Goal: Obtain resource: Download file/media

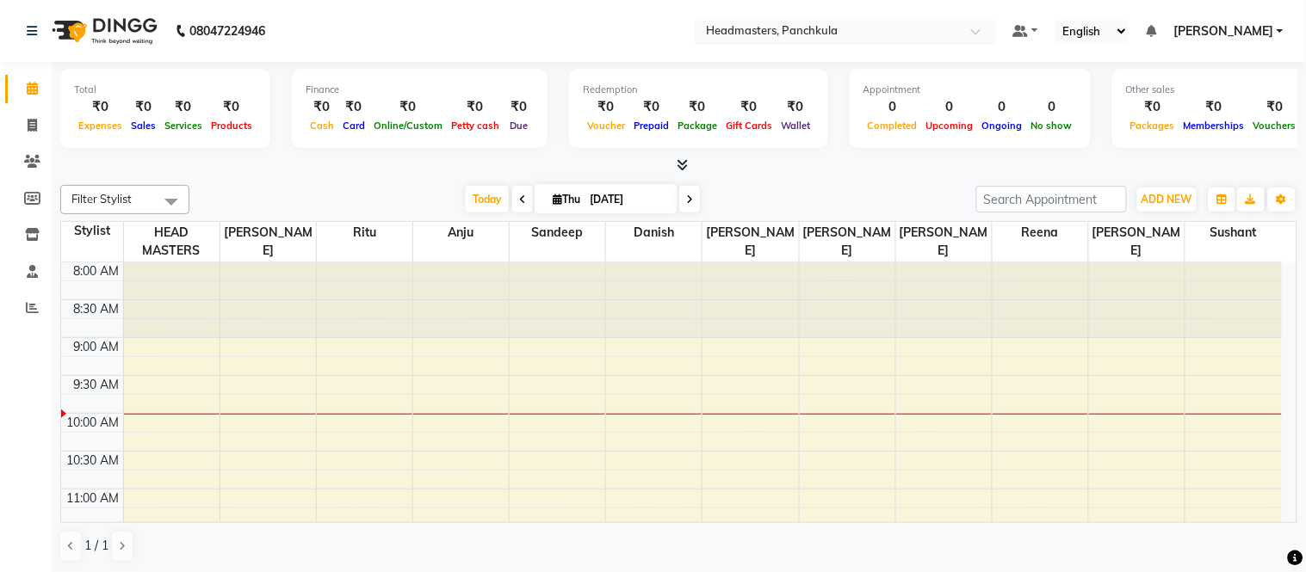
click at [953, 28] on input "text" at bounding box center [828, 32] width 250 height 17
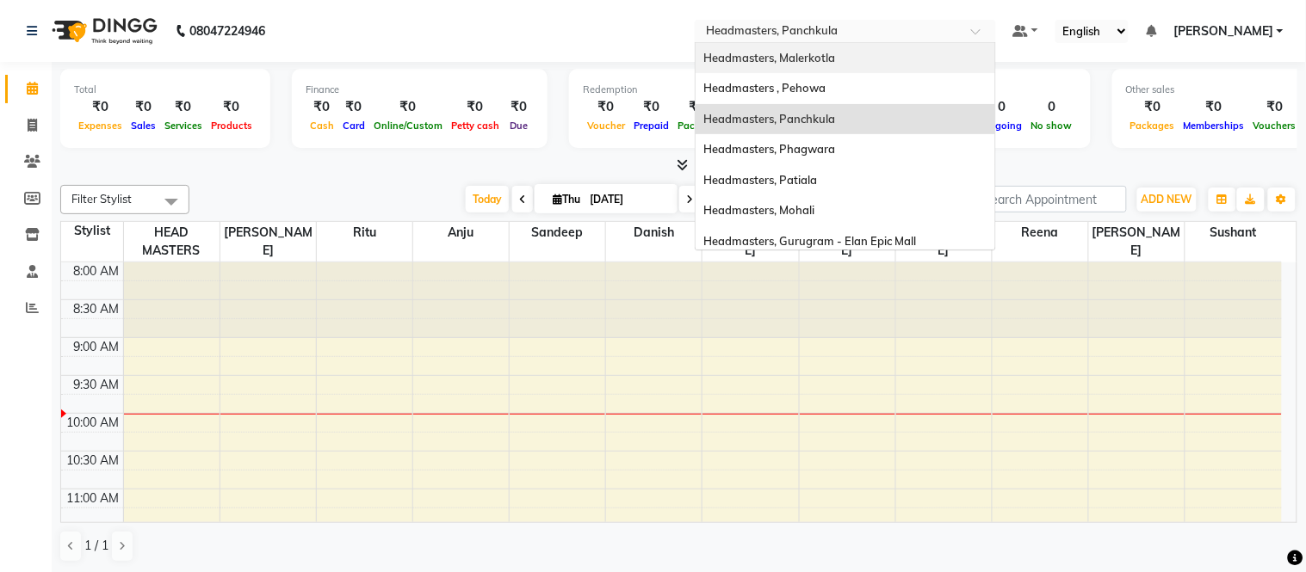
click at [833, 51] on span "Headmasters, Malerkotla" at bounding box center [770, 58] width 132 height 14
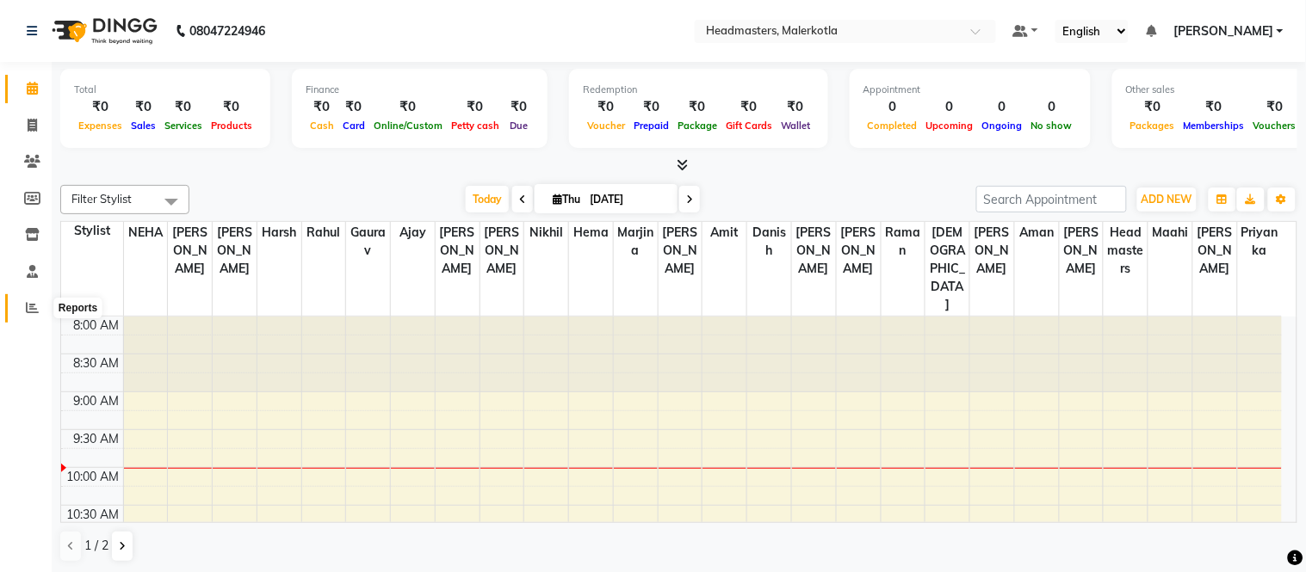
click at [30, 303] on icon at bounding box center [32, 307] width 13 height 13
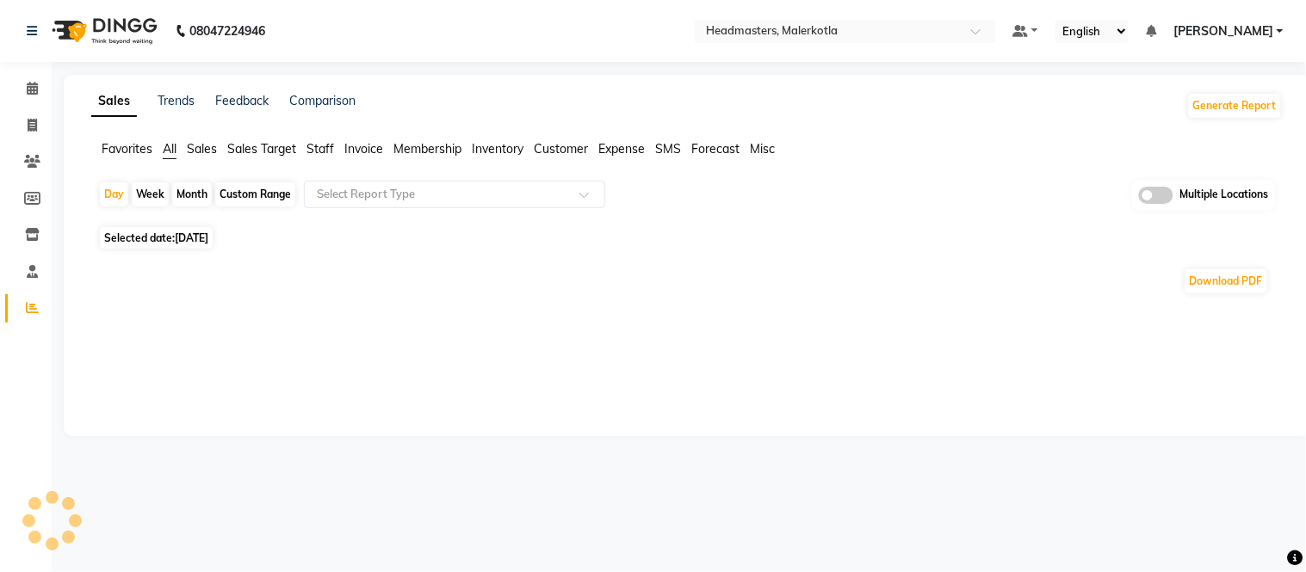
click at [322, 152] on span "Staff" at bounding box center [320, 148] width 28 height 15
click at [346, 203] on div "Select Report Type" at bounding box center [454, 195] width 301 height 28
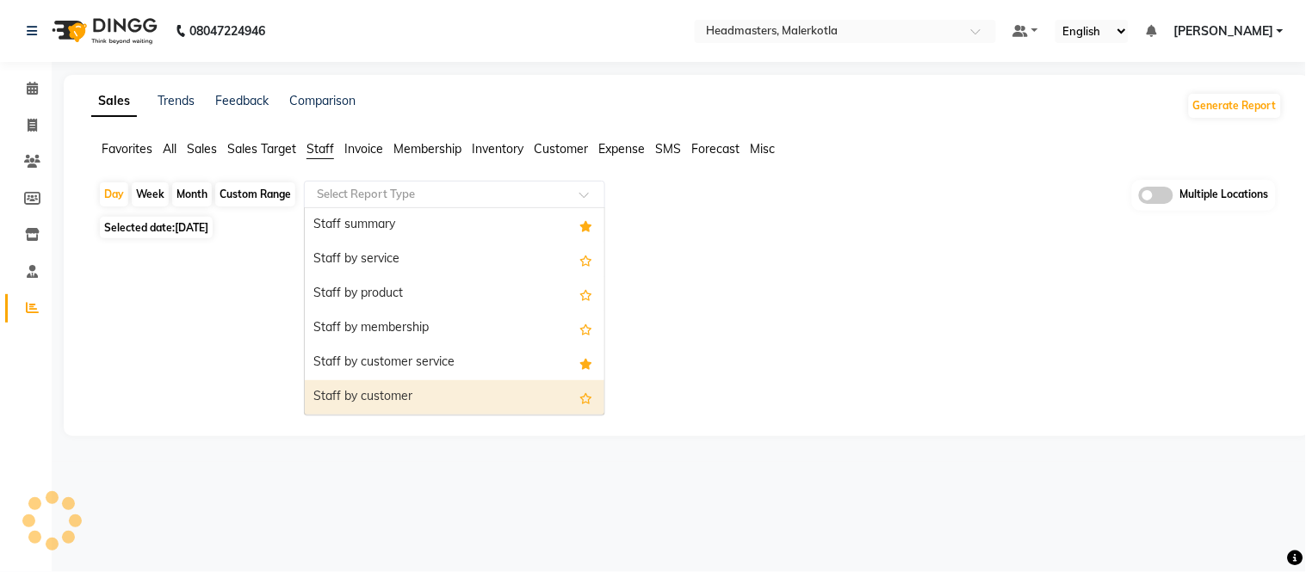
click at [363, 399] on div "Staff by customer" at bounding box center [455, 397] width 300 height 34
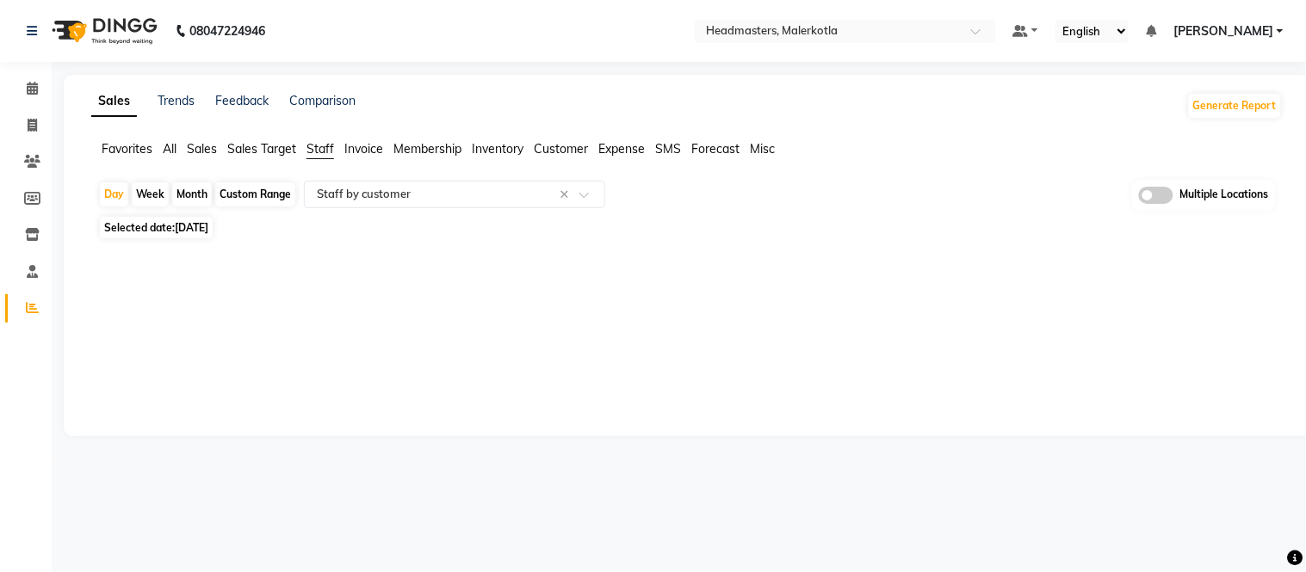
click at [208, 233] on span "[DATE]" at bounding box center [192, 227] width 34 height 13
select select "9"
select select "2025"
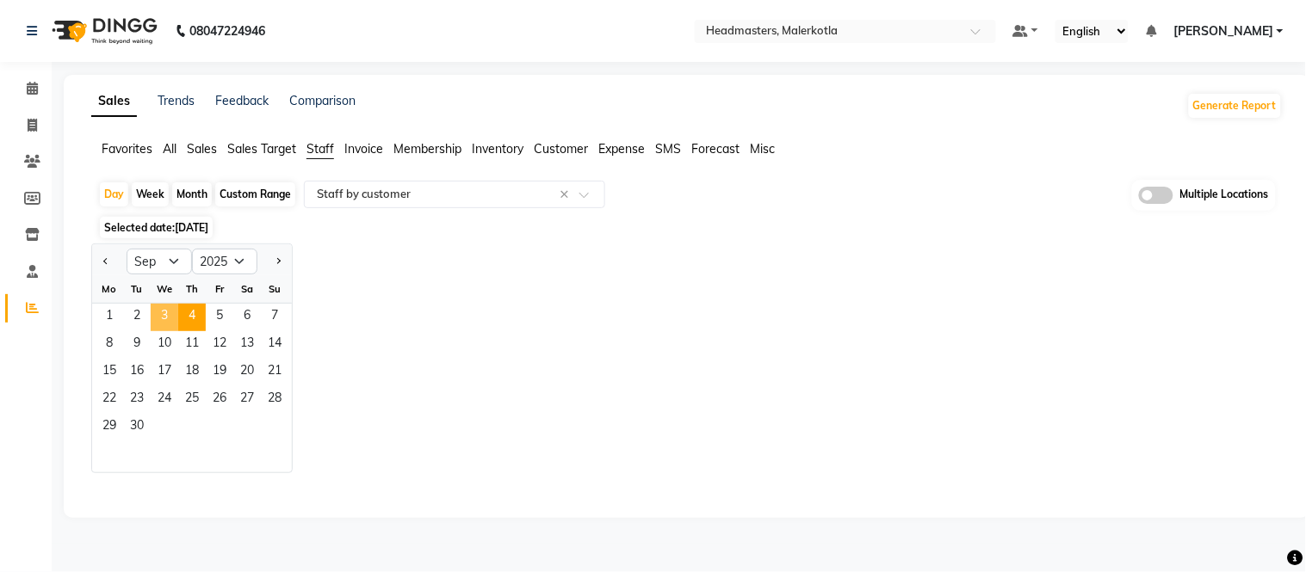
click at [167, 317] on span "3" at bounding box center [165, 318] width 28 height 28
select select "full_report"
select select "csv"
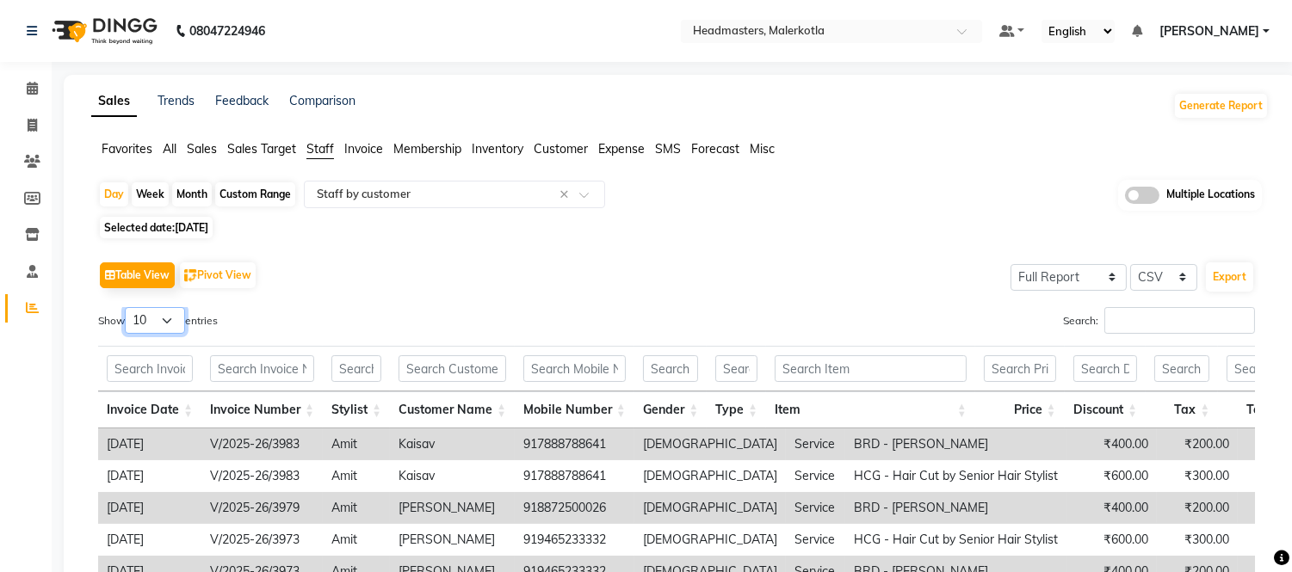
click at [158, 320] on select "10 25 50 100" at bounding box center [155, 320] width 60 height 27
select select "100"
click at [127, 307] on select "10 25 50 100" at bounding box center [155, 320] width 60 height 27
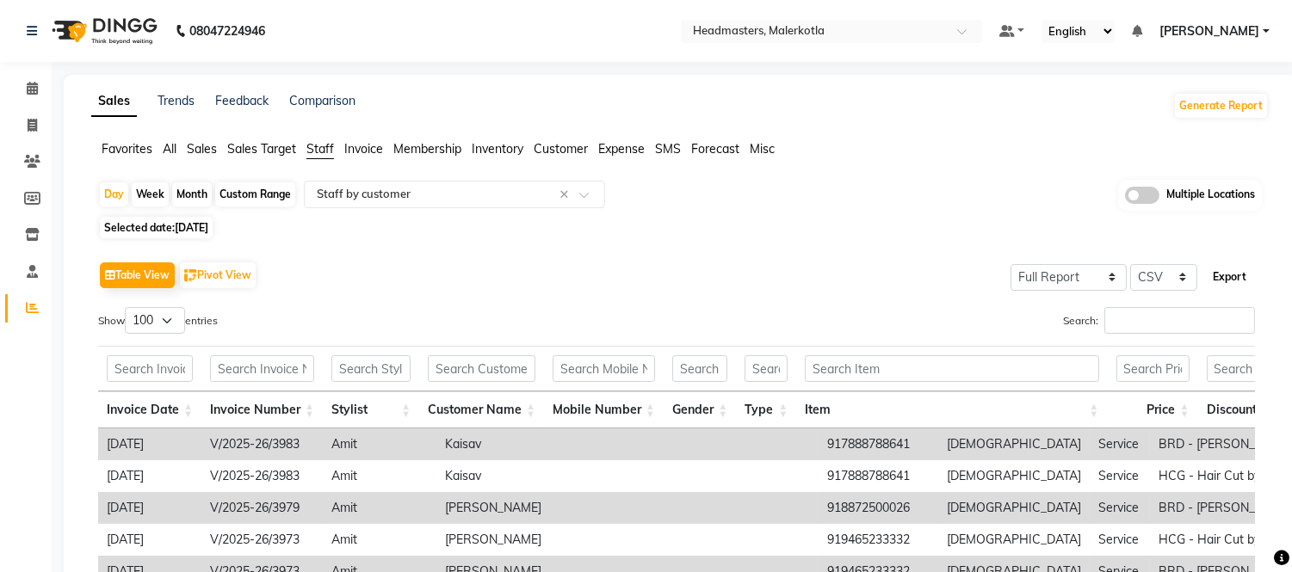
click at [1231, 271] on button "Export" at bounding box center [1229, 277] width 47 height 29
click at [831, 18] on nav "08047224946 Select Location × Headmasters, Malerkotla Default Panel My Panel En…" at bounding box center [646, 31] width 1292 height 62
click at [825, 28] on input "text" at bounding box center [814, 32] width 250 height 17
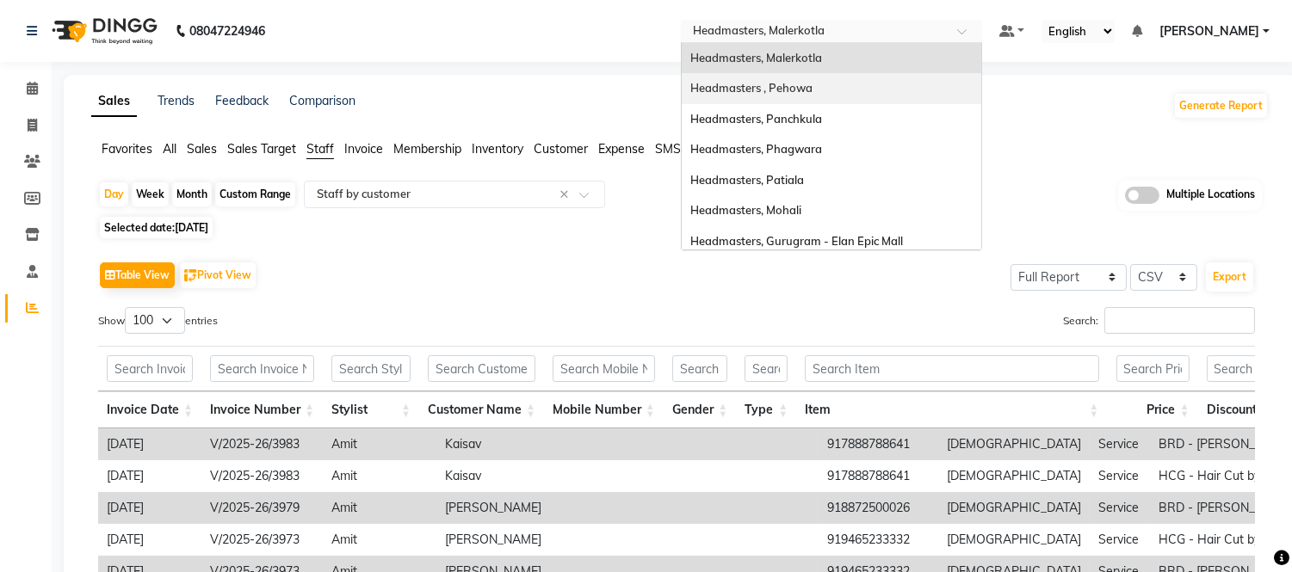
click at [813, 89] on span "Headmasters , Pehowa" at bounding box center [751, 88] width 122 height 14
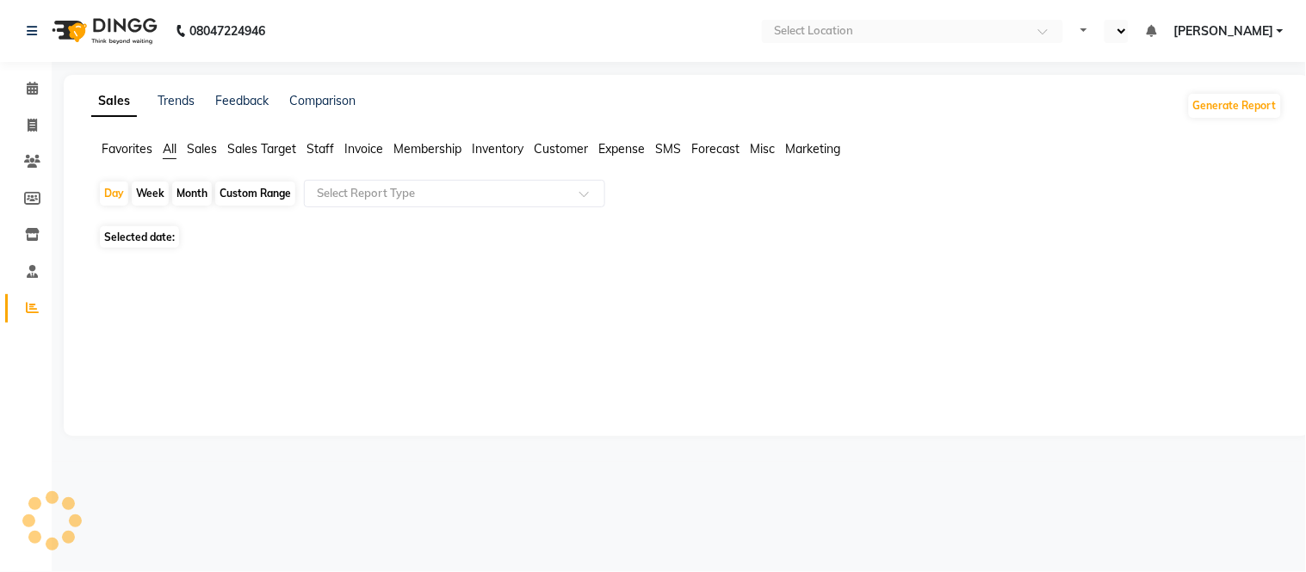
select select "en"
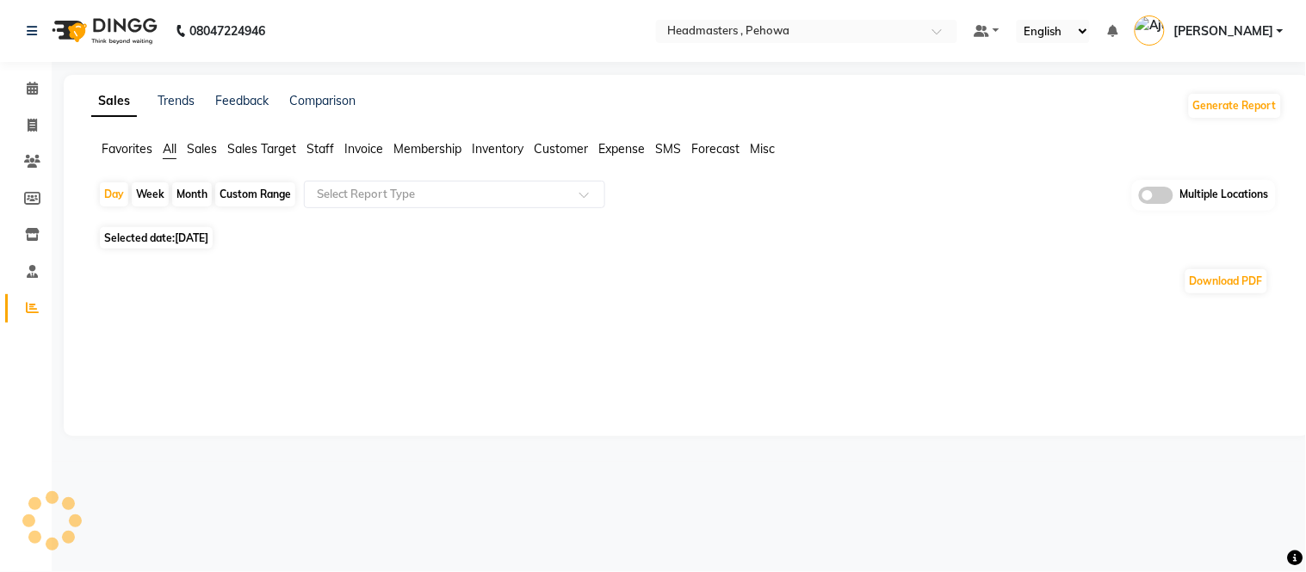
click at [327, 151] on span "Staff" at bounding box center [320, 148] width 28 height 15
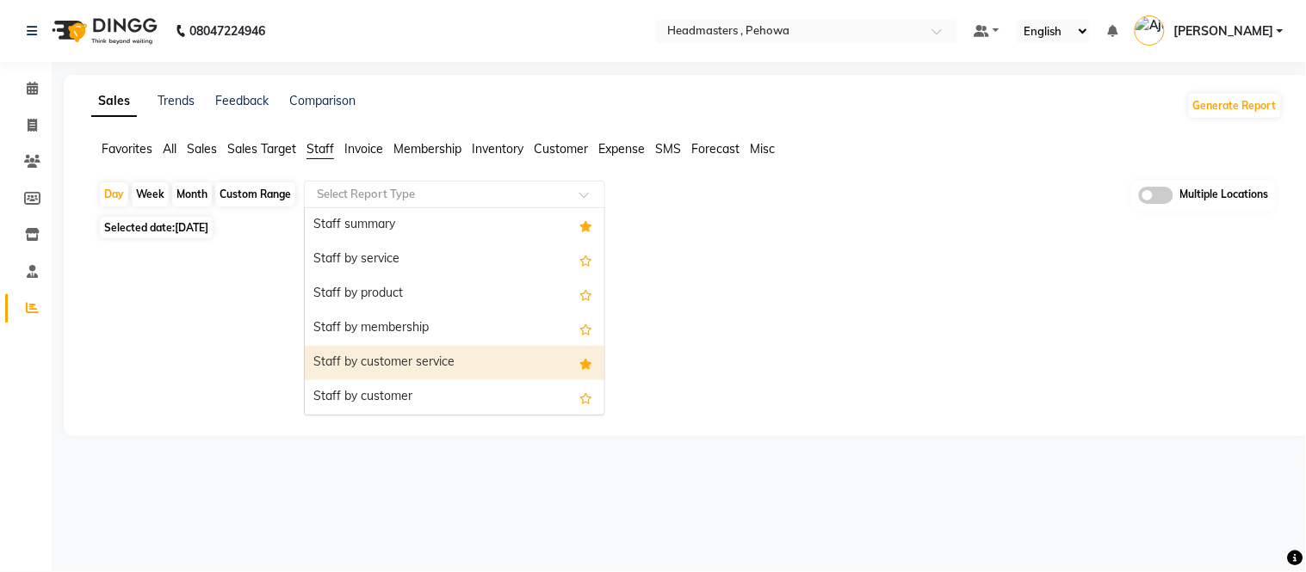
click at [376, 415] on div "Staff attendance" at bounding box center [455, 432] width 300 height 34
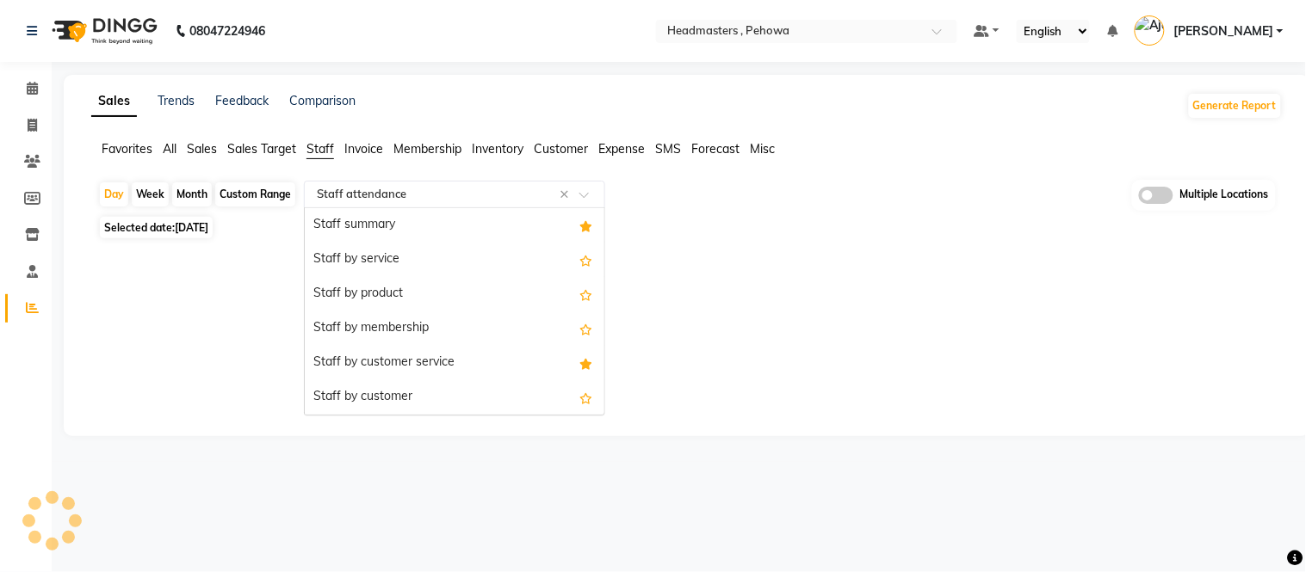
click at [362, 189] on input "text" at bounding box center [437, 194] width 248 height 17
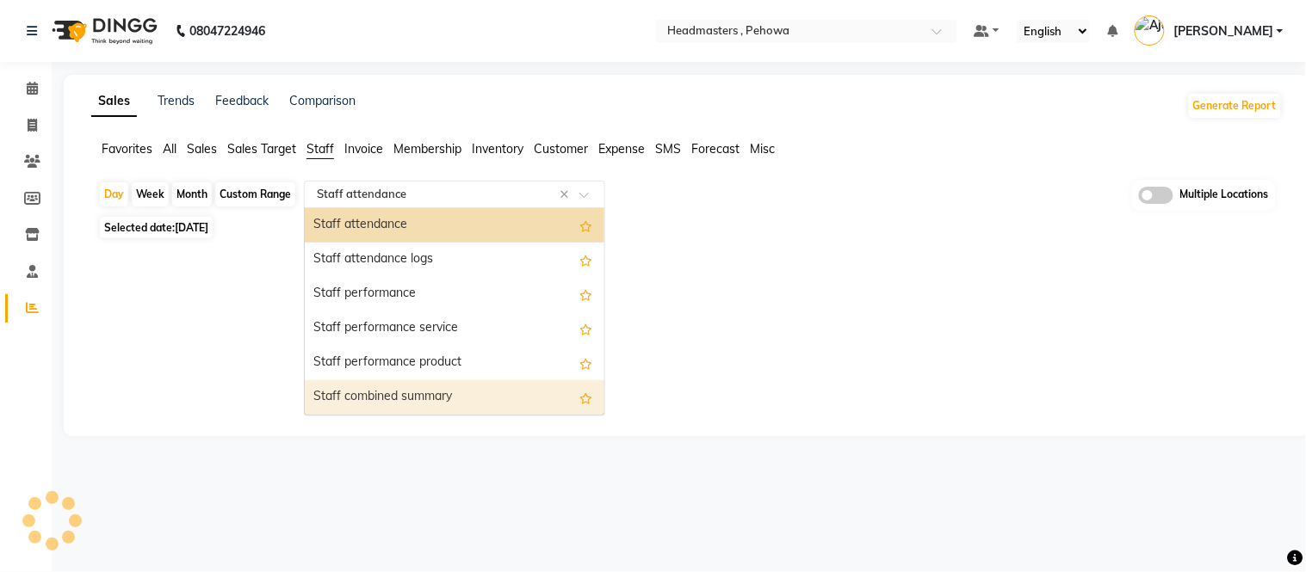
click at [380, 393] on div "Staff combined summary" at bounding box center [455, 397] width 300 height 34
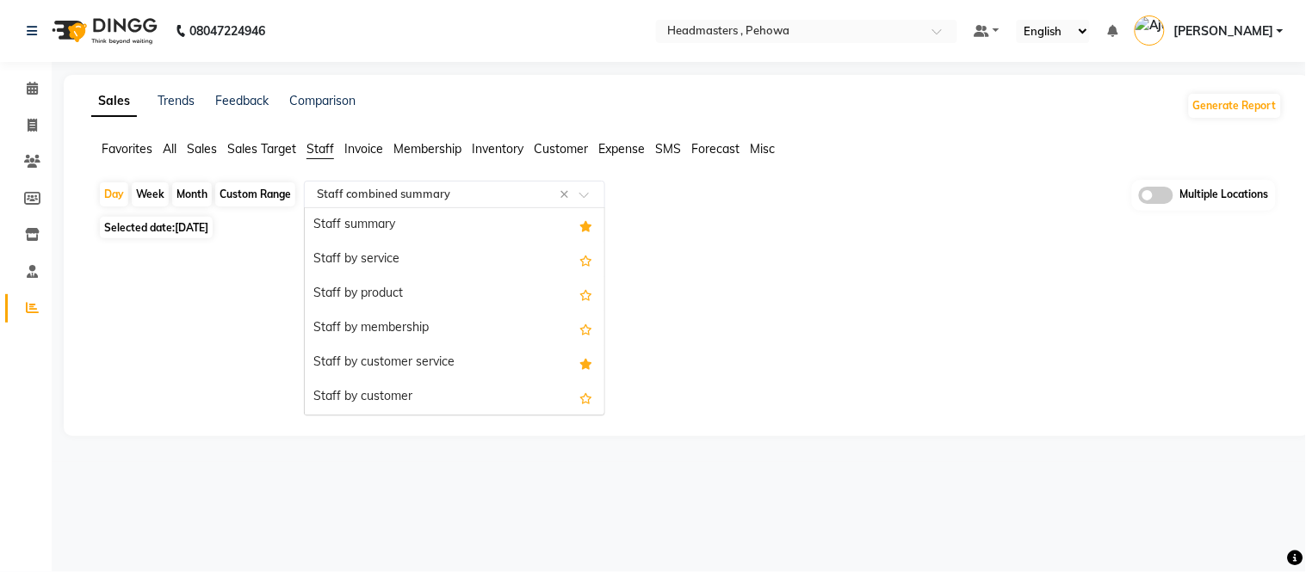
click at [385, 181] on div "Select Report Type × Staff combined summary ×" at bounding box center [454, 195] width 301 height 28
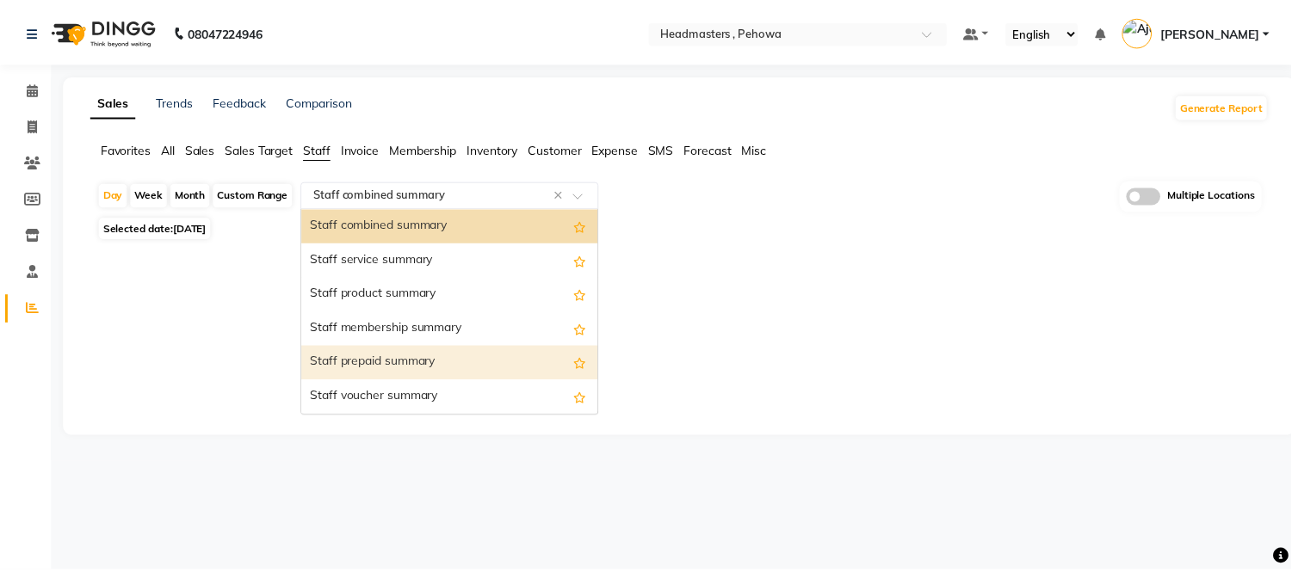
scroll to position [0, 0]
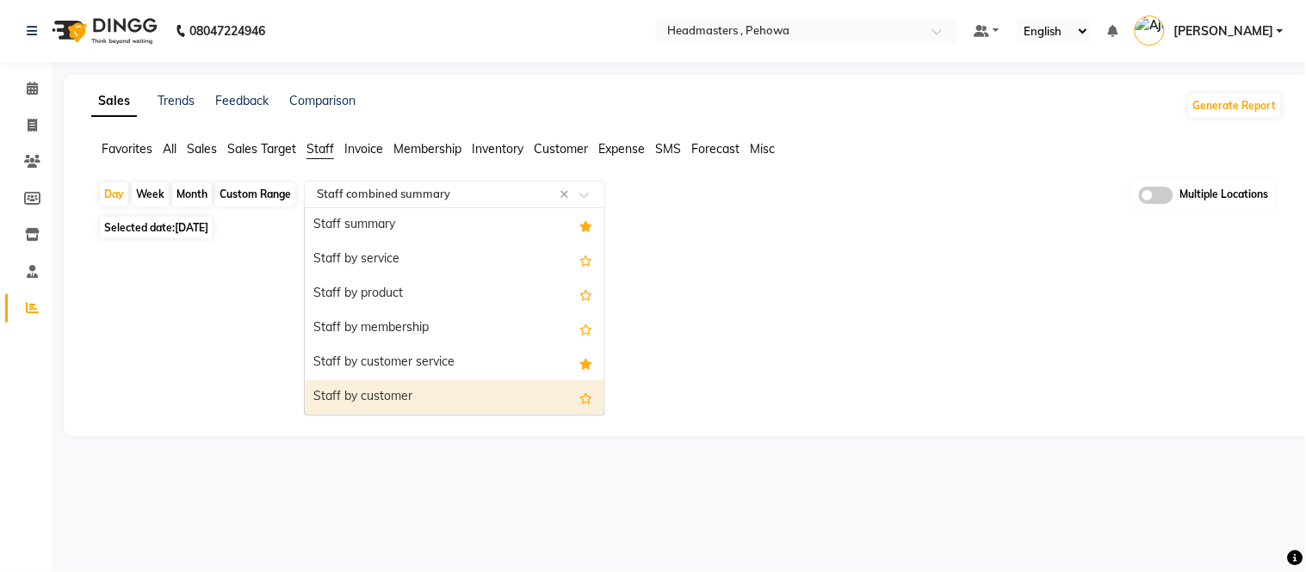
click at [381, 394] on div "Staff by customer" at bounding box center [455, 397] width 300 height 34
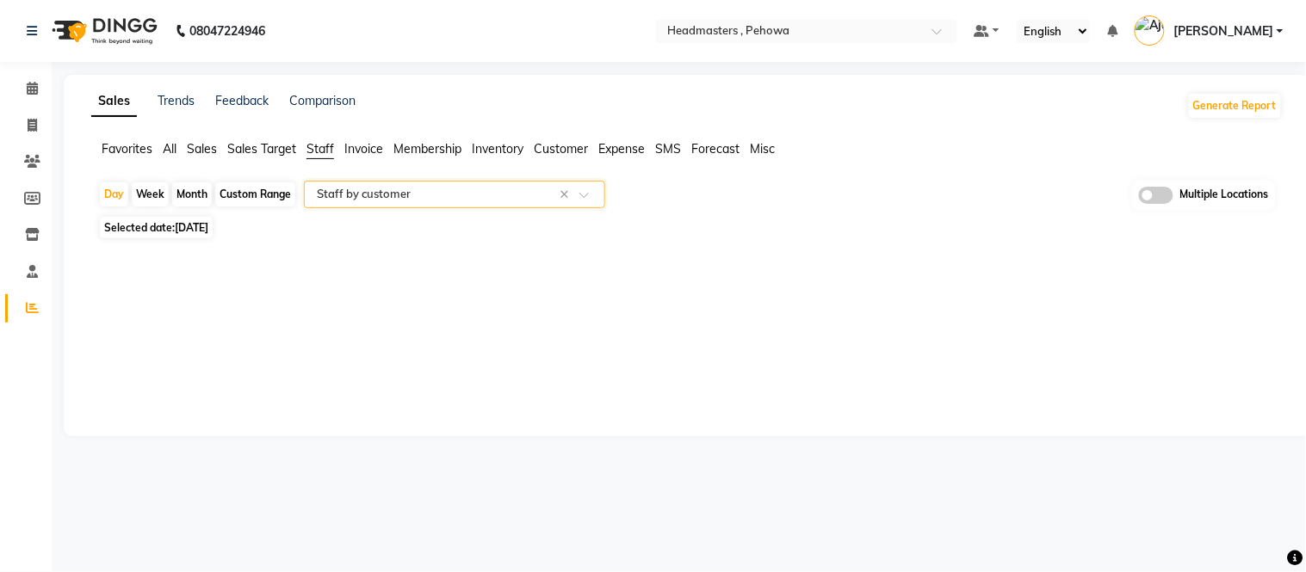
click at [209, 216] on div "Day Week Month Custom Range Select Report Type × Staff by customer × Multiple L…" at bounding box center [686, 225] width 1191 height 91
click at [207, 222] on span "[DATE]" at bounding box center [192, 227] width 34 height 13
select select "9"
select select "2025"
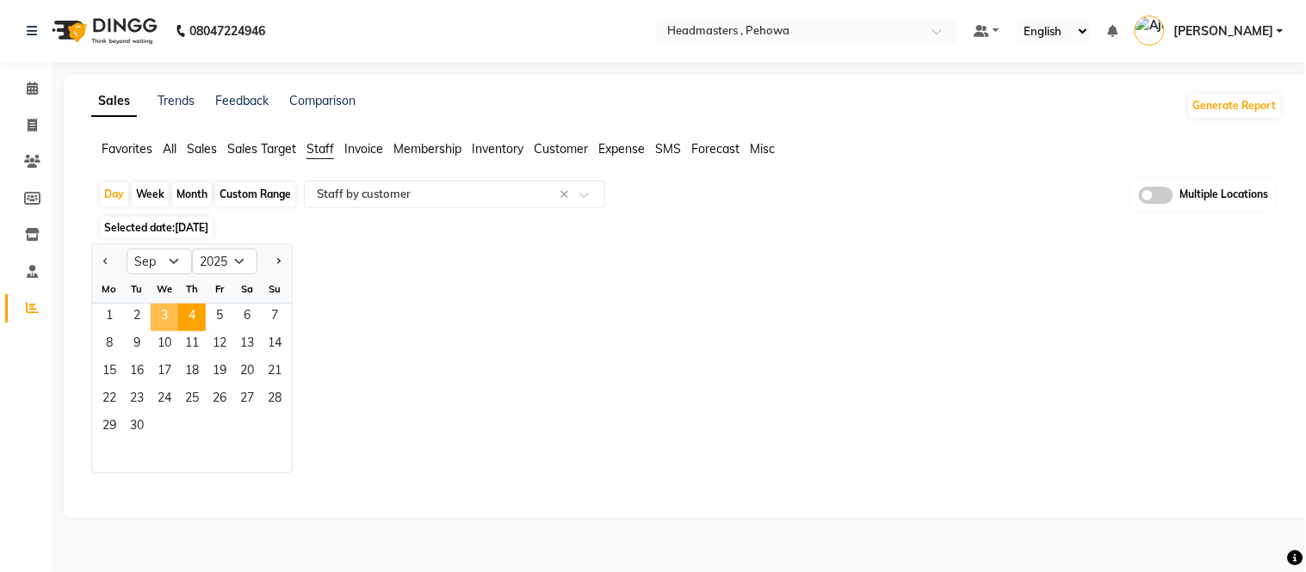
click at [166, 322] on span "3" at bounding box center [165, 318] width 28 height 28
select select "full_report"
select select "csv"
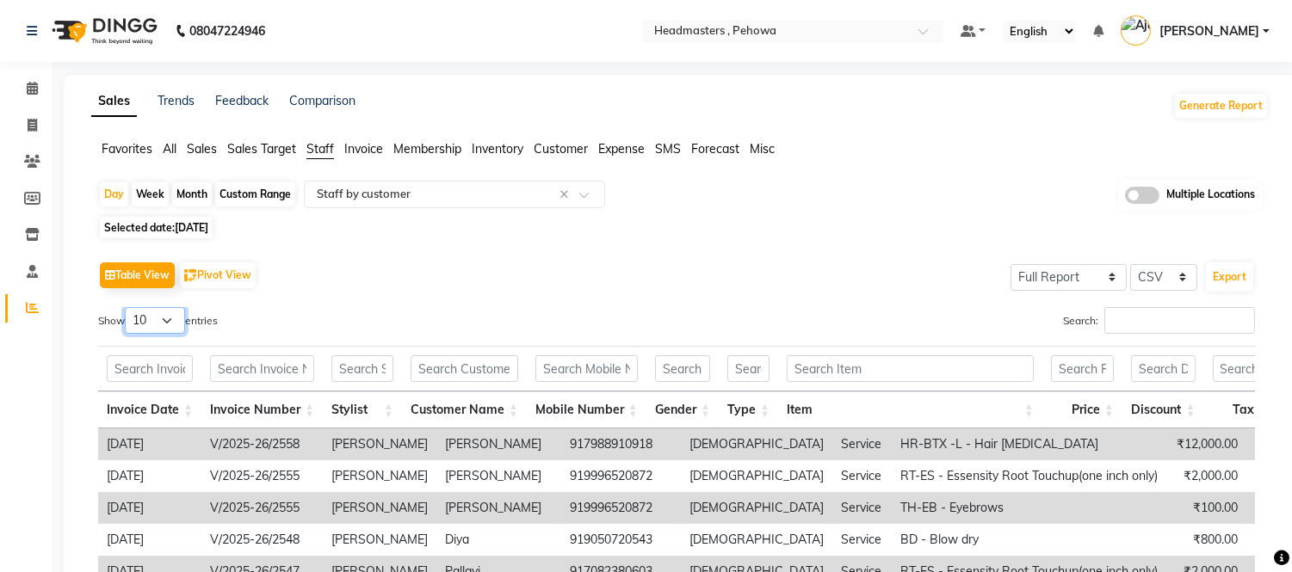
click at [170, 314] on select "10 25 50 100" at bounding box center [155, 320] width 60 height 27
select select "100"
click at [127, 307] on select "10 25 50 100" at bounding box center [155, 320] width 60 height 27
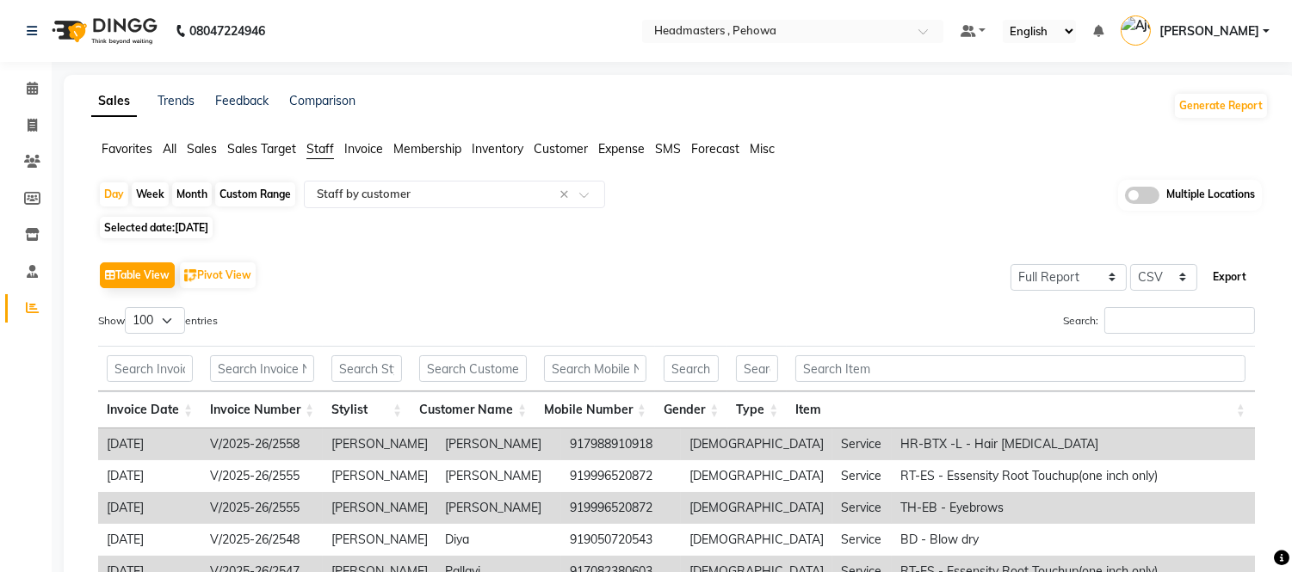
click at [1214, 281] on button "Export" at bounding box center [1229, 277] width 47 height 29
click at [849, 12] on nav "08047224946 Select Location × Headmasters , Pehowa Default Panel My Panel Engli…" at bounding box center [646, 31] width 1292 height 62
click at [815, 30] on input "text" at bounding box center [776, 32] width 250 height 17
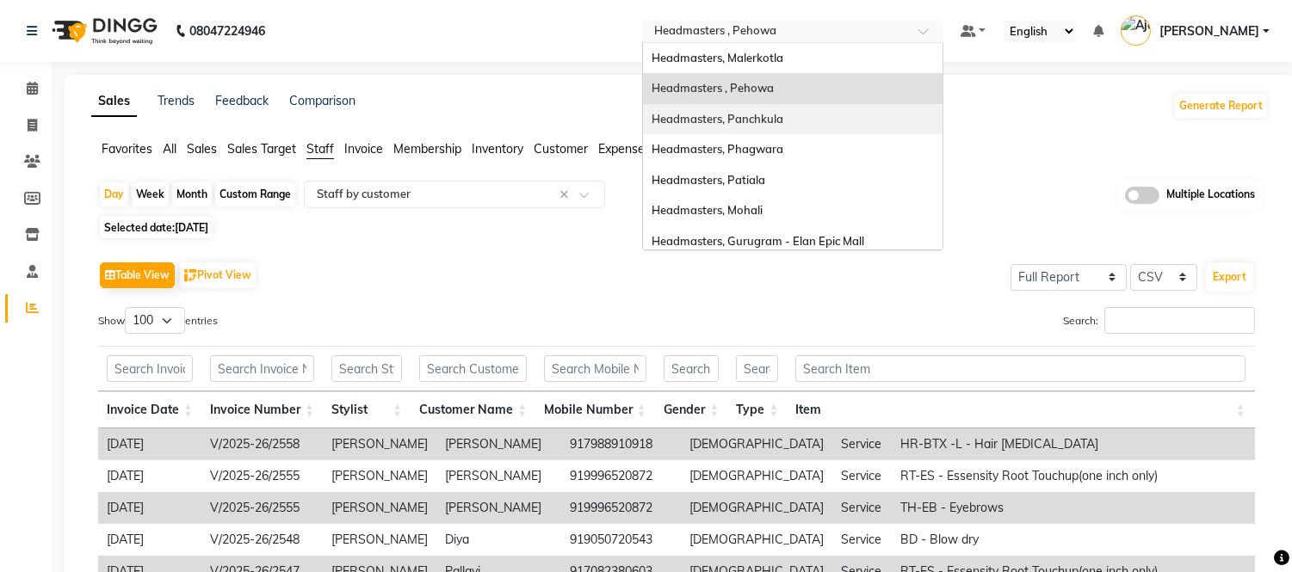
click at [802, 129] on div "Headmasters, Panchkula" at bounding box center [793, 119] width 300 height 31
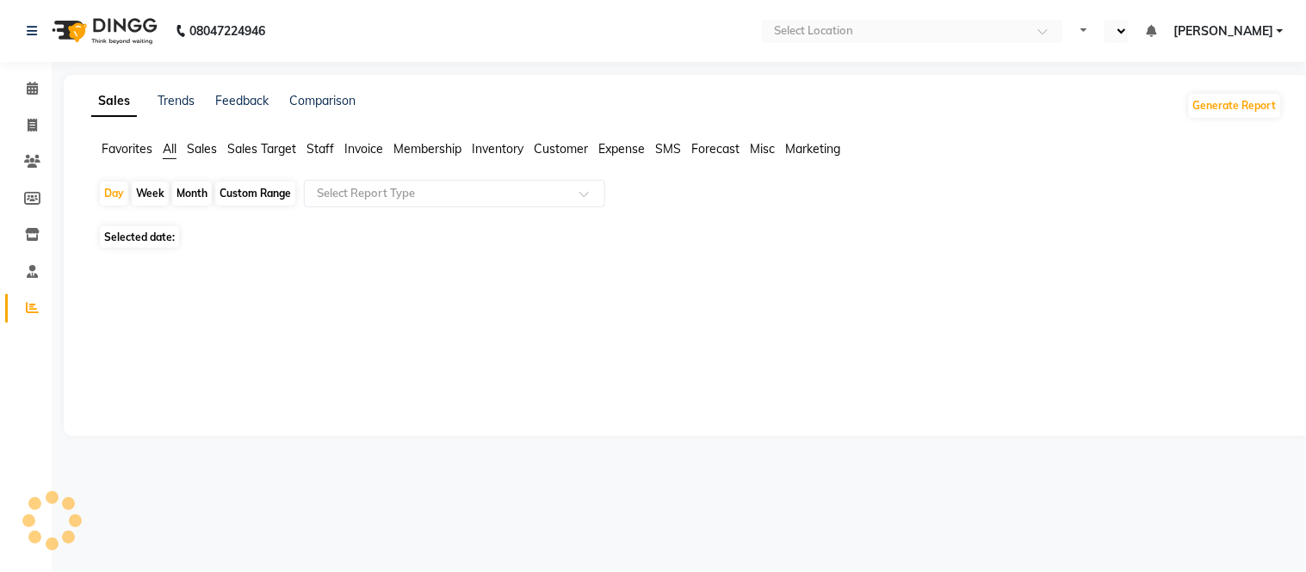
select select "en"
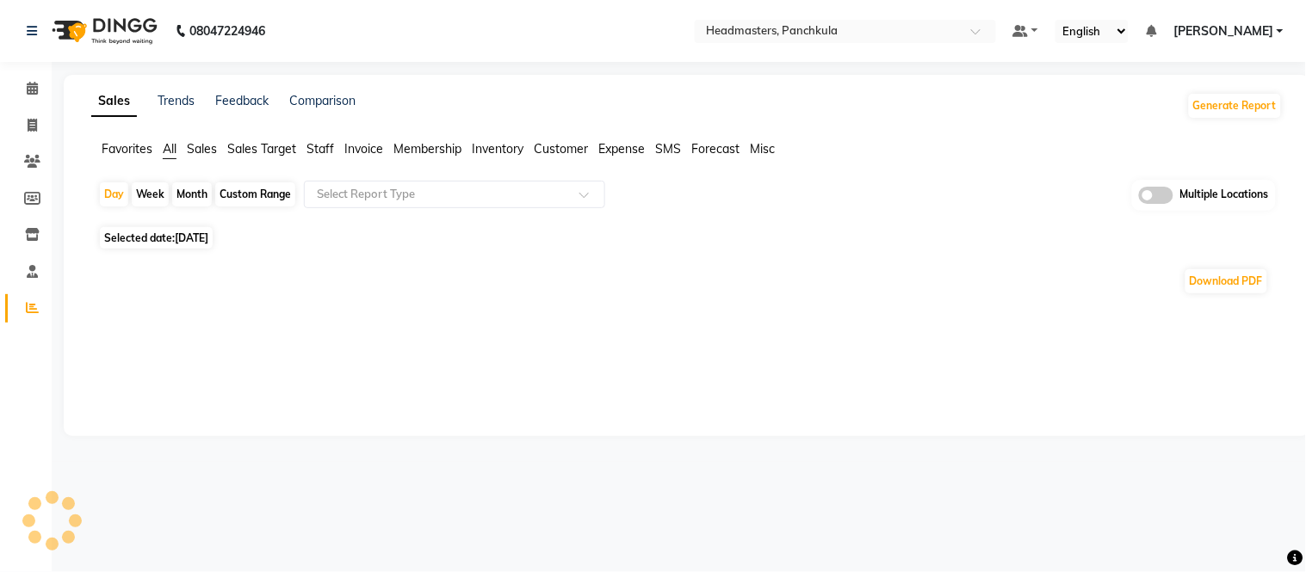
click at [321, 147] on span "Staff" at bounding box center [320, 148] width 28 height 15
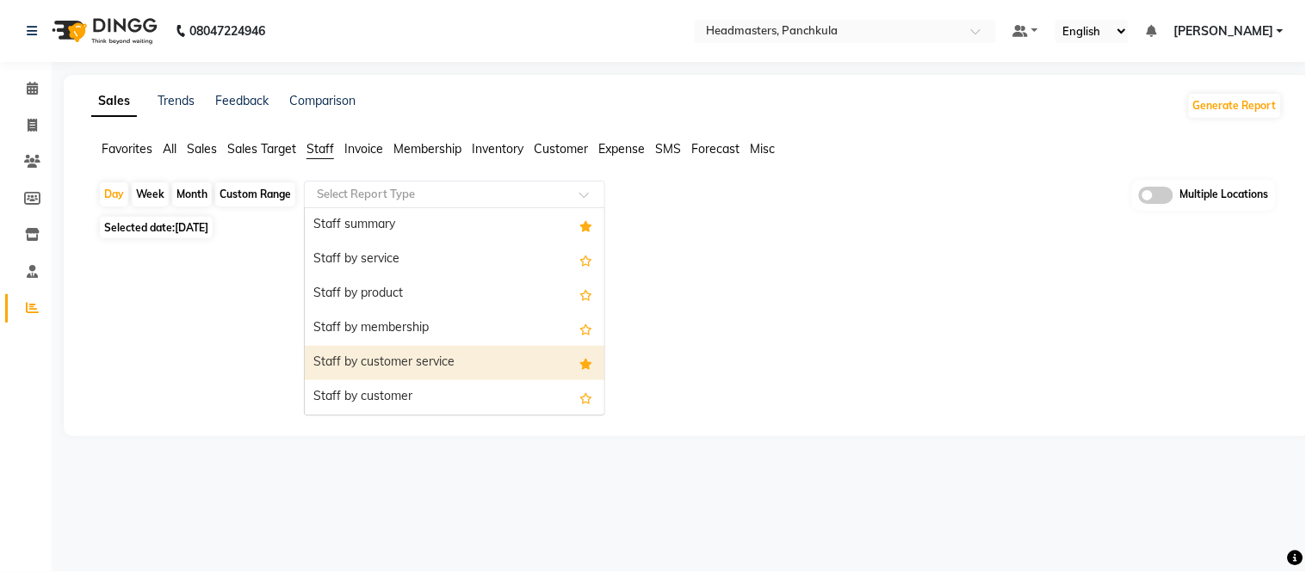
click at [374, 384] on div "Staff by customer" at bounding box center [455, 397] width 300 height 34
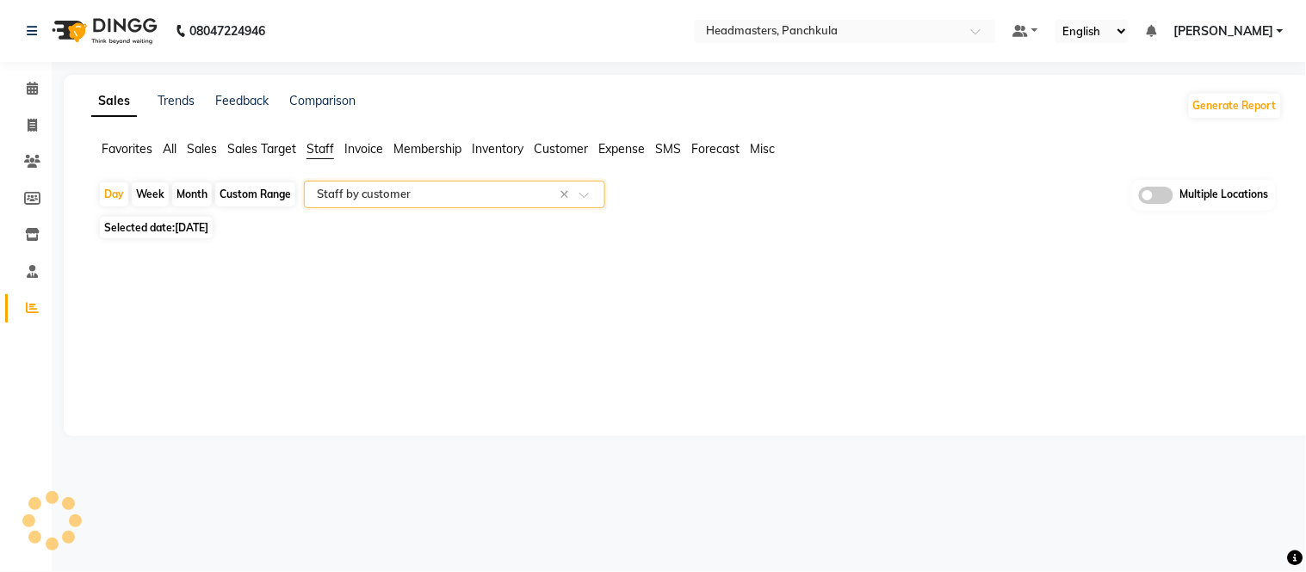
click at [208, 229] on span "[DATE]" at bounding box center [192, 227] width 34 height 13
select select "9"
select select "2025"
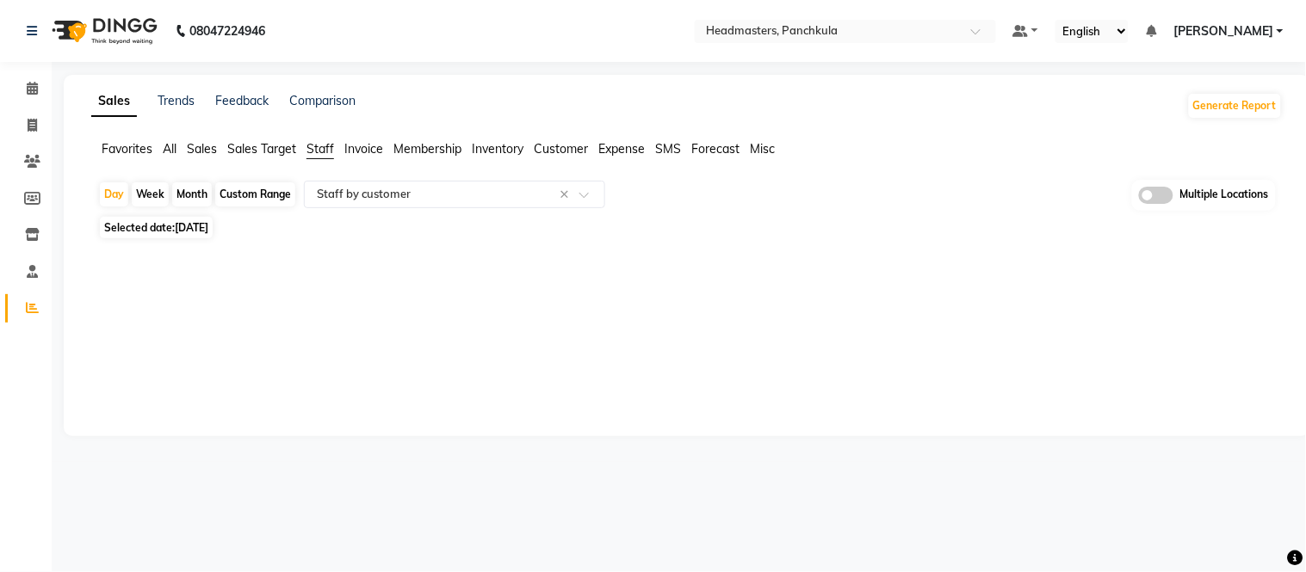
click at [198, 224] on span "[DATE]" at bounding box center [192, 227] width 34 height 13
select select "9"
select select "2025"
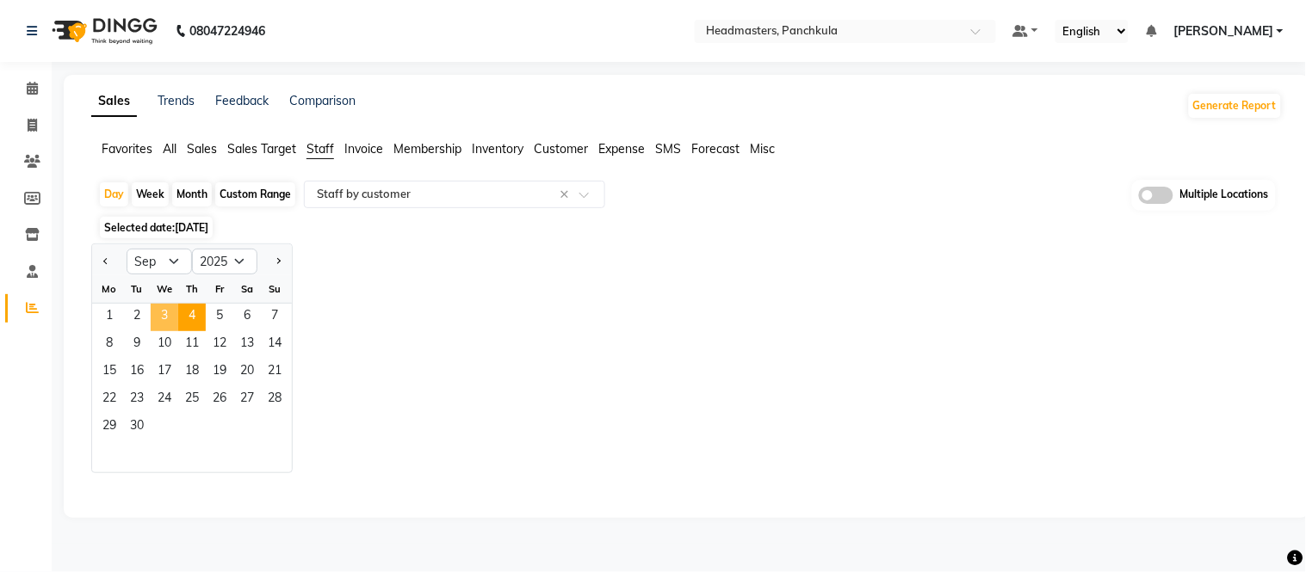
click at [157, 312] on span "3" at bounding box center [165, 318] width 28 height 28
select select "full_report"
select select "csv"
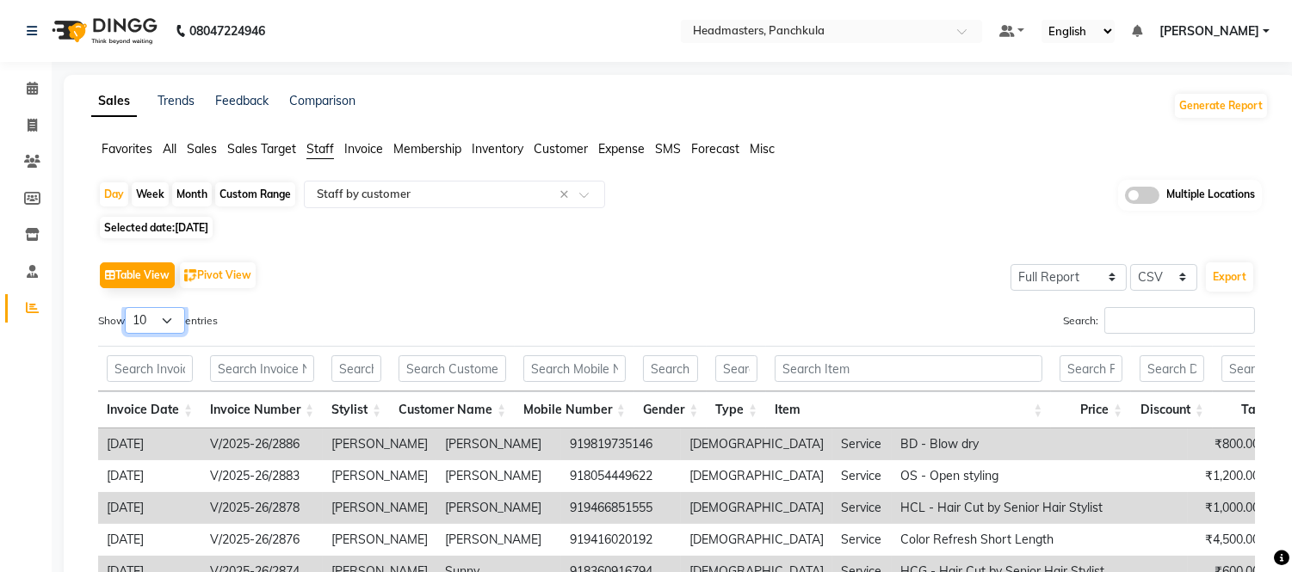
click at [166, 312] on select "10 25 50 100" at bounding box center [155, 320] width 60 height 27
select select "100"
click at [127, 307] on select "10 25 50 100" at bounding box center [155, 320] width 60 height 27
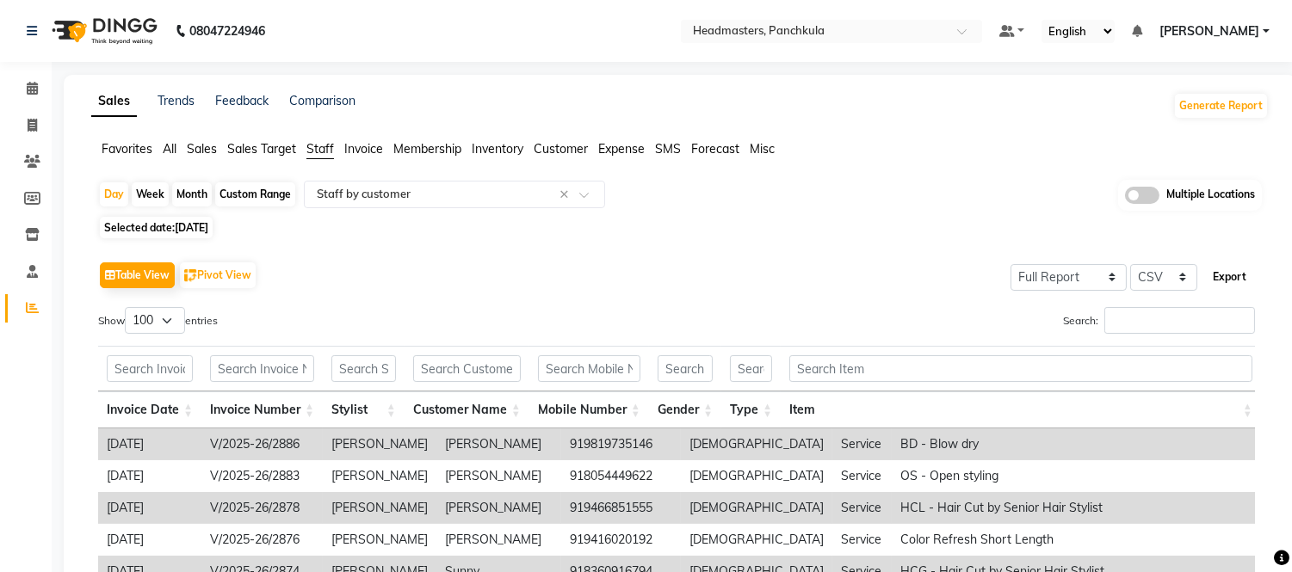
click at [1239, 274] on button "Export" at bounding box center [1229, 277] width 47 height 29
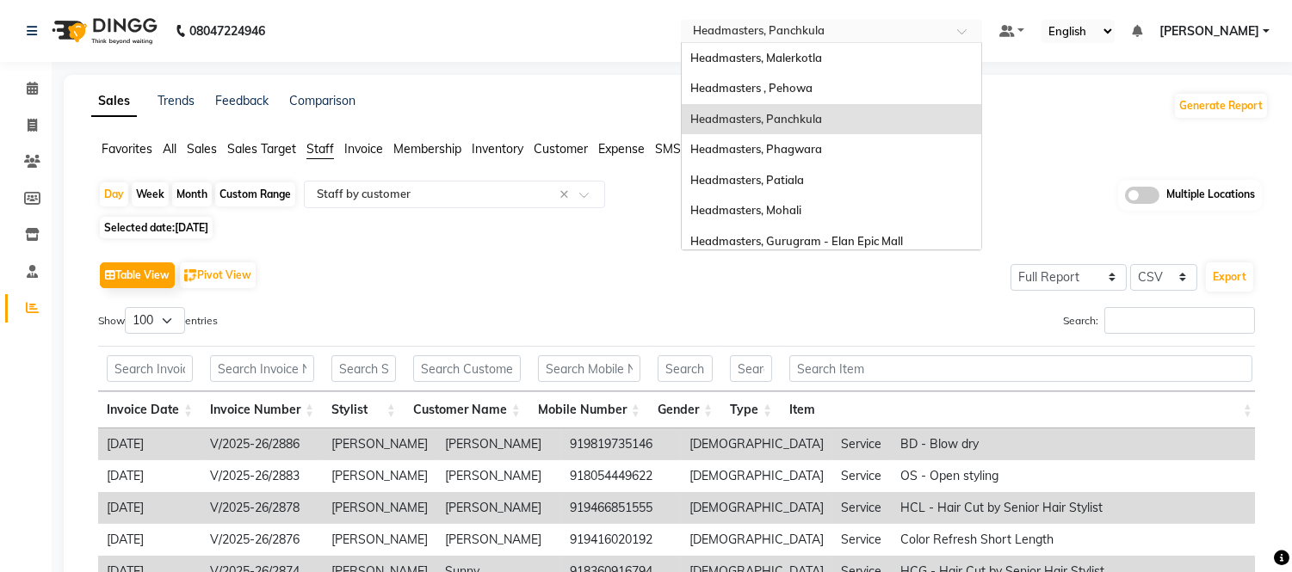
click at [865, 32] on input "text" at bounding box center [814, 32] width 250 height 17
click at [804, 179] on span "Headmasters, Patiala" at bounding box center [747, 180] width 114 height 14
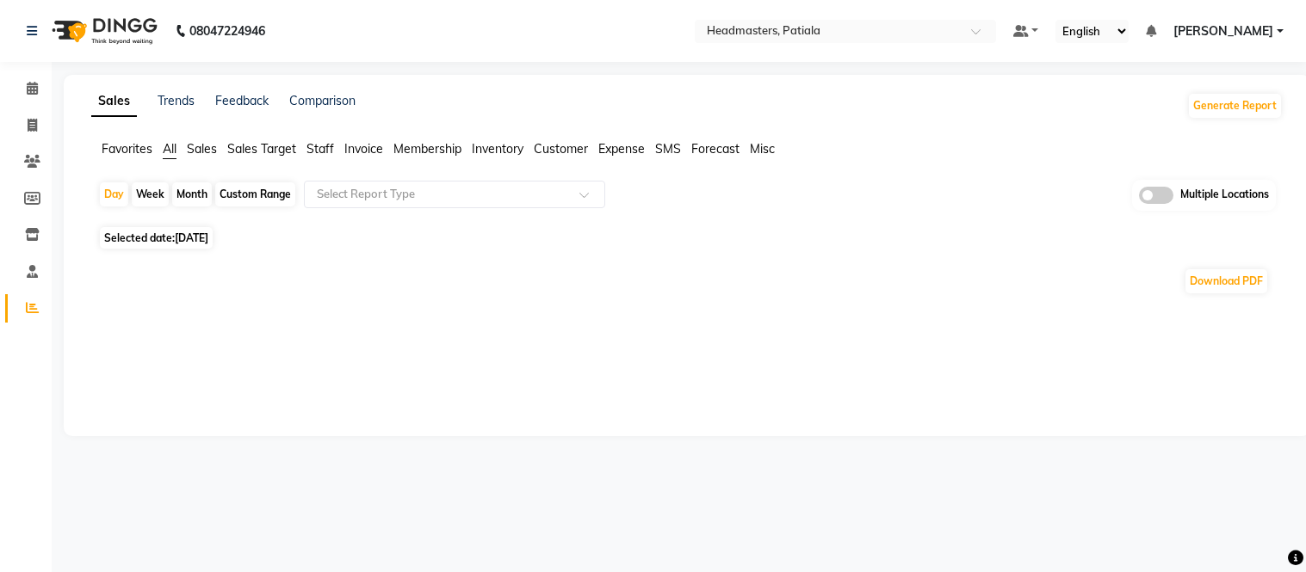
click at [318, 155] on span "Staff" at bounding box center [320, 148] width 28 height 15
click at [323, 186] on input "text" at bounding box center [437, 194] width 248 height 17
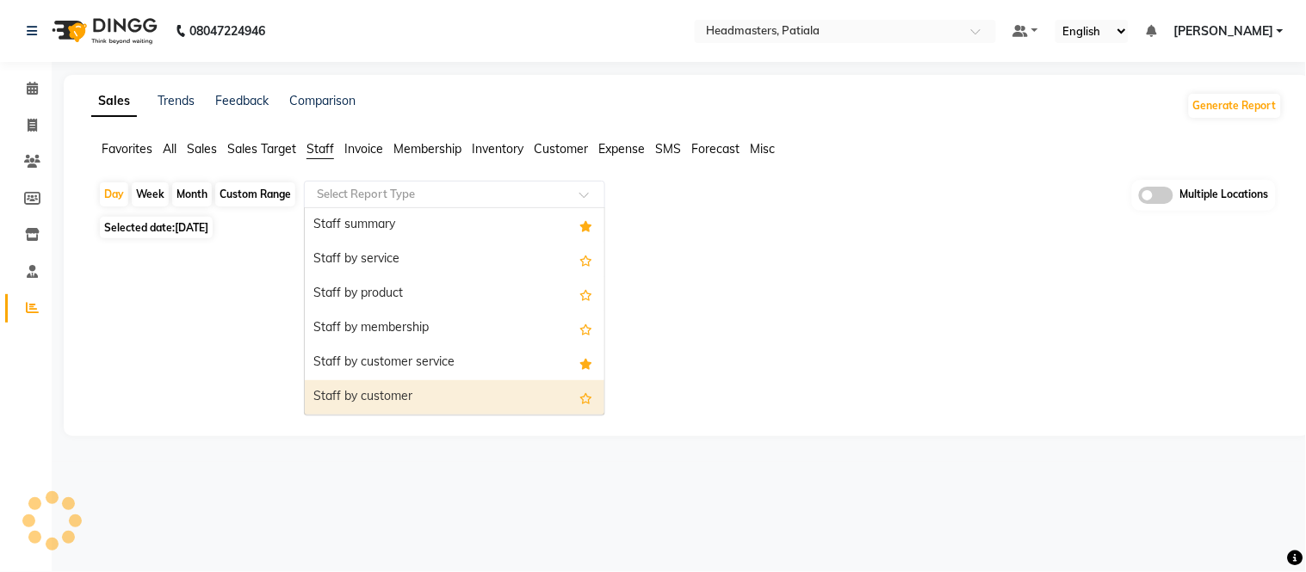
click at [355, 387] on div "Staff by customer" at bounding box center [455, 397] width 300 height 34
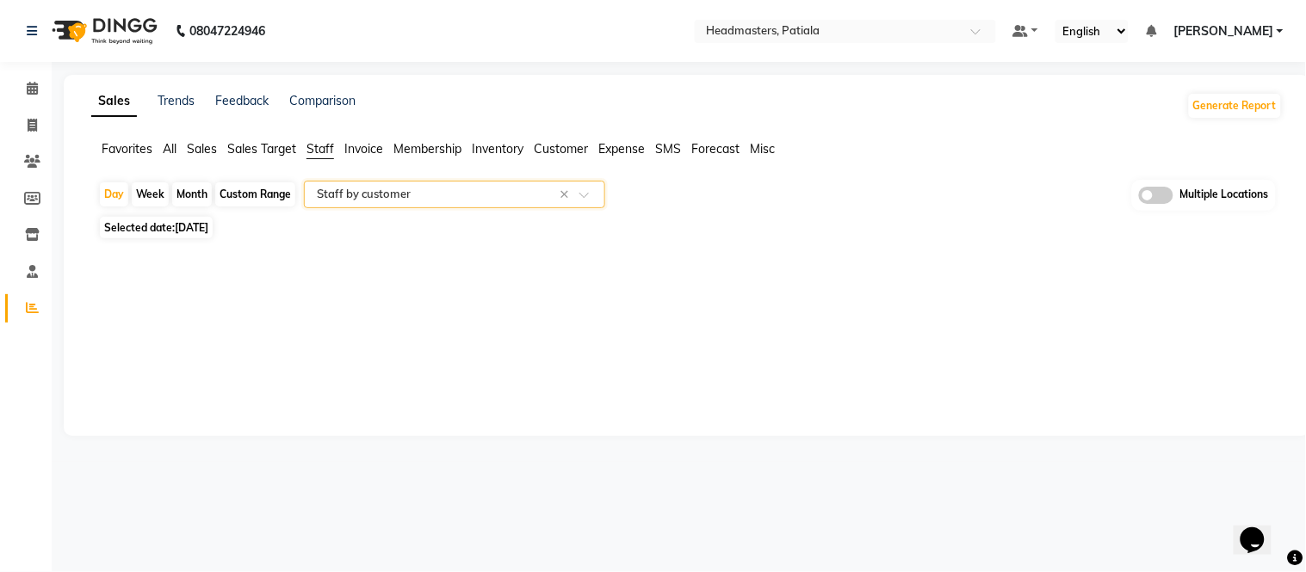
click at [208, 225] on span "[DATE]" at bounding box center [192, 227] width 34 height 13
select select "9"
select select "2025"
click at [191, 235] on span "Selected date: [DATE]" at bounding box center [156, 228] width 113 height 22
select select "9"
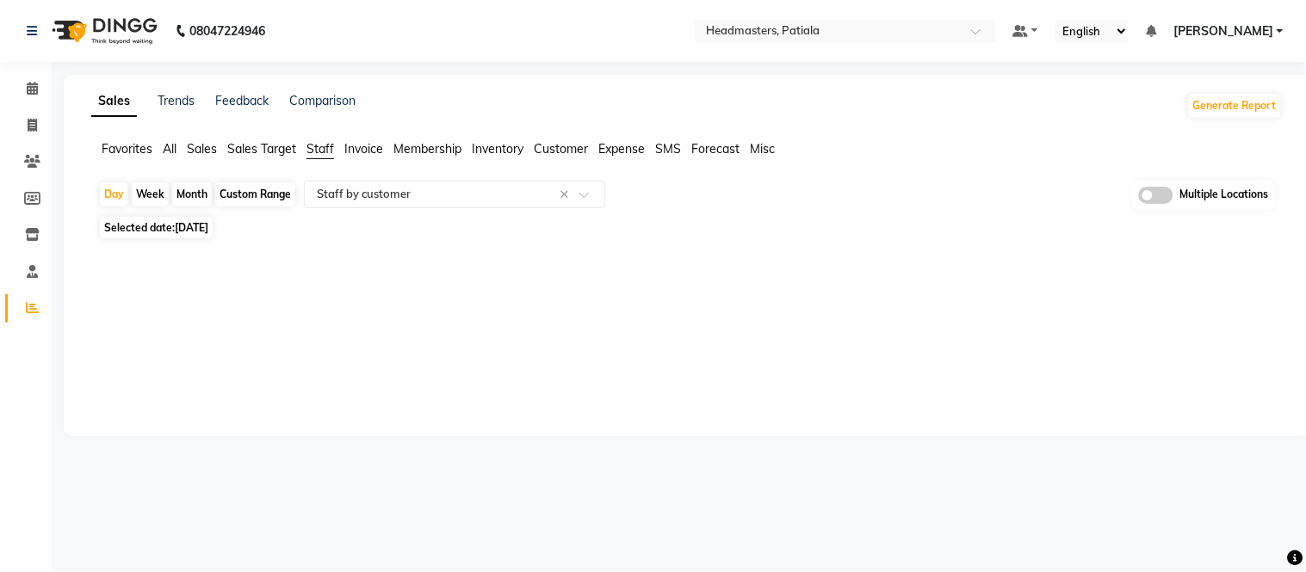
select select "2025"
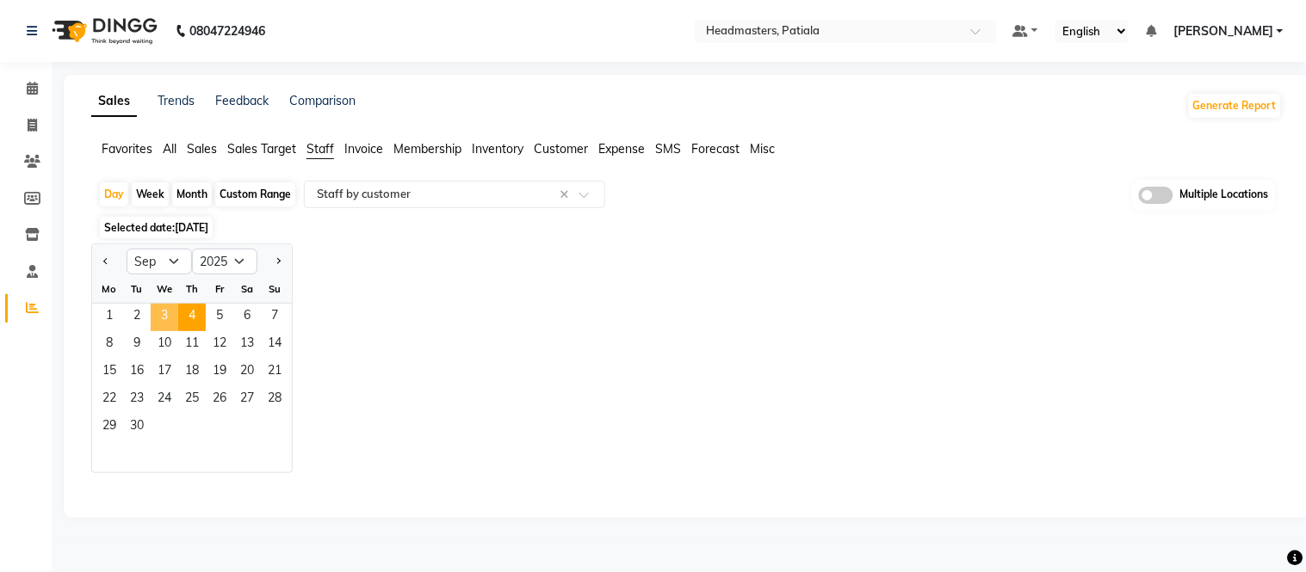
click at [166, 306] on span "3" at bounding box center [165, 318] width 28 height 28
select select "full_report"
select select "csv"
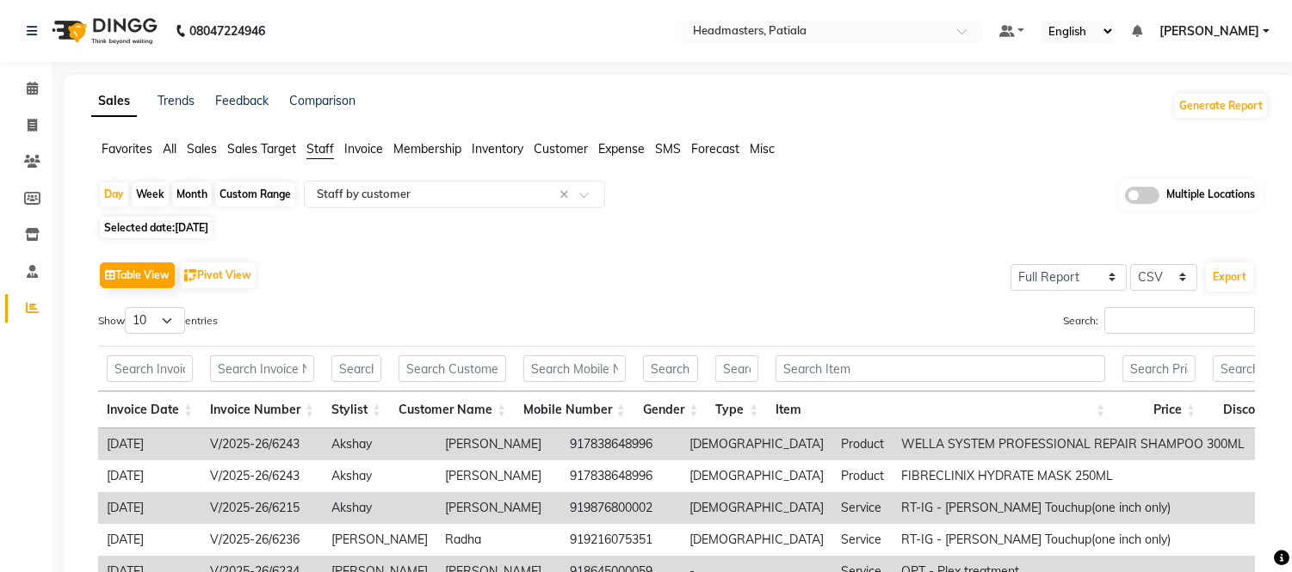
click at [166, 306] on div "Table View Pivot View Select Full Report Filtered Report Select CSV PDF Export …" at bounding box center [676, 538] width 1157 height 563
click at [151, 320] on select "10 25 50 100" at bounding box center [155, 320] width 60 height 27
select select "100"
click at [127, 307] on select "10 25 50 100" at bounding box center [155, 320] width 60 height 27
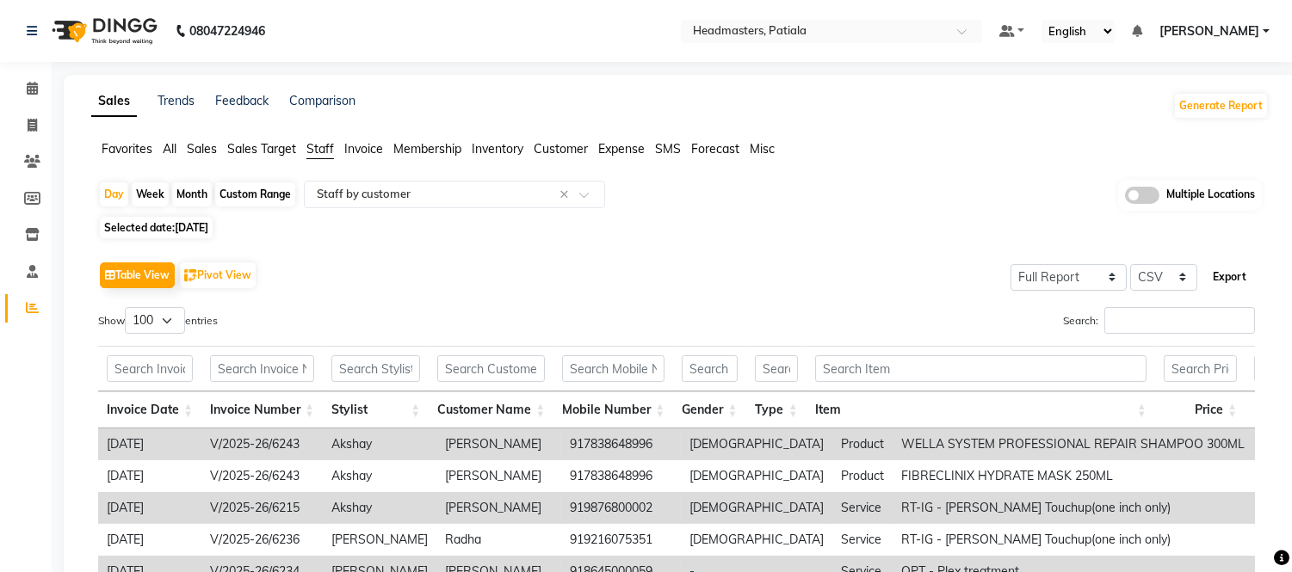
click at [1220, 273] on button "Export" at bounding box center [1229, 277] width 47 height 29
click at [880, 38] on input "text" at bounding box center [814, 32] width 250 height 17
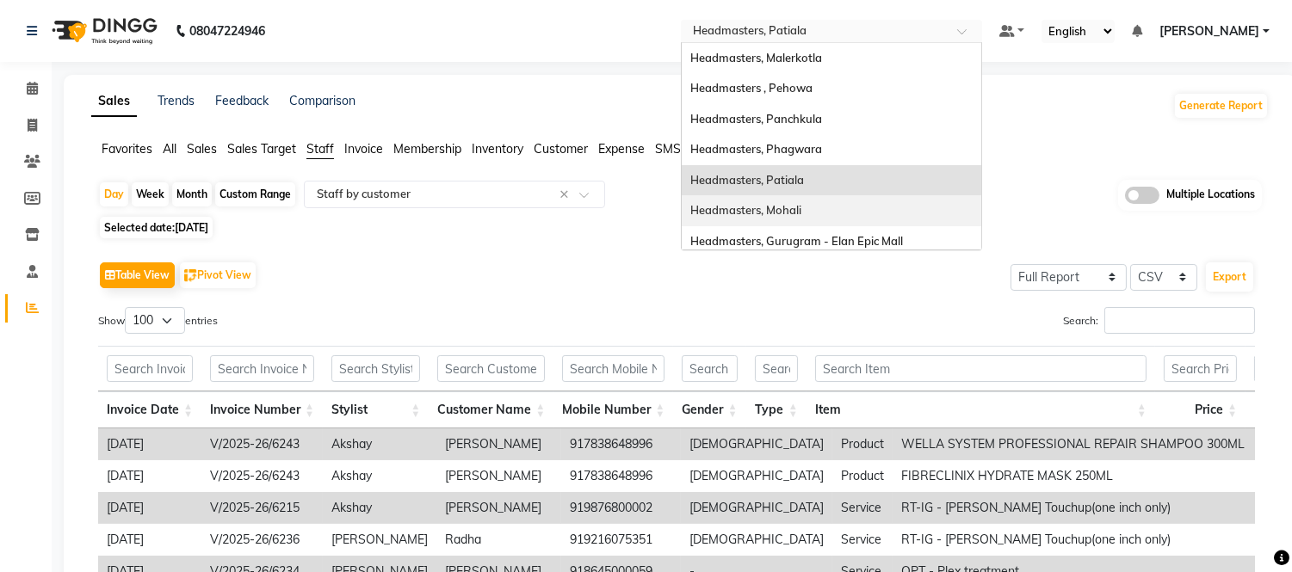
click at [801, 210] on span "Headmasters, Mohali" at bounding box center [745, 210] width 111 height 14
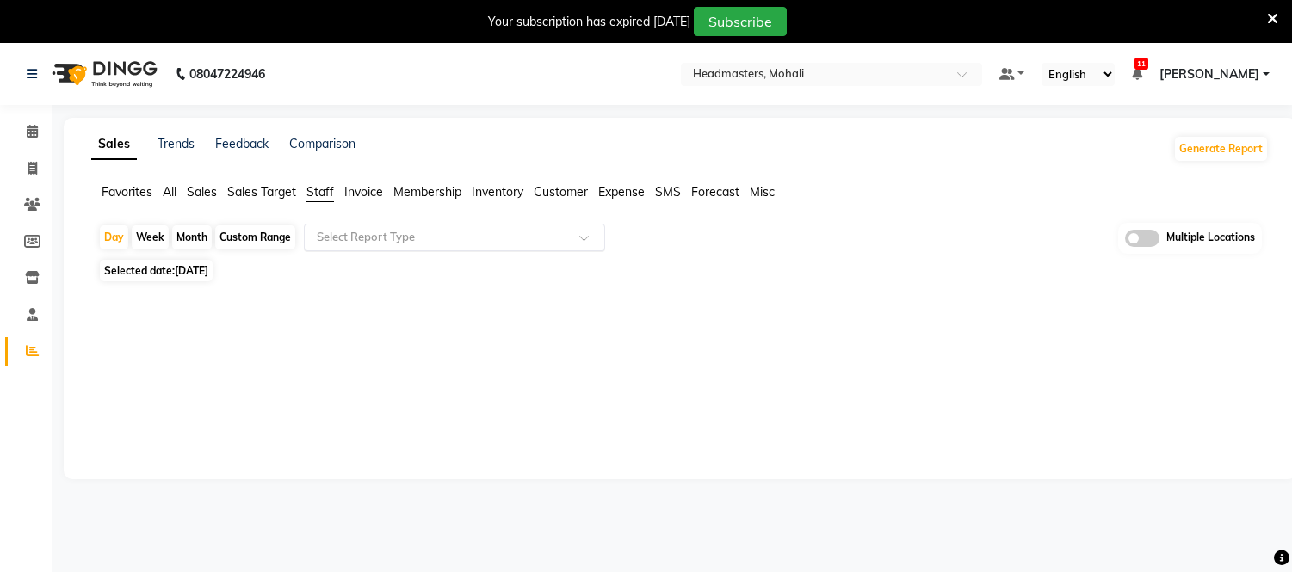
click at [389, 239] on input "text" at bounding box center [437, 237] width 248 height 17
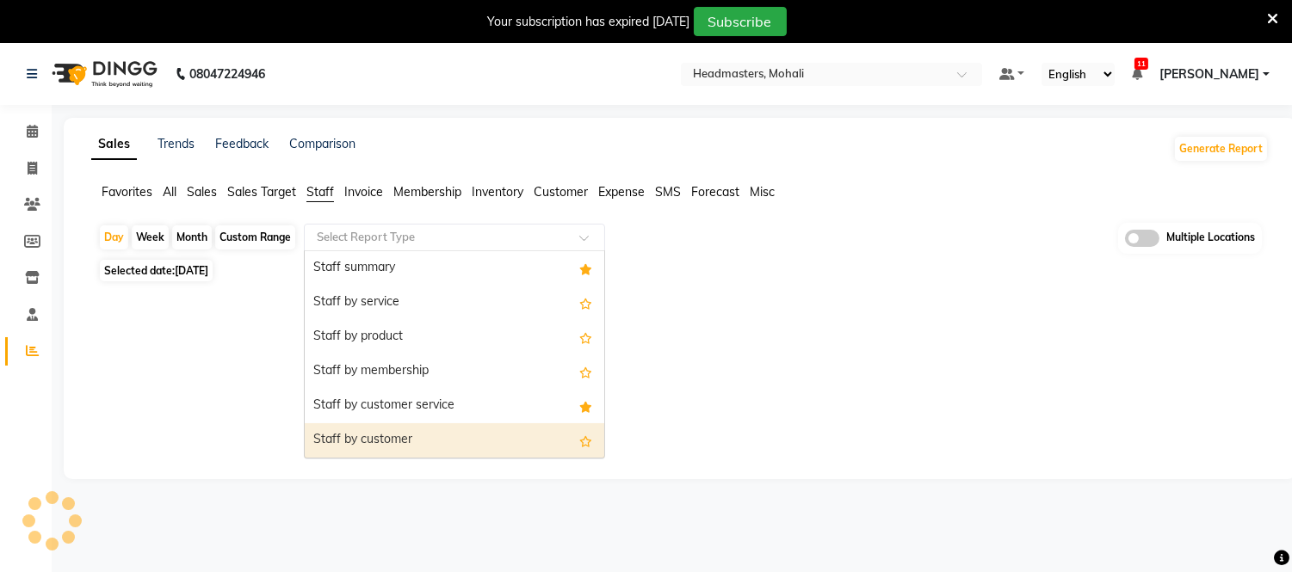
click at [383, 454] on div "Staff by customer" at bounding box center [455, 440] width 300 height 34
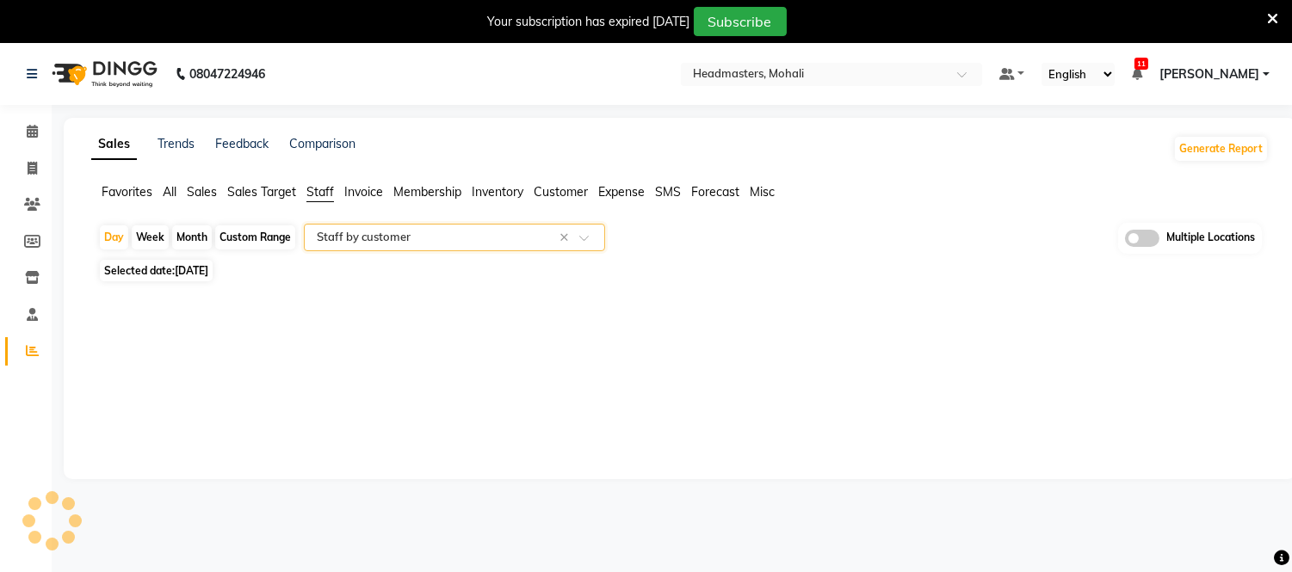
click at [208, 276] on span "[DATE]" at bounding box center [192, 270] width 34 height 13
select select "9"
select select "2025"
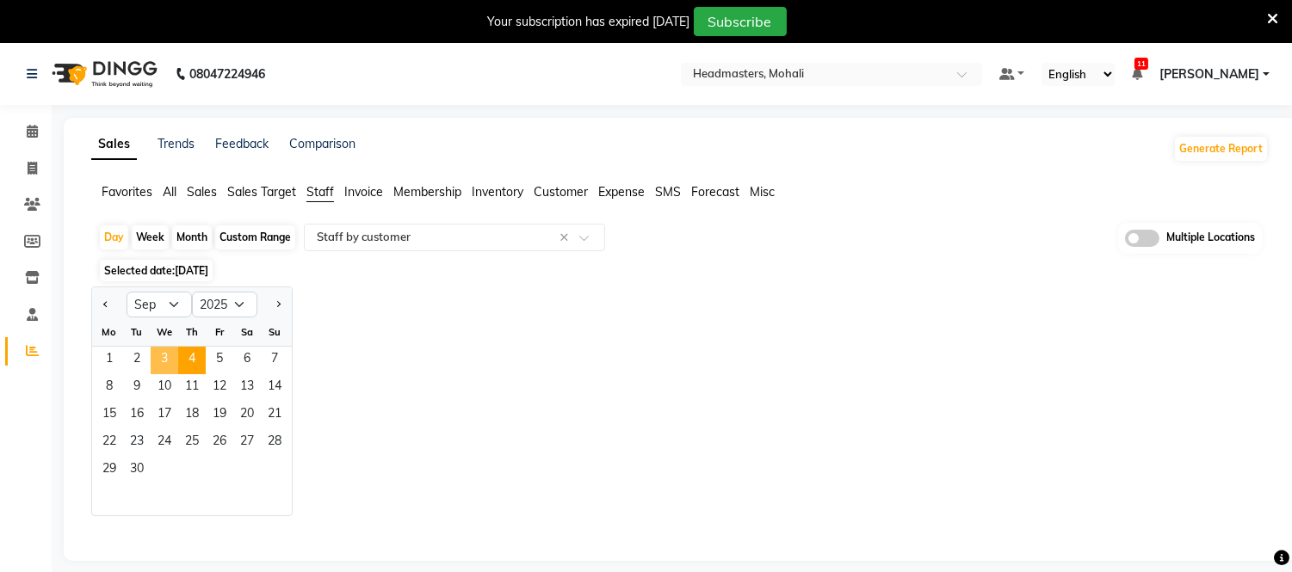
click at [169, 357] on span "3" at bounding box center [165, 361] width 28 height 28
select select "full_report"
select select "csv"
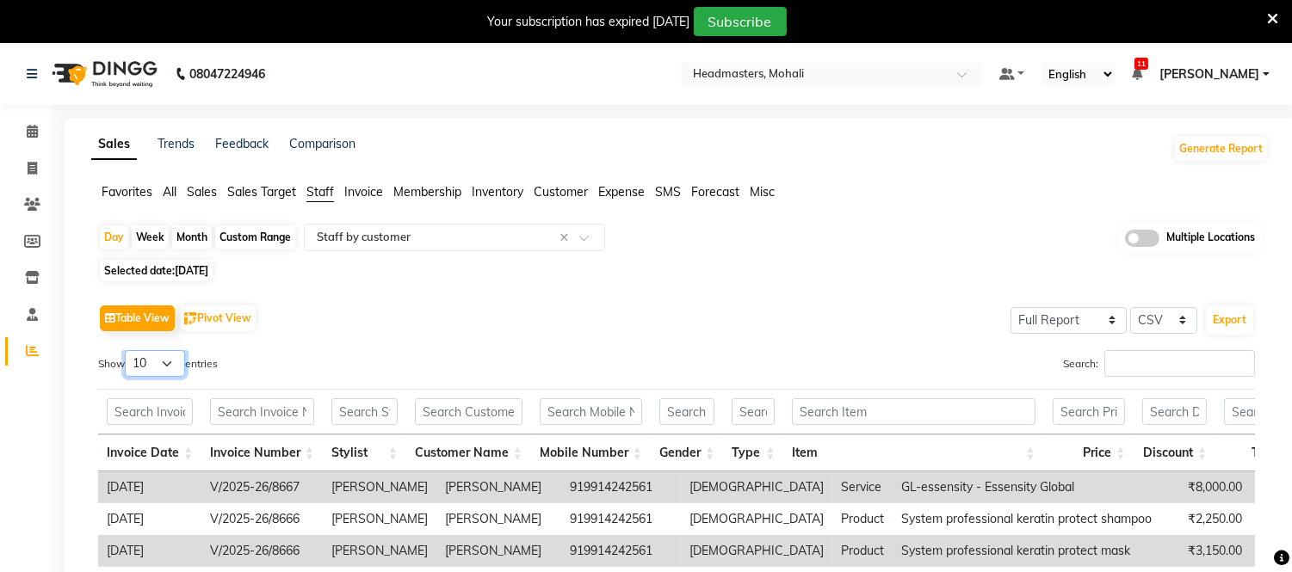
click at [164, 361] on select "10 25 50 100" at bounding box center [155, 363] width 60 height 27
select select "100"
click at [127, 350] on select "10 25 50 100" at bounding box center [155, 363] width 60 height 27
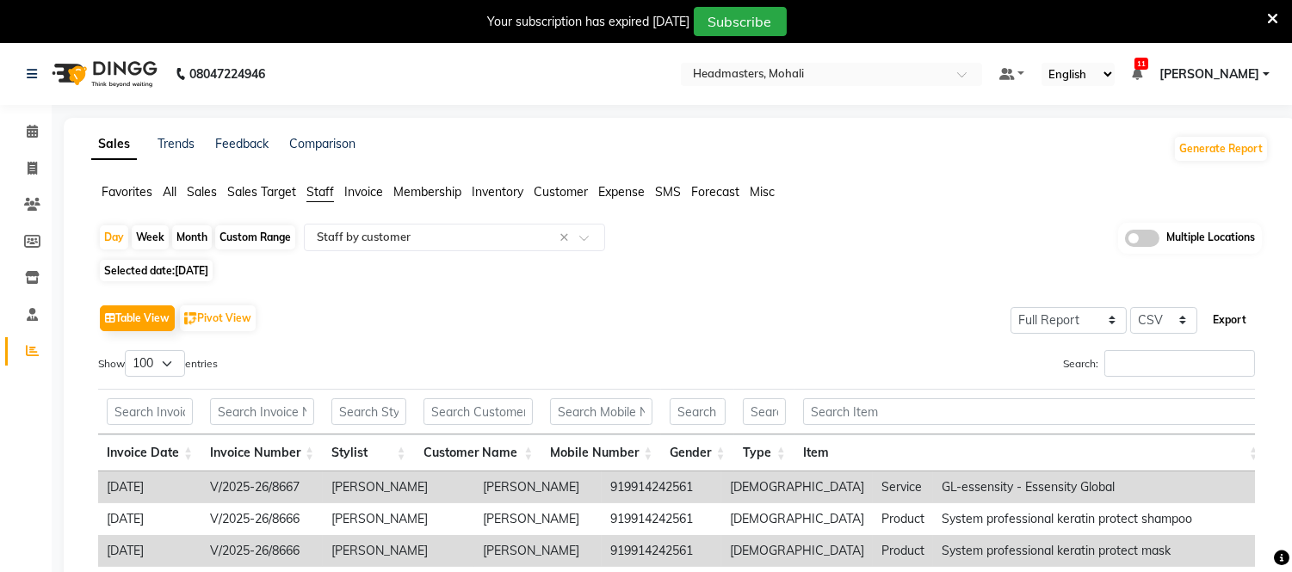
click at [1214, 317] on button "Export" at bounding box center [1229, 320] width 47 height 29
click at [1276, 21] on icon at bounding box center [1272, 18] width 11 height 15
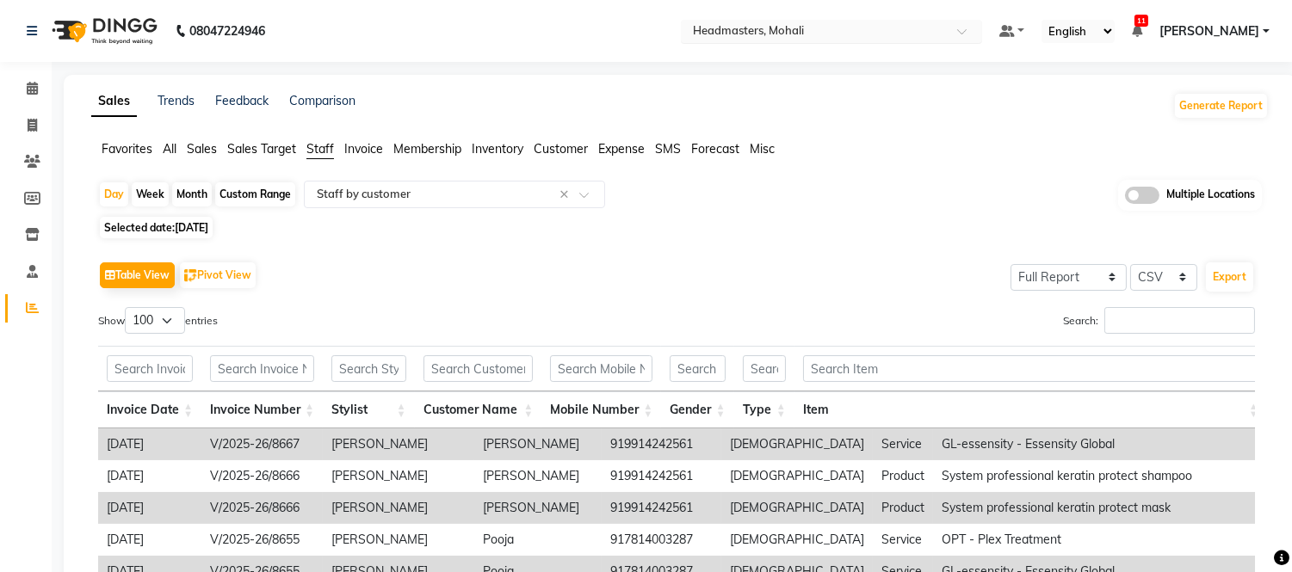
click at [846, 29] on input "text" at bounding box center [814, 32] width 250 height 17
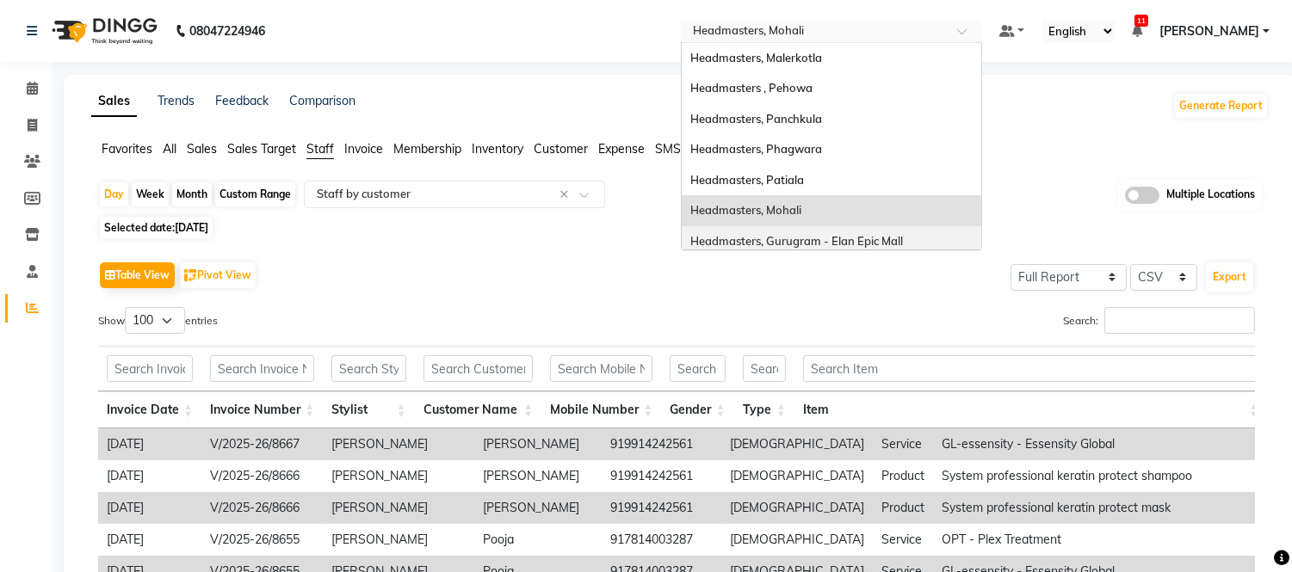
click at [829, 234] on span "Headmasters, Gurugram - Elan Epic Mall" at bounding box center [796, 241] width 213 height 14
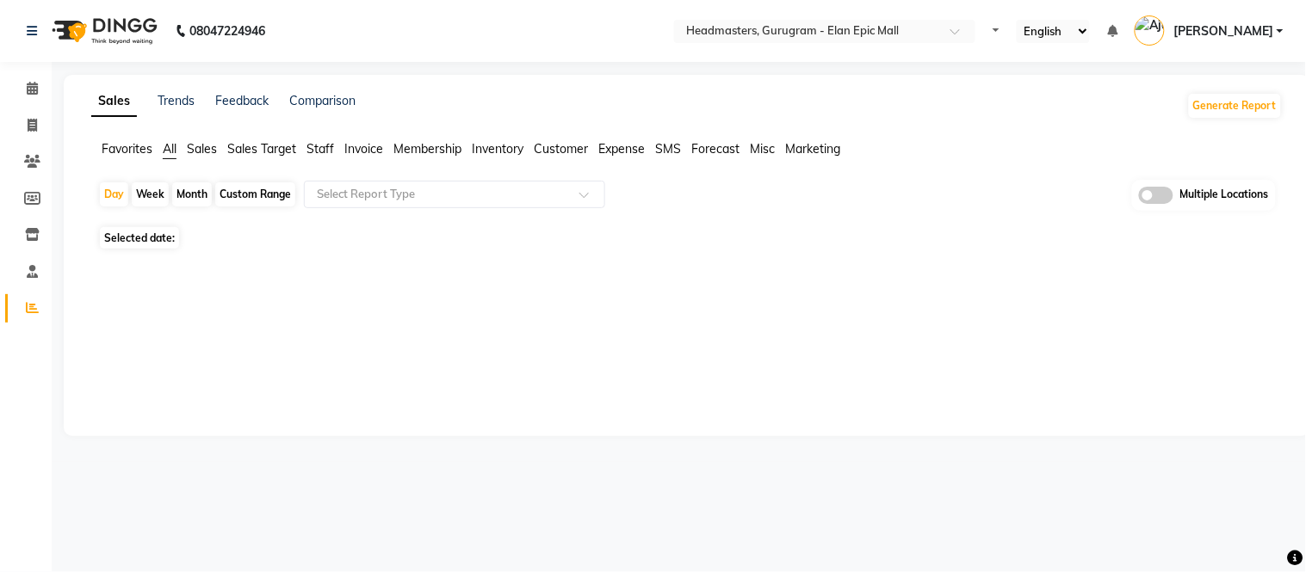
select select "en"
click at [329, 150] on span "Staff" at bounding box center [320, 148] width 28 height 15
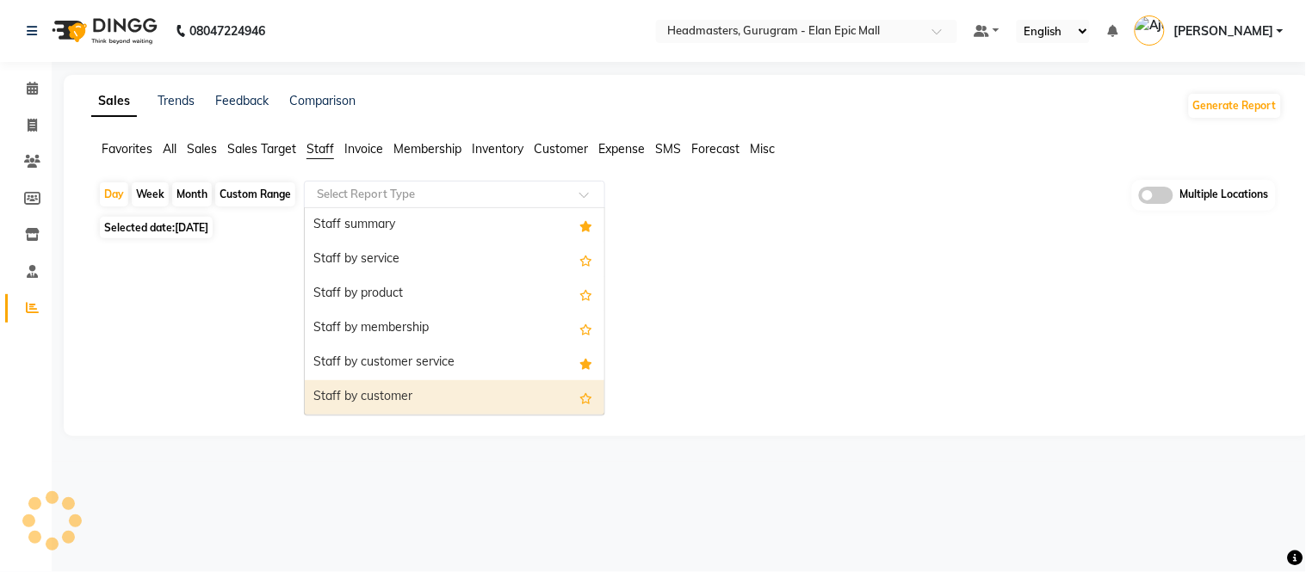
click at [349, 392] on div "Staff by customer" at bounding box center [455, 397] width 300 height 34
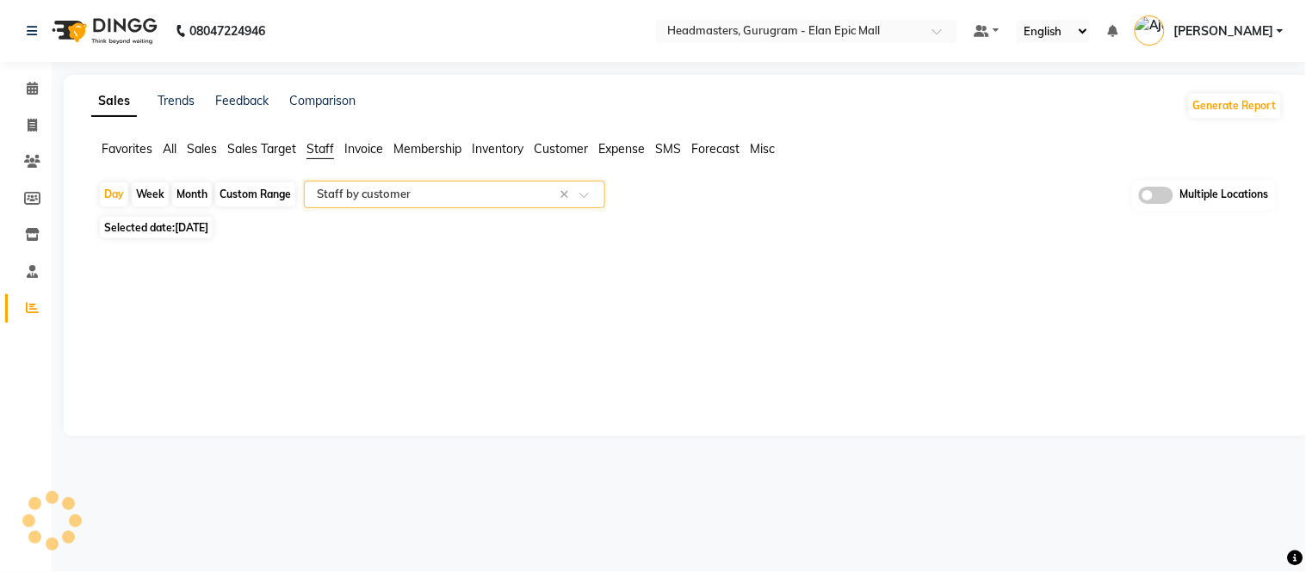
click at [192, 227] on span "[DATE]" at bounding box center [192, 227] width 34 height 13
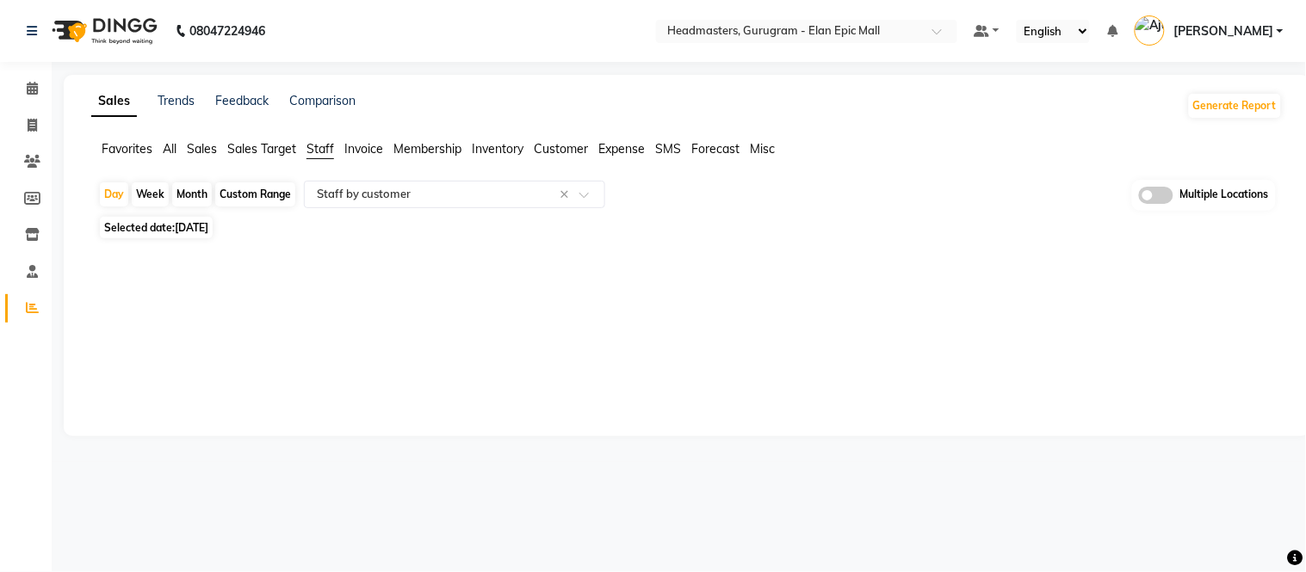
click at [195, 226] on span "[DATE]" at bounding box center [192, 227] width 34 height 13
select select "9"
select select "2025"
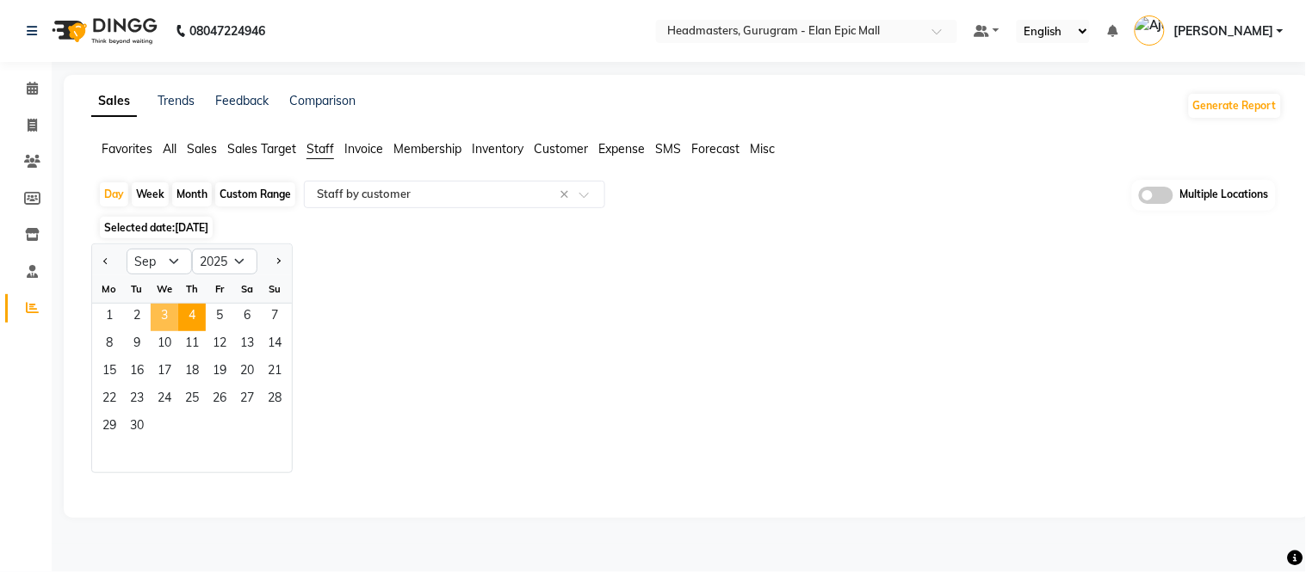
click at [167, 317] on span "3" at bounding box center [165, 318] width 28 height 28
select select "full_report"
select select "csv"
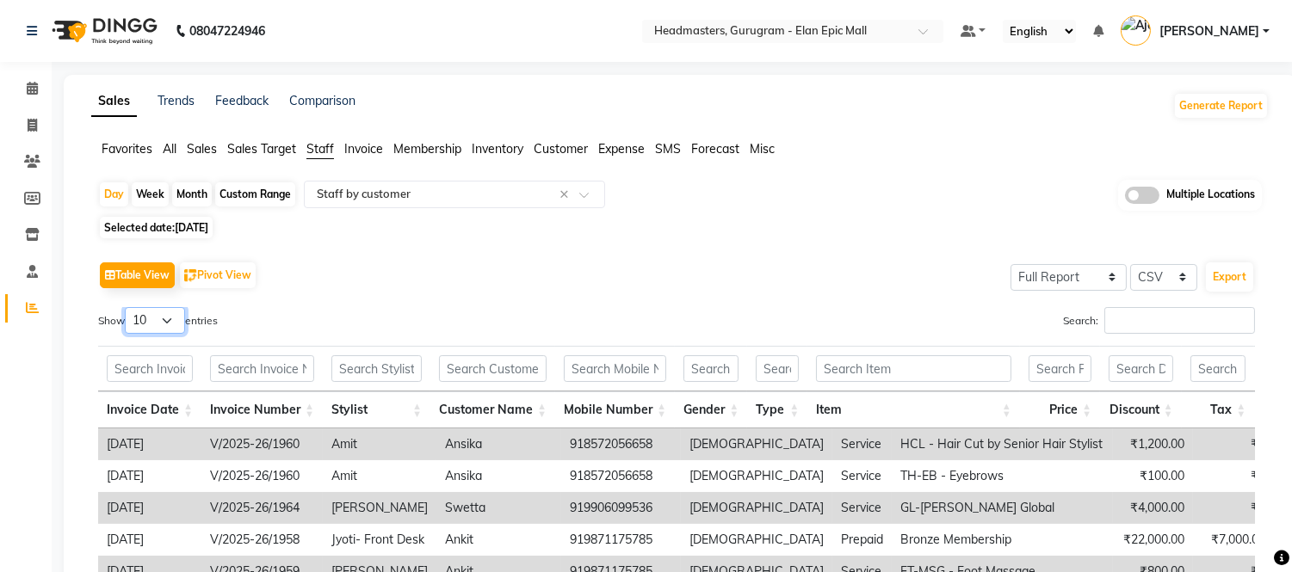
click at [167, 317] on select "10 25 50 100" at bounding box center [155, 320] width 60 height 27
select select "100"
click at [127, 307] on select "10 25 50 100" at bounding box center [155, 320] width 60 height 27
click at [1231, 267] on button "Export" at bounding box center [1229, 277] width 47 height 29
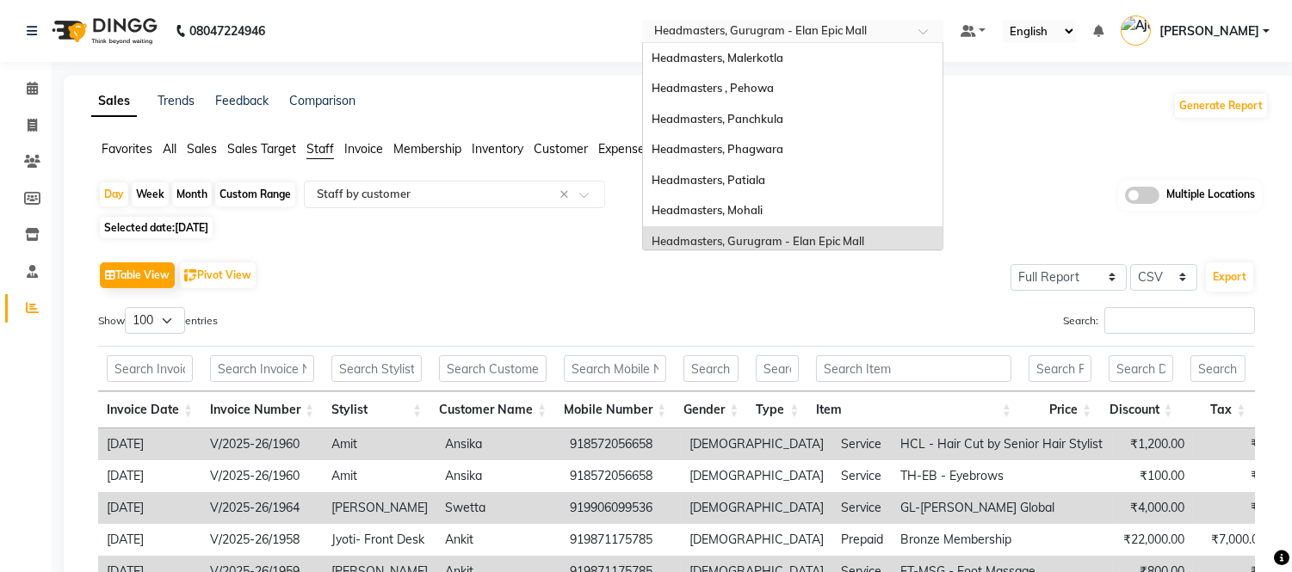
click at [868, 30] on input "text" at bounding box center [776, 32] width 250 height 17
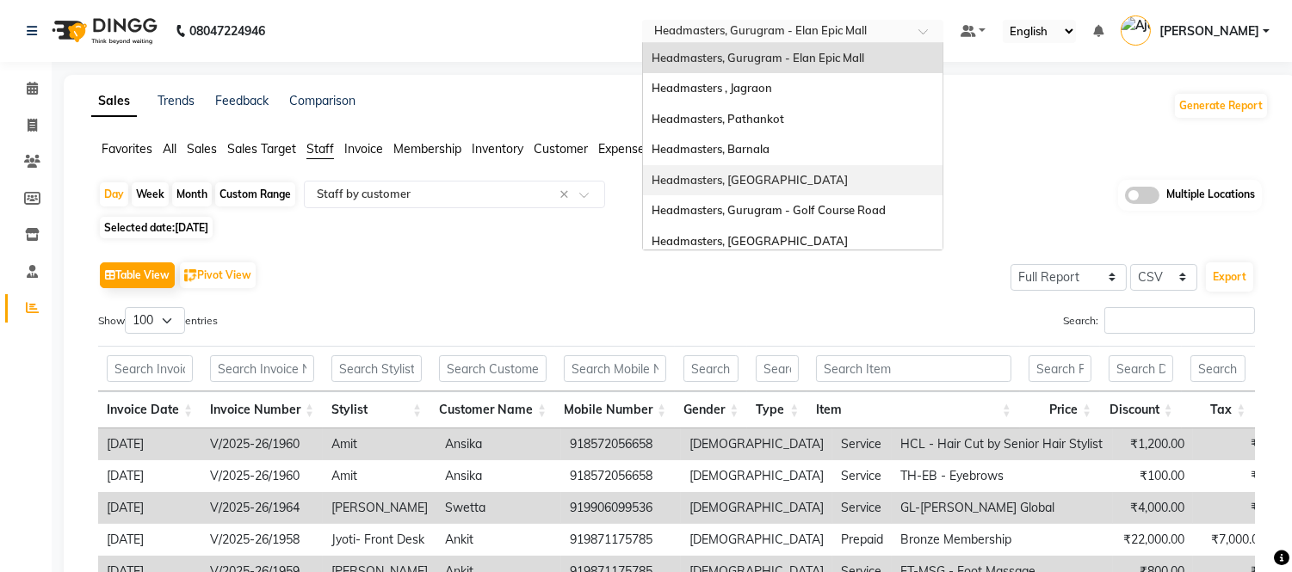
click at [784, 173] on div "Headmasters, [GEOGRAPHIC_DATA]" at bounding box center [793, 180] width 300 height 31
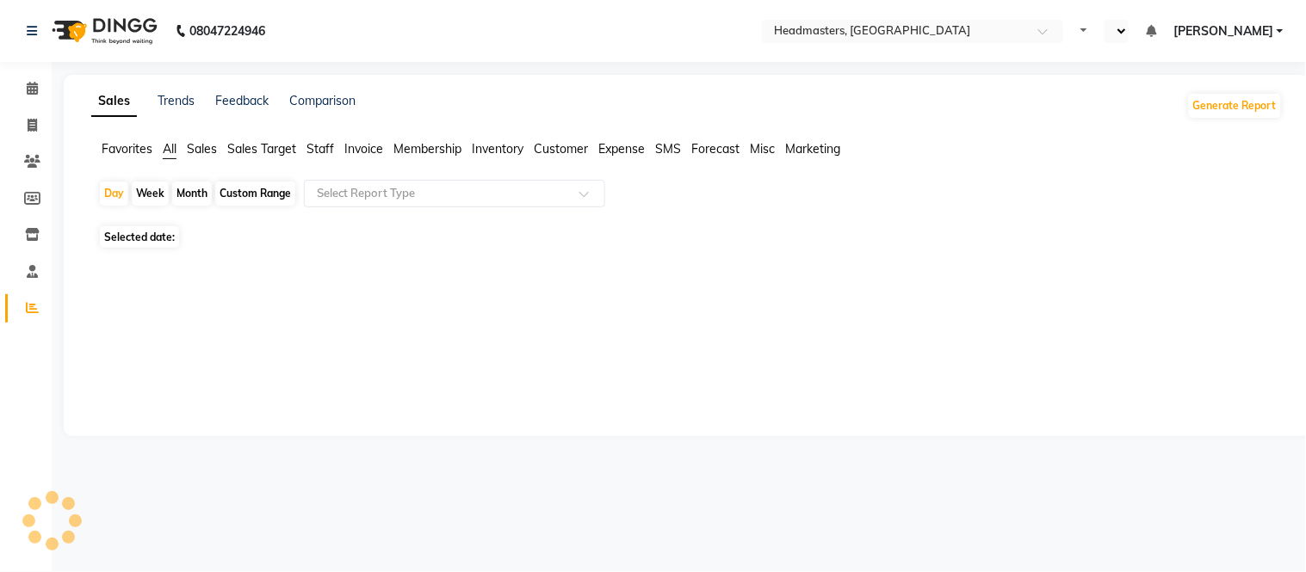
select select "en"
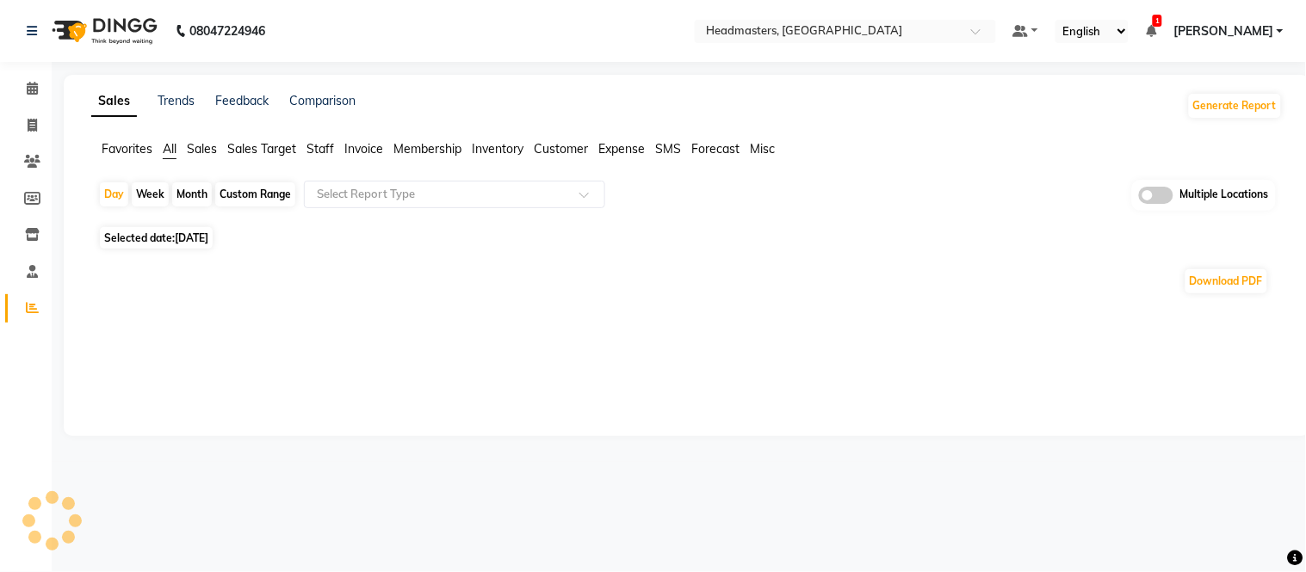
click at [321, 149] on span "Staff" at bounding box center [320, 148] width 28 height 15
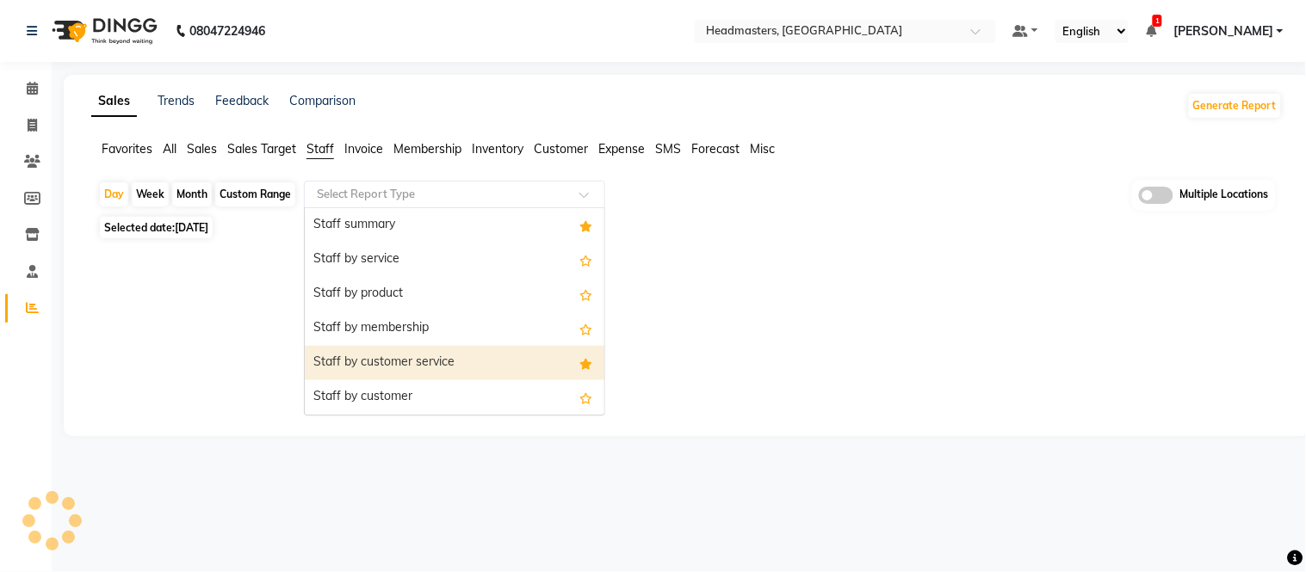
click at [351, 381] on div "Staff by customer" at bounding box center [455, 397] width 300 height 34
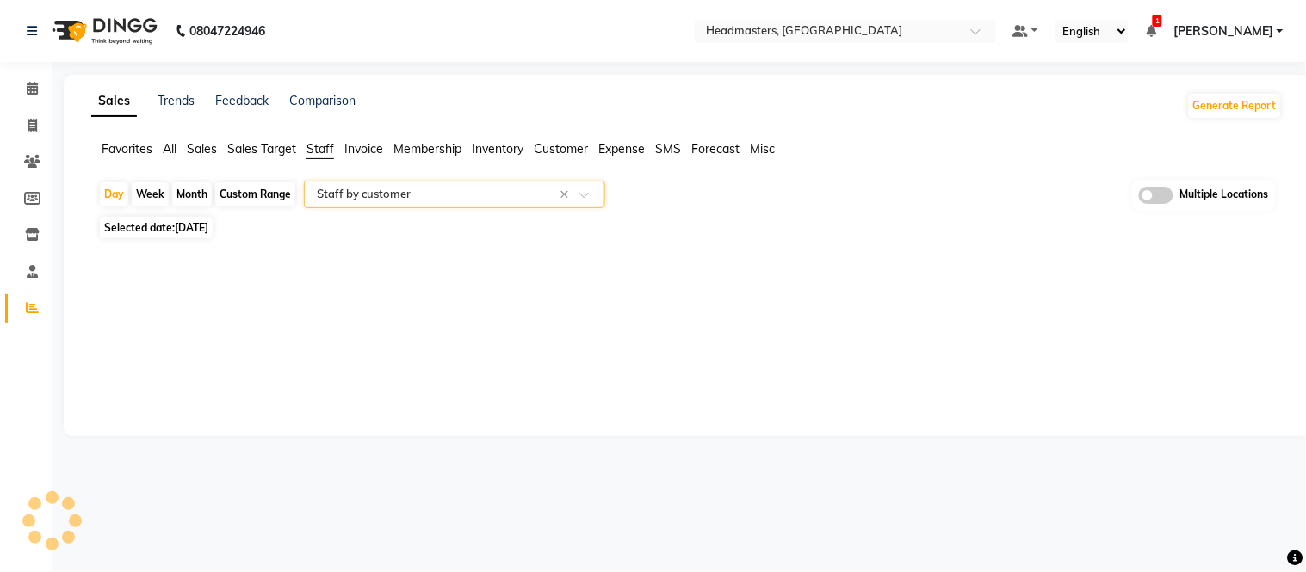
click at [208, 225] on span "[DATE]" at bounding box center [192, 227] width 34 height 13
select select "9"
select select "2025"
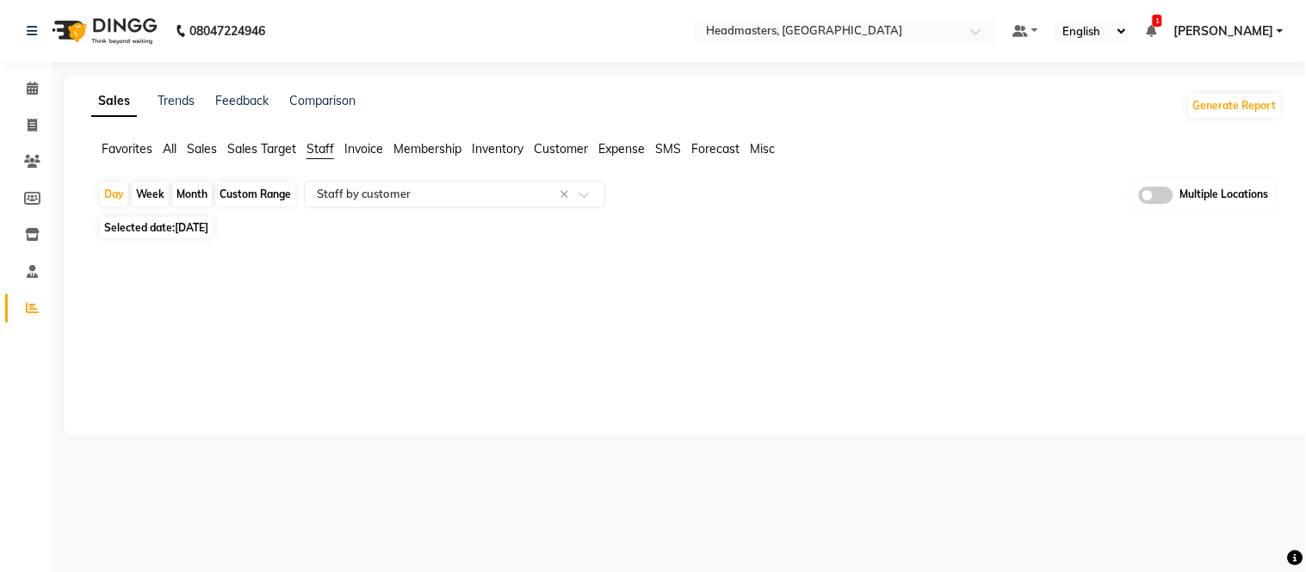
click at [164, 324] on div "Sales Trends Feedback Comparison Generate Report Favorites All Sales Sales Targ…" at bounding box center [687, 255] width 1246 height 361
click at [188, 226] on span "[DATE]" at bounding box center [192, 227] width 34 height 13
select select "9"
select select "2025"
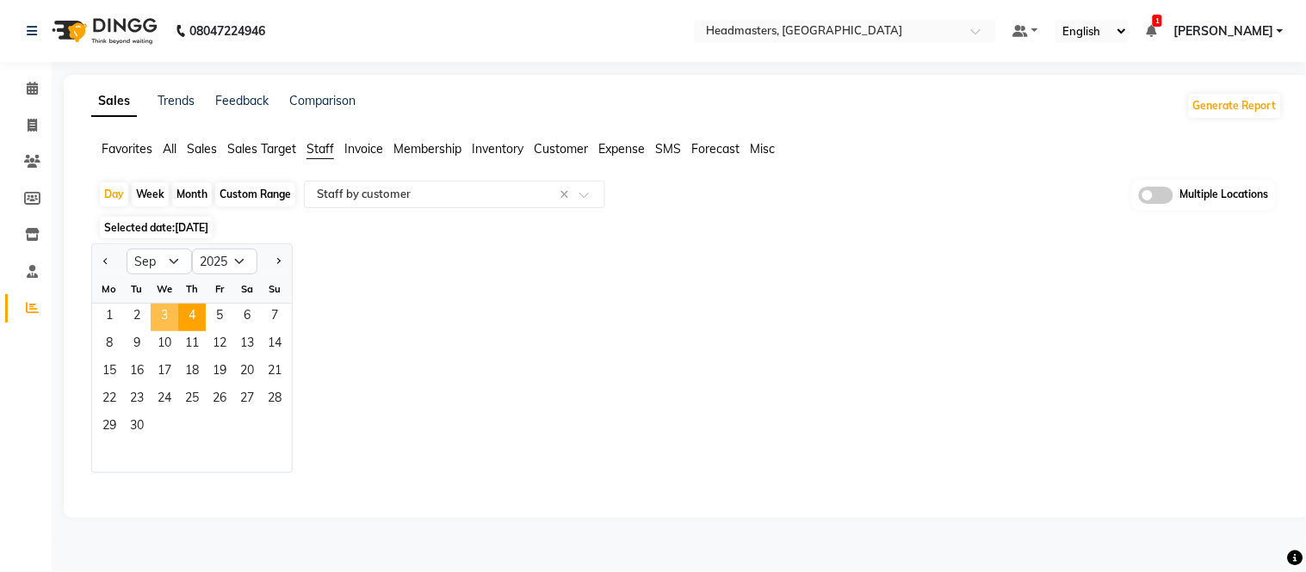
click at [162, 310] on span "3" at bounding box center [165, 318] width 28 height 28
select select "full_report"
select select "csv"
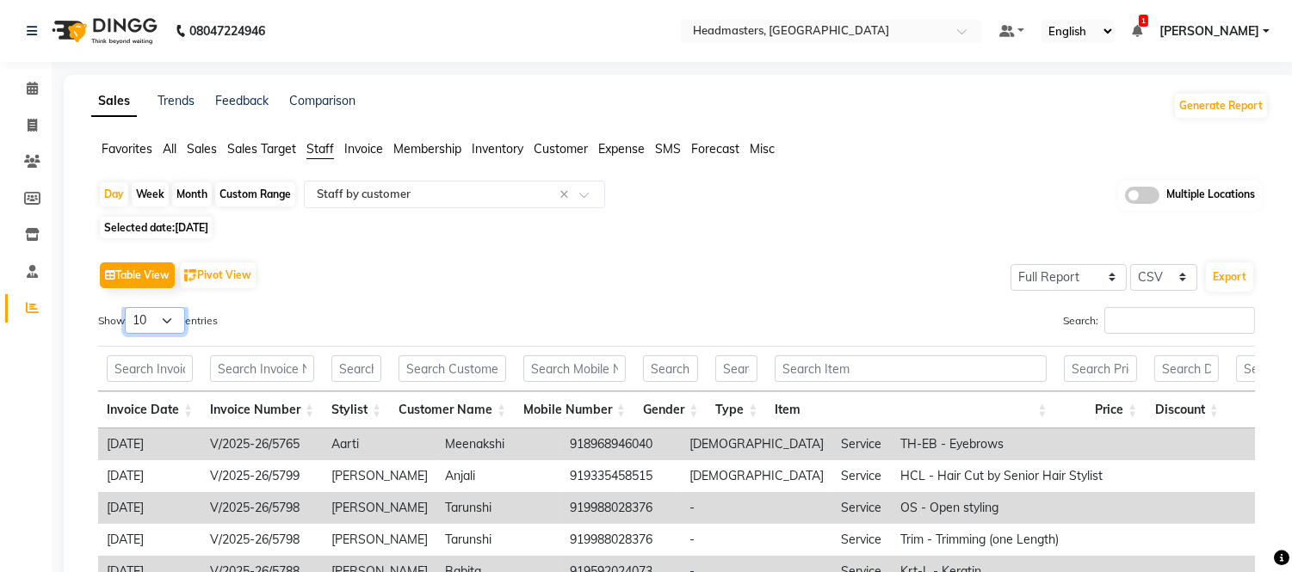
drag, startPoint x: 162, startPoint y: 310, endPoint x: 162, endPoint y: 329, distance: 18.9
click at [162, 314] on select "10 25 50 100" at bounding box center [155, 320] width 60 height 27
select select "100"
click at [127, 307] on select "10 25 50 100" at bounding box center [155, 320] width 60 height 27
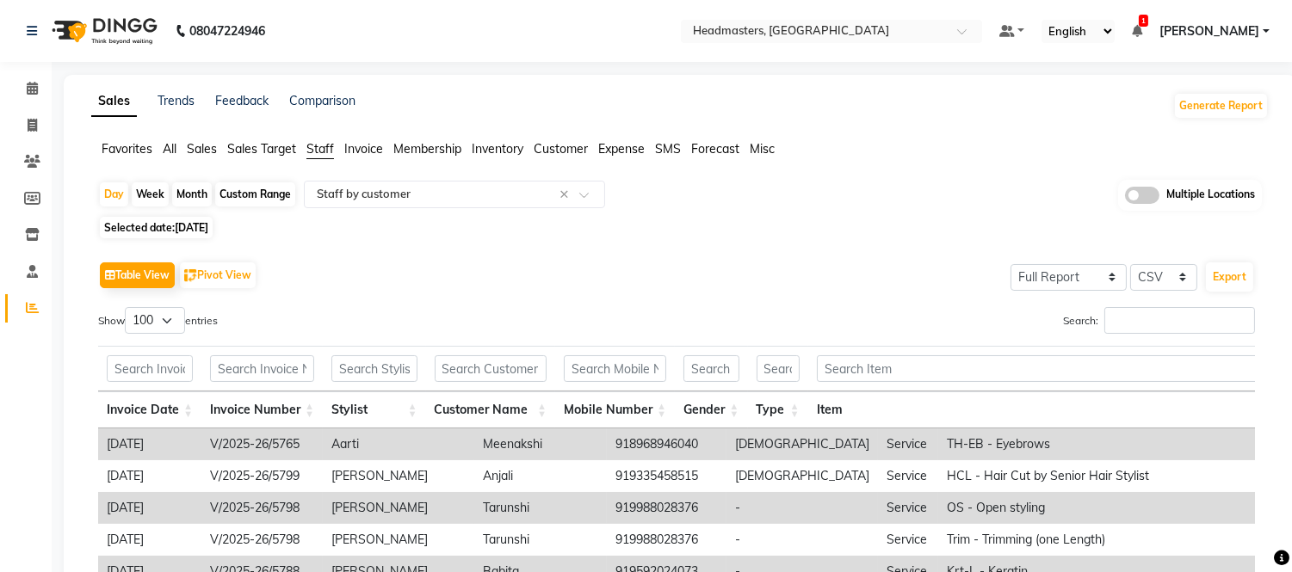
click at [1226, 261] on div "Export" at bounding box center [1229, 277] width 51 height 33
click at [1226, 274] on button "Export" at bounding box center [1229, 277] width 47 height 29
click at [826, 24] on input "text" at bounding box center [814, 32] width 250 height 17
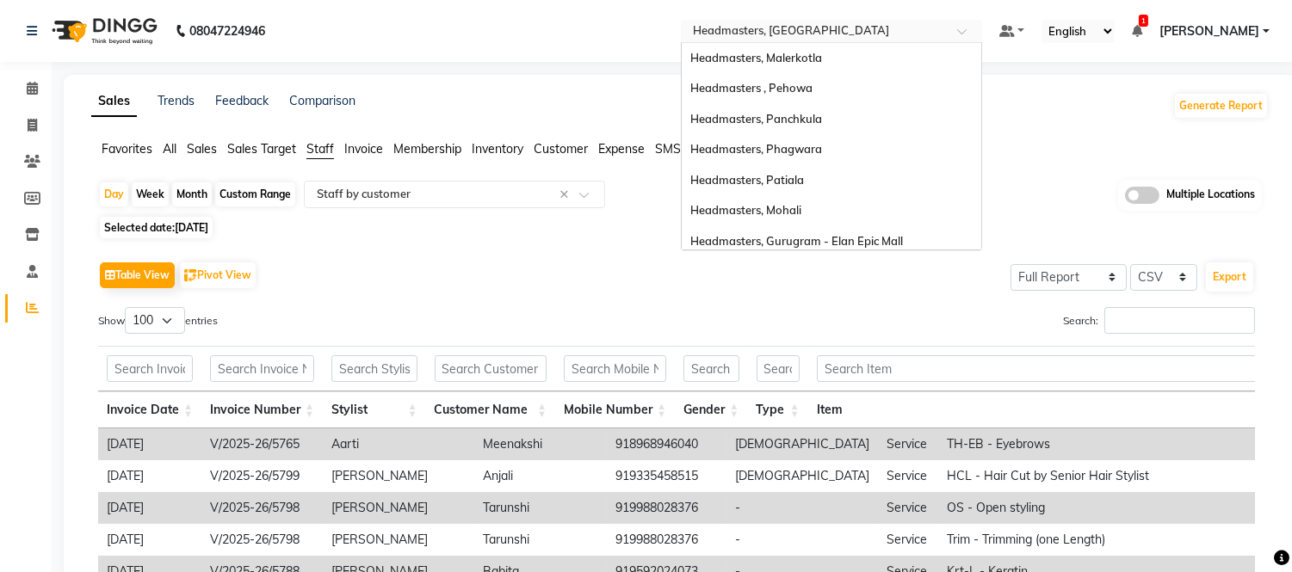
scroll to position [306, 0]
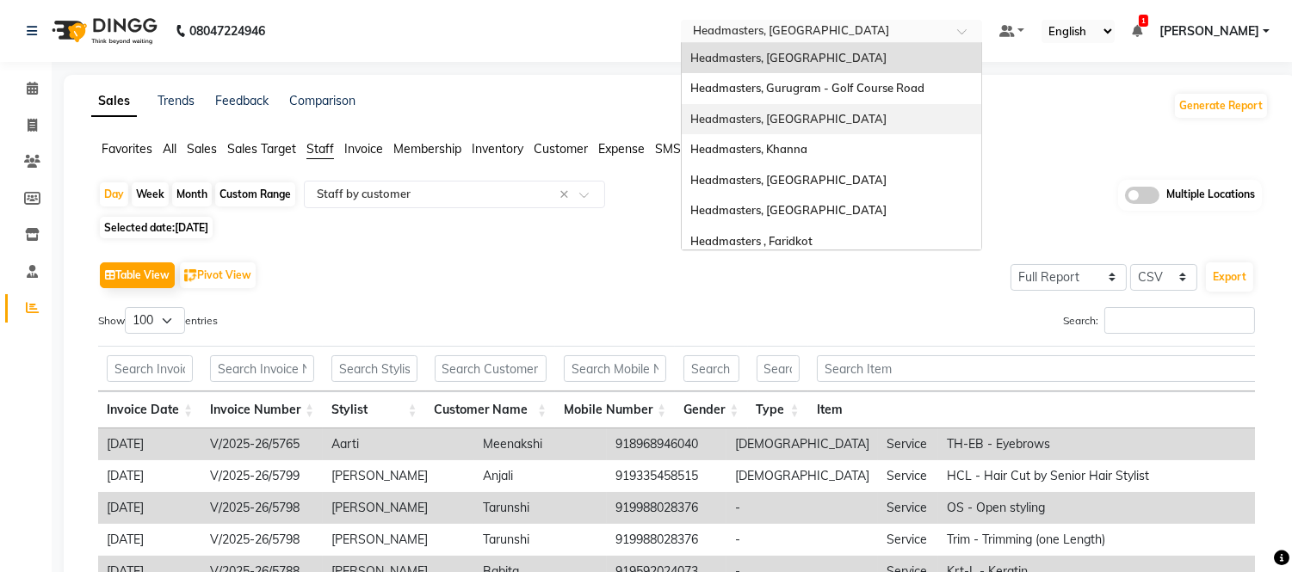
click at [814, 113] on span "Headmasters, [GEOGRAPHIC_DATA]" at bounding box center [788, 119] width 196 height 14
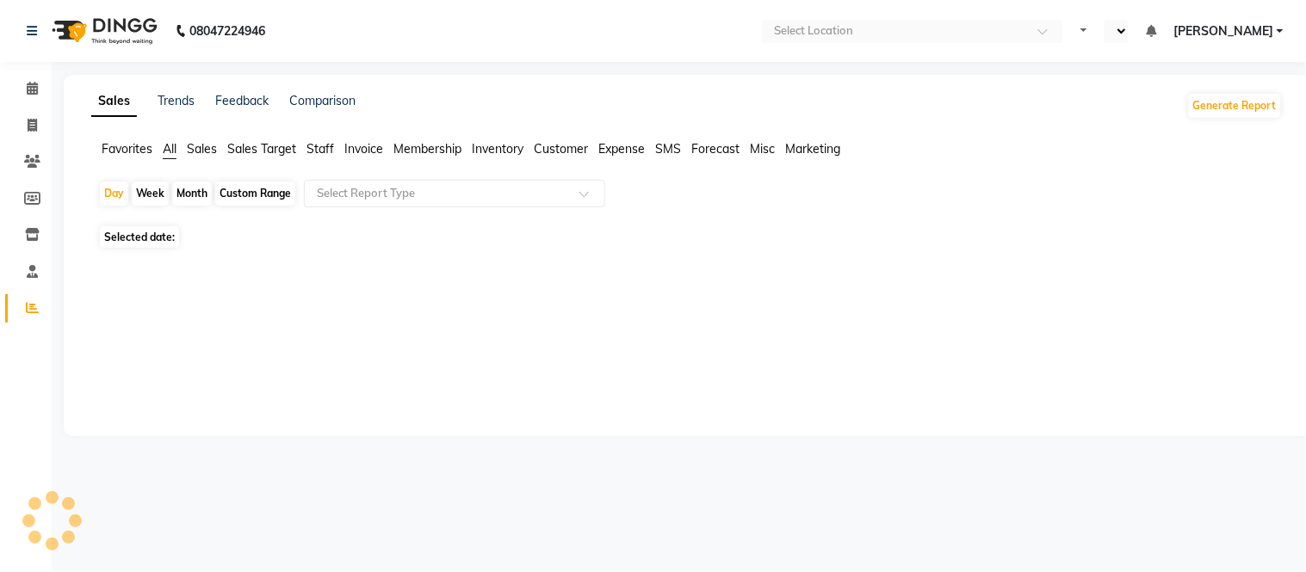
select select "en"
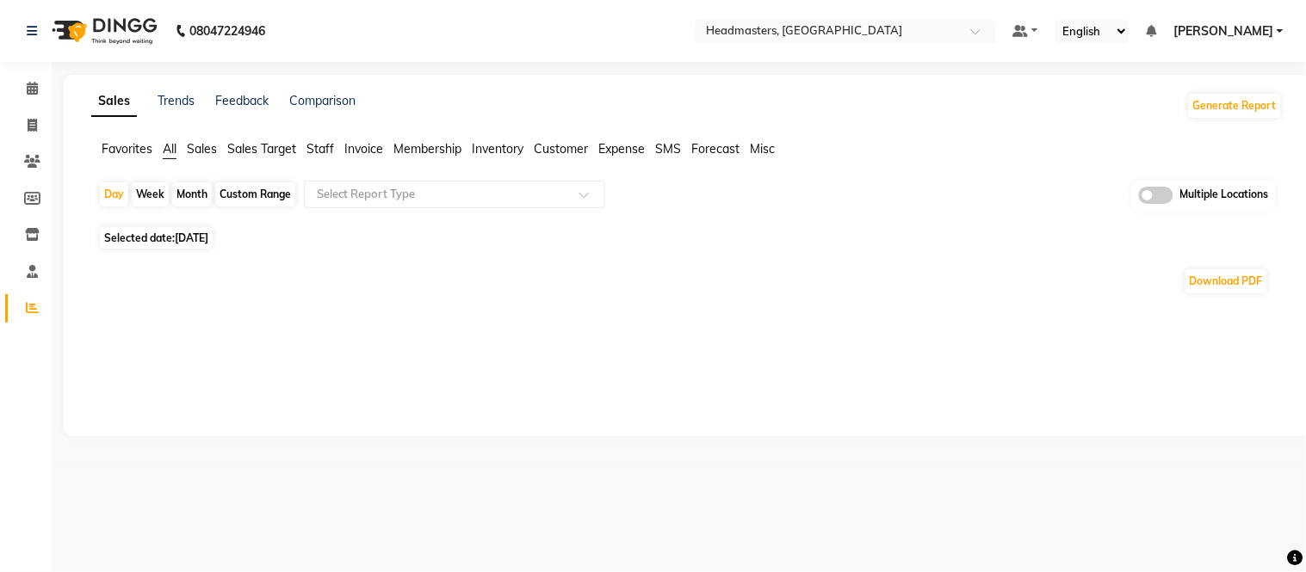
click at [316, 146] on span "Staff" at bounding box center [320, 148] width 28 height 15
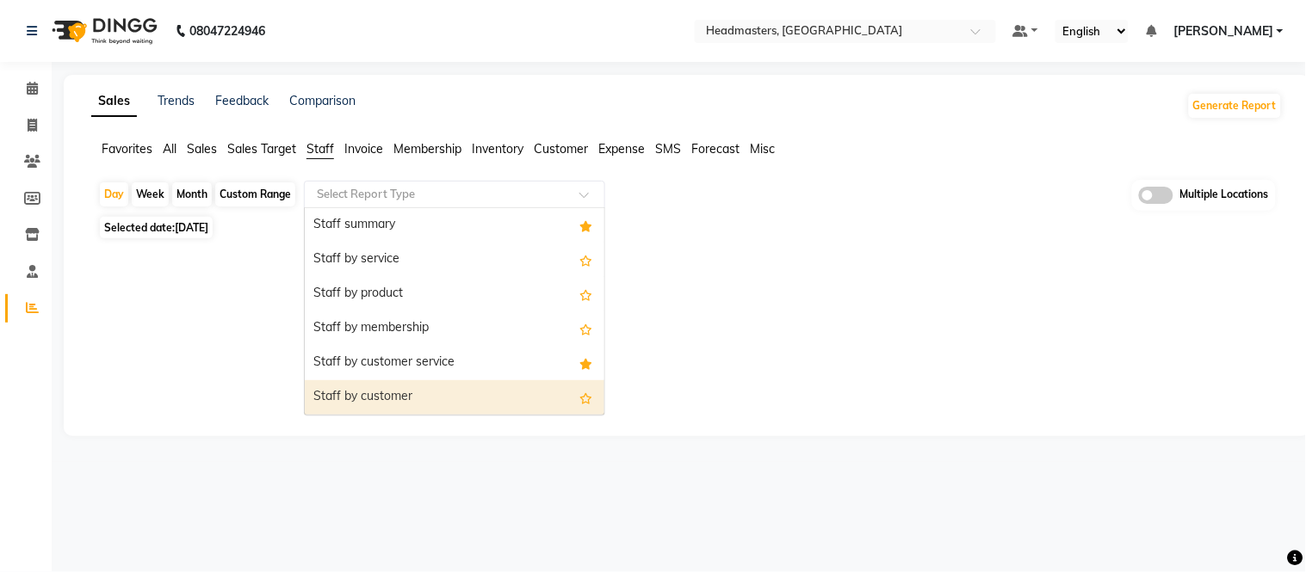
click at [348, 399] on div "Staff by customer" at bounding box center [455, 397] width 300 height 34
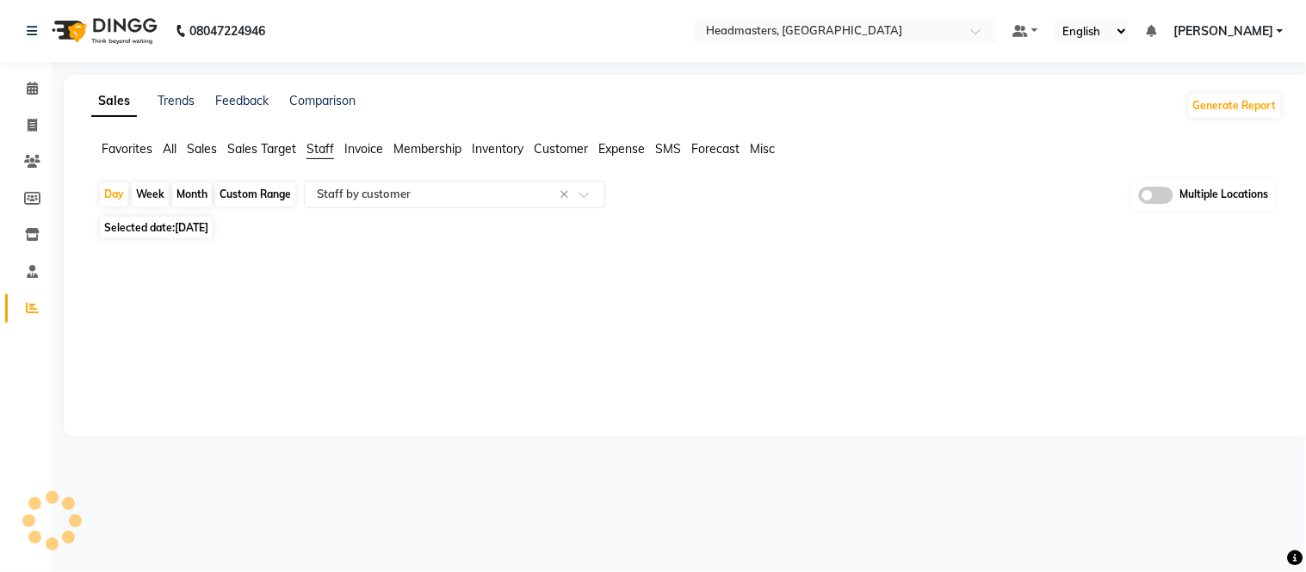
drag, startPoint x: 218, startPoint y: 236, endPoint x: 210, endPoint y: 242, distance: 9.8
click at [213, 236] on span "Selected date: [DATE]" at bounding box center [156, 228] width 113 height 22
select select "9"
select select "2025"
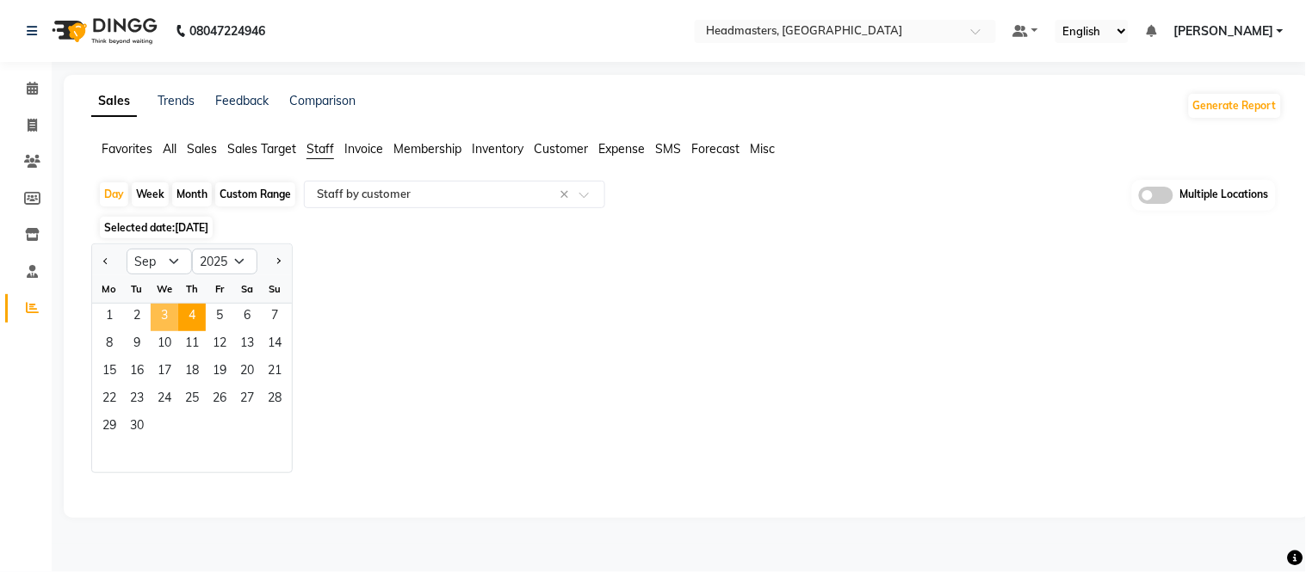
click at [159, 314] on span "3" at bounding box center [165, 318] width 28 height 28
select select "full_report"
select select "csv"
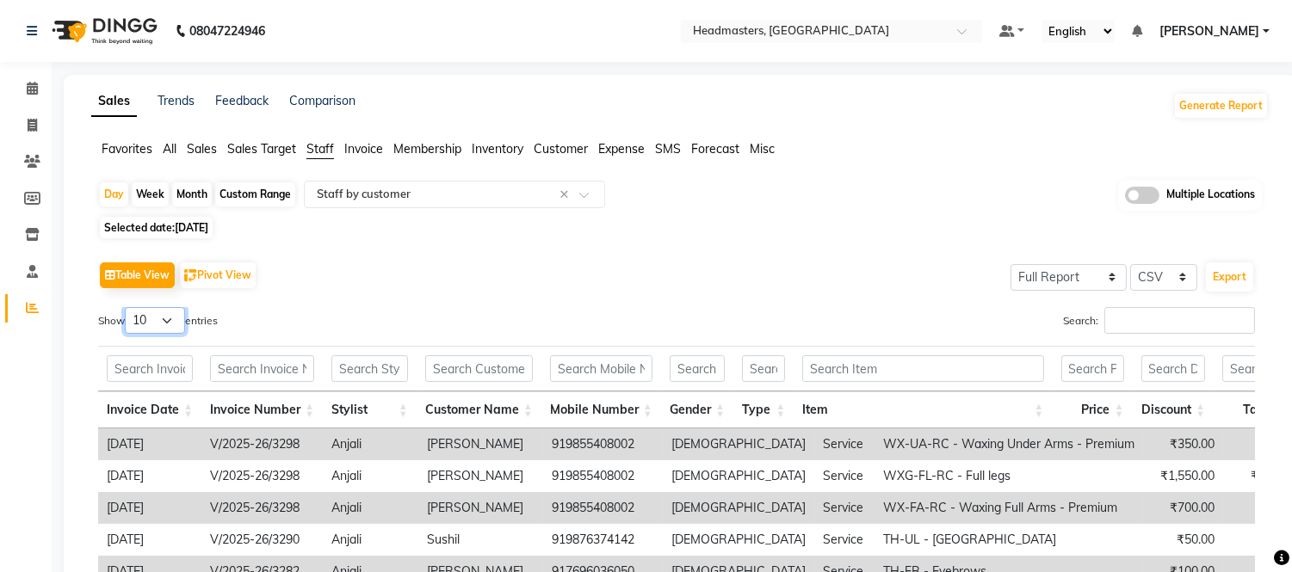
drag, startPoint x: 177, startPoint y: 312, endPoint x: 179, endPoint y: 322, distance: 10.5
click at [177, 312] on select "10 25 50 100" at bounding box center [155, 320] width 60 height 27
select select "100"
click at [127, 307] on select "10 25 50 100" at bounding box center [155, 320] width 60 height 27
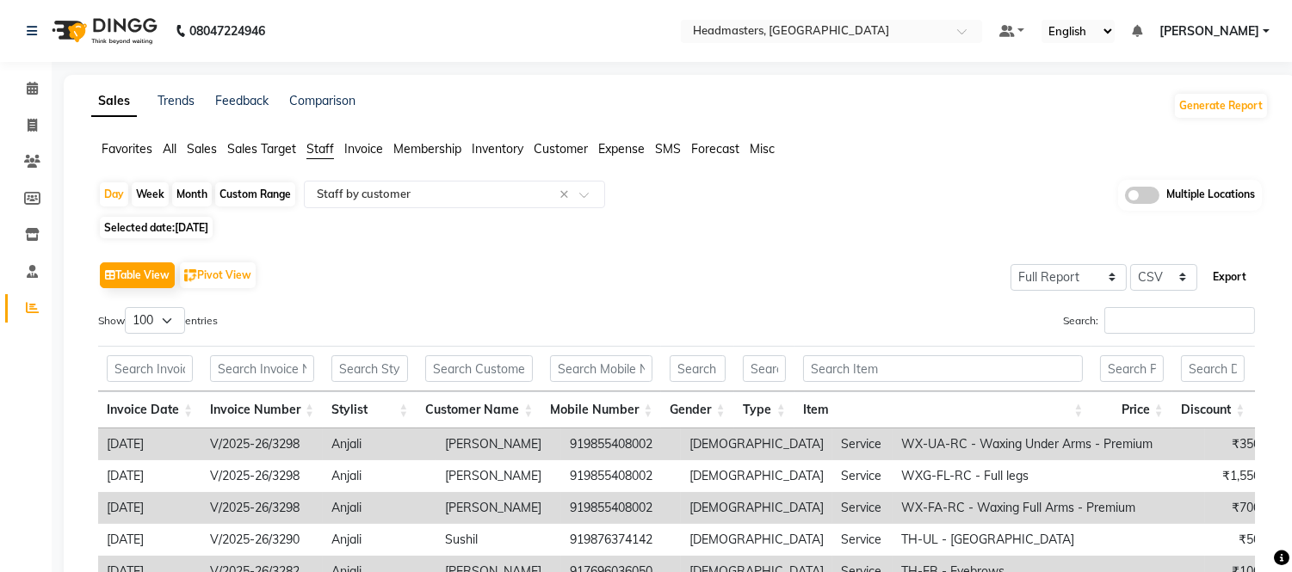
click at [1231, 275] on button "Export" at bounding box center [1229, 277] width 47 height 29
click at [839, 33] on input "text" at bounding box center [814, 32] width 250 height 17
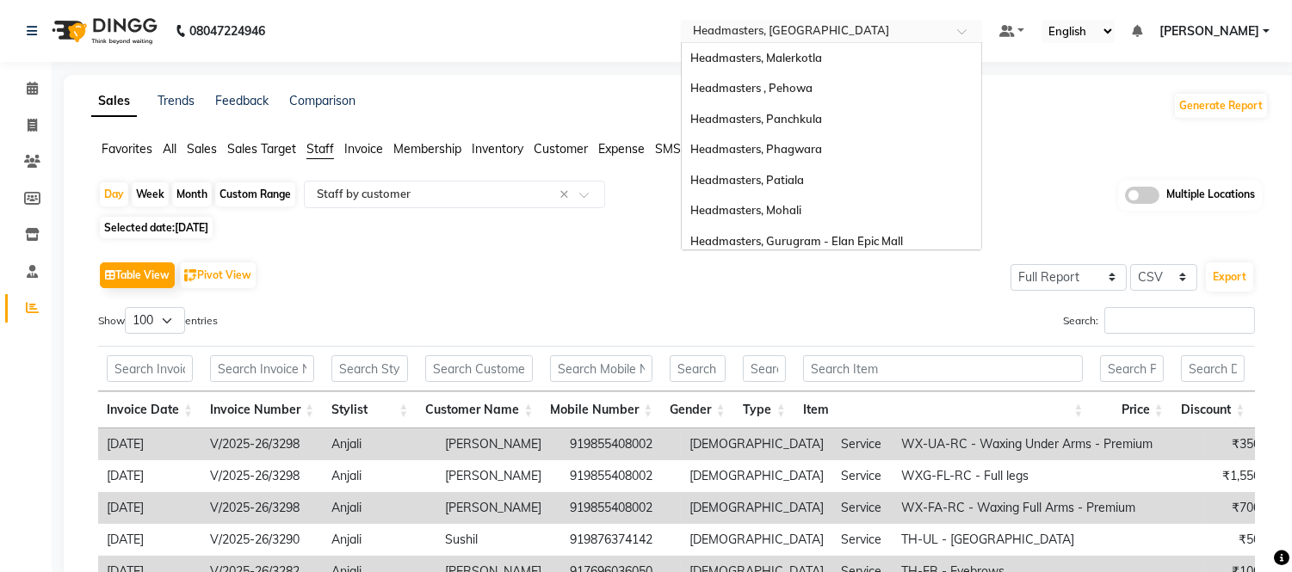
scroll to position [343, 0]
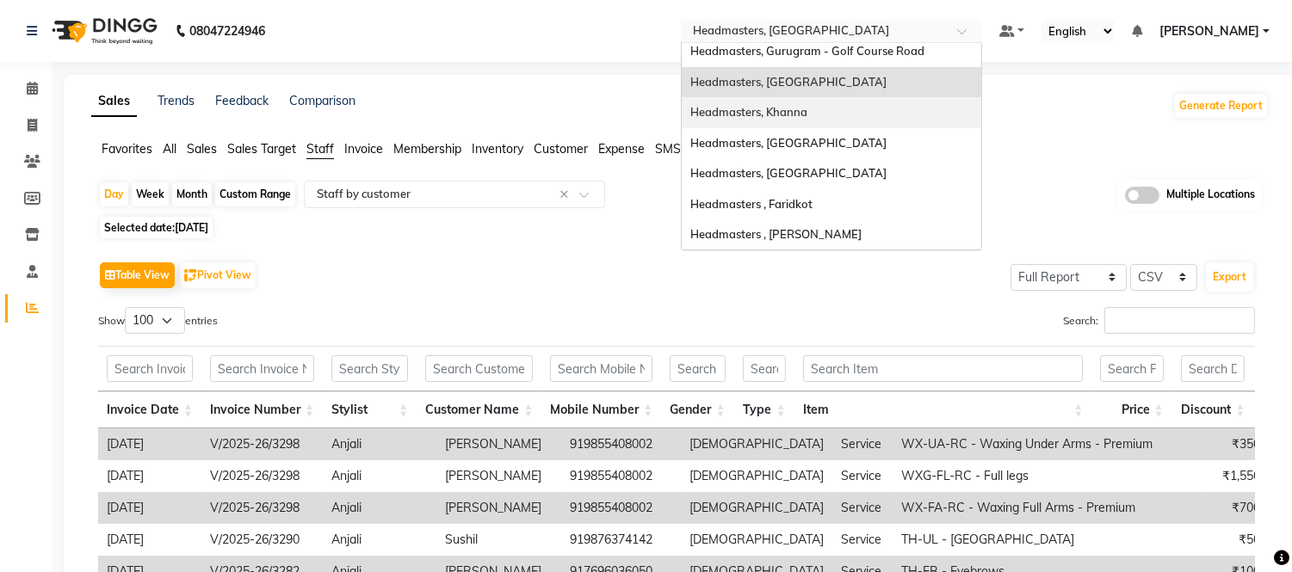
click at [807, 114] on span "Headmasters, Khanna" at bounding box center [748, 112] width 117 height 14
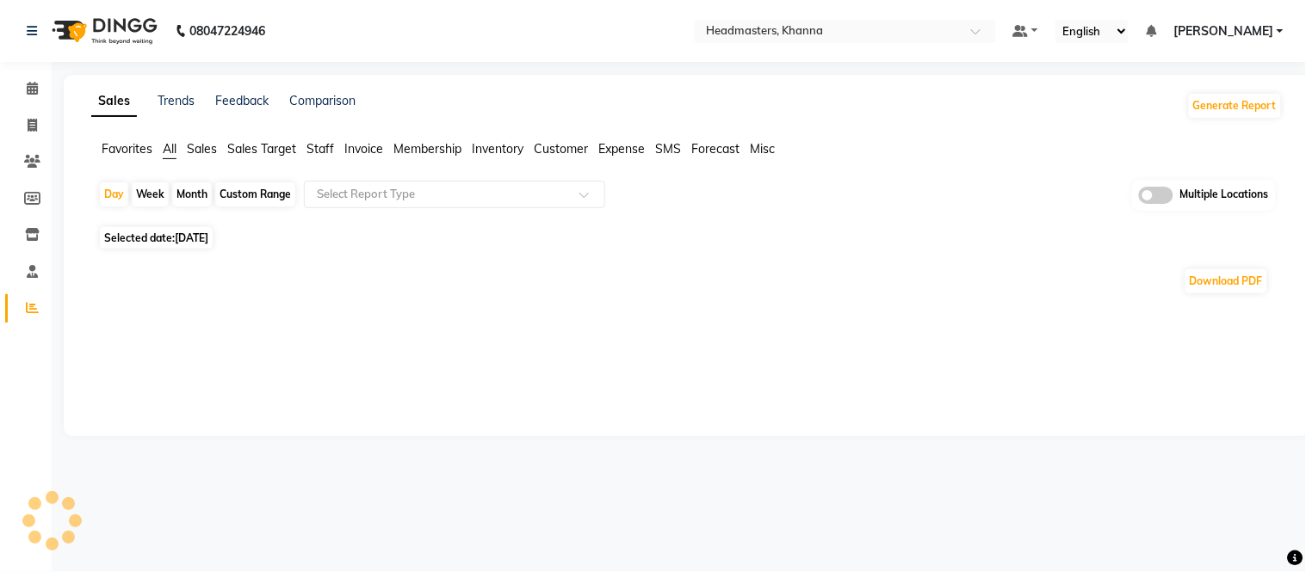
drag, startPoint x: 322, startPoint y: 151, endPoint x: 347, endPoint y: 215, distance: 68.4
click at [322, 151] on span "Staff" at bounding box center [320, 148] width 28 height 15
click at [348, 210] on div "Day Week Month Custom Range Select Report Type Multiple Locations" at bounding box center [686, 196] width 1177 height 32
click at [351, 195] on input "text" at bounding box center [437, 194] width 248 height 17
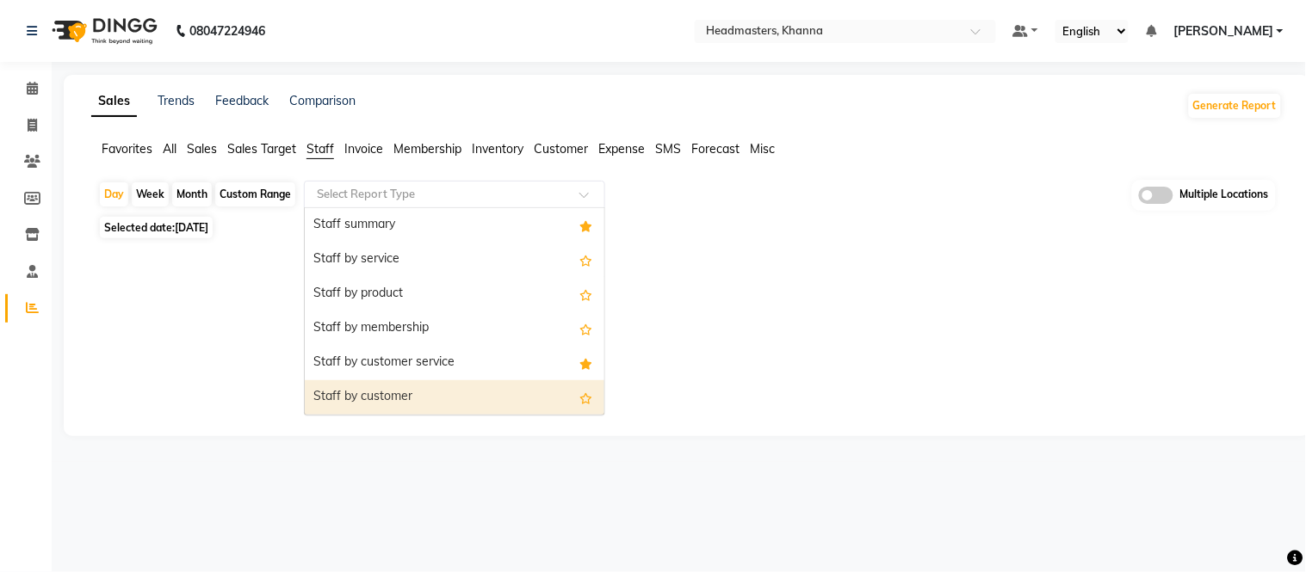
click at [366, 391] on div "Staff by customer" at bounding box center [455, 397] width 300 height 34
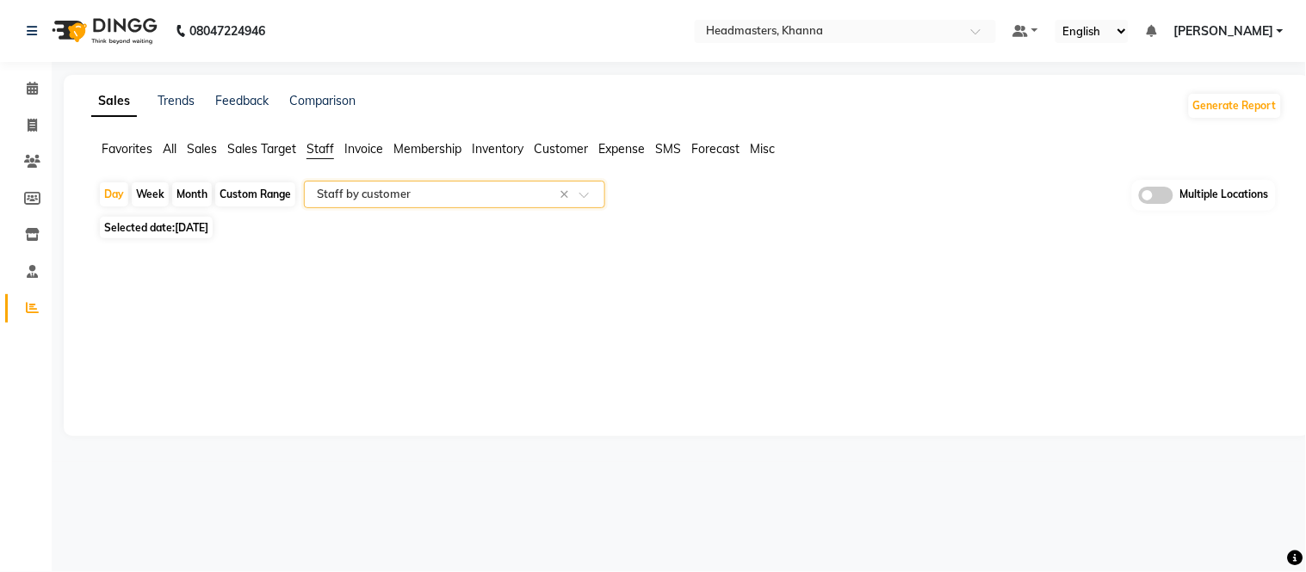
click at [208, 230] on span "[DATE]" at bounding box center [192, 227] width 34 height 13
select select "9"
select select "2025"
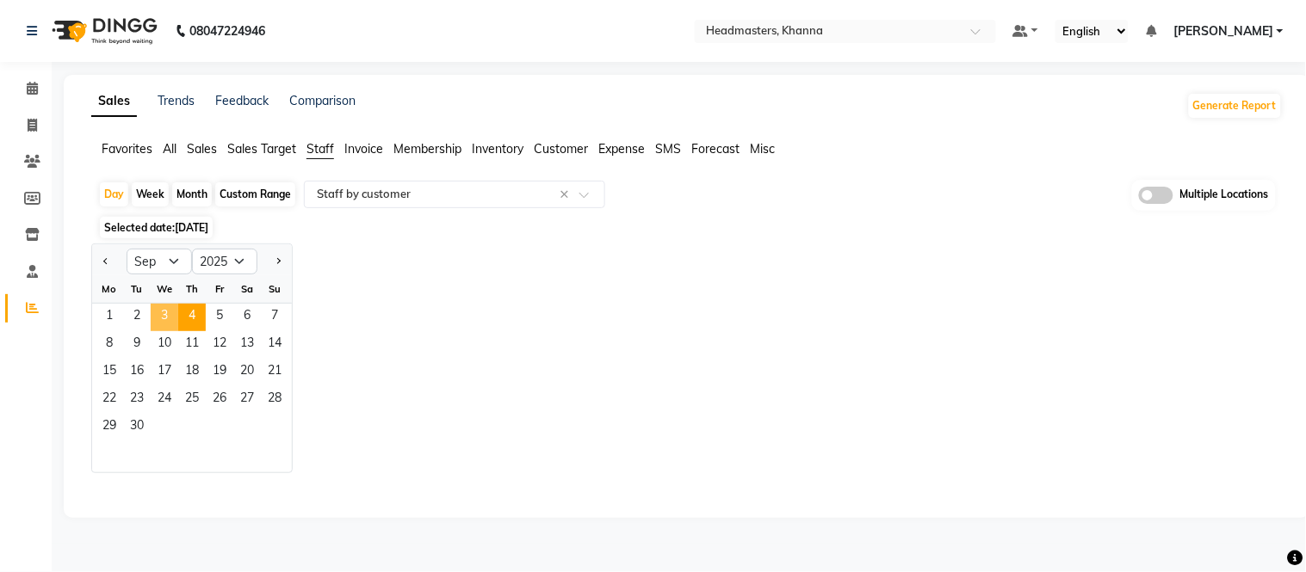
click at [169, 307] on span "3" at bounding box center [165, 318] width 28 height 28
select select "full_report"
select select "csv"
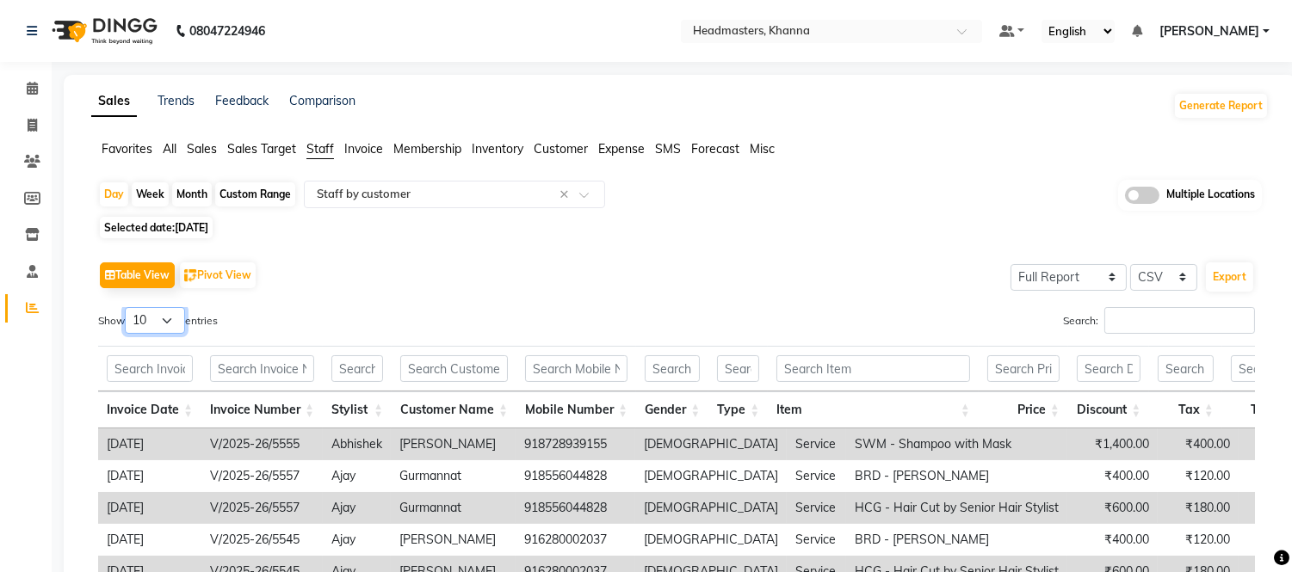
click at [169, 308] on select "10 25 50 100" at bounding box center [155, 320] width 60 height 27
select select "100"
click at [127, 307] on select "10 25 50 100" at bounding box center [155, 320] width 60 height 27
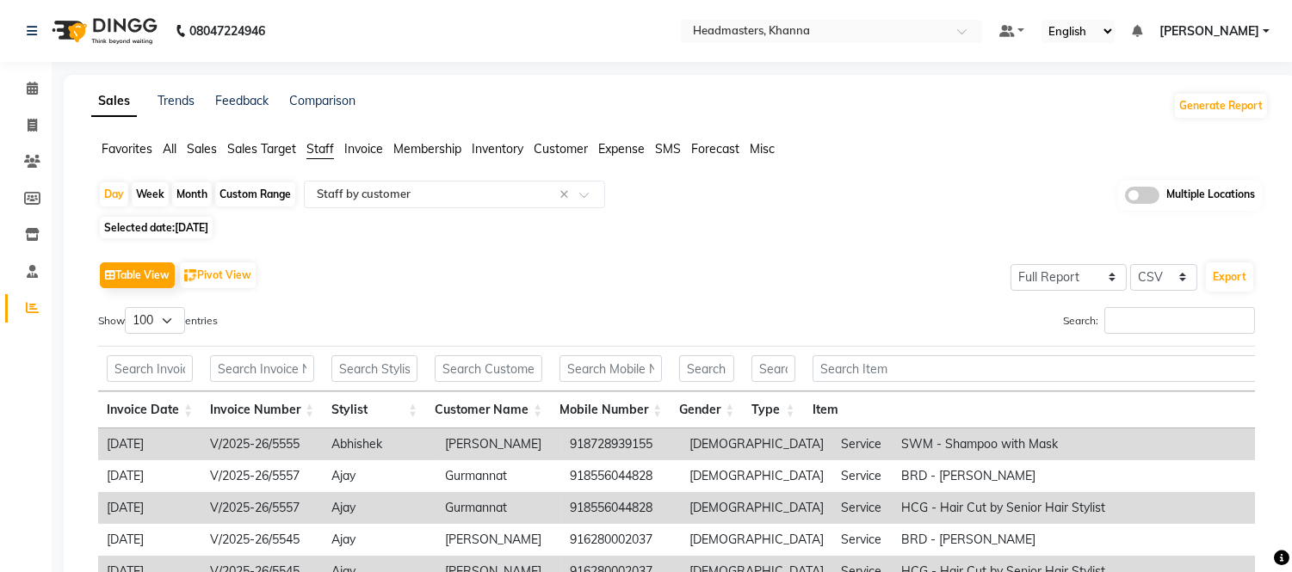
click at [1253, 278] on div "Export" at bounding box center [1229, 277] width 51 height 33
click at [1242, 278] on button "Export" at bounding box center [1229, 277] width 47 height 29
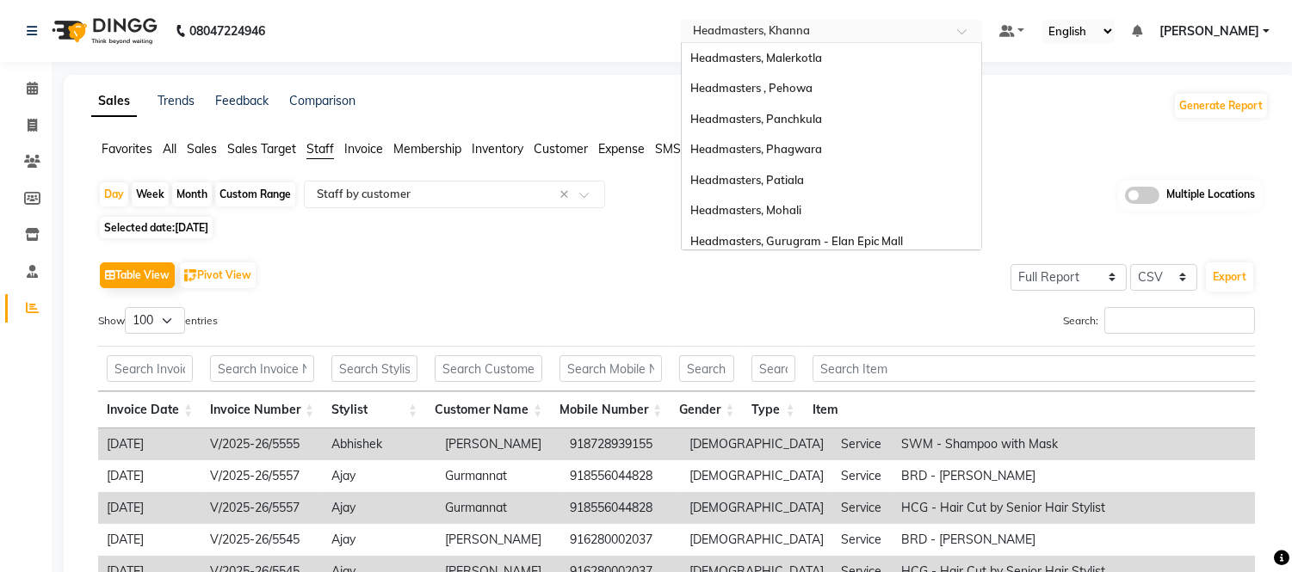
click at [754, 26] on input "text" at bounding box center [814, 32] width 250 height 17
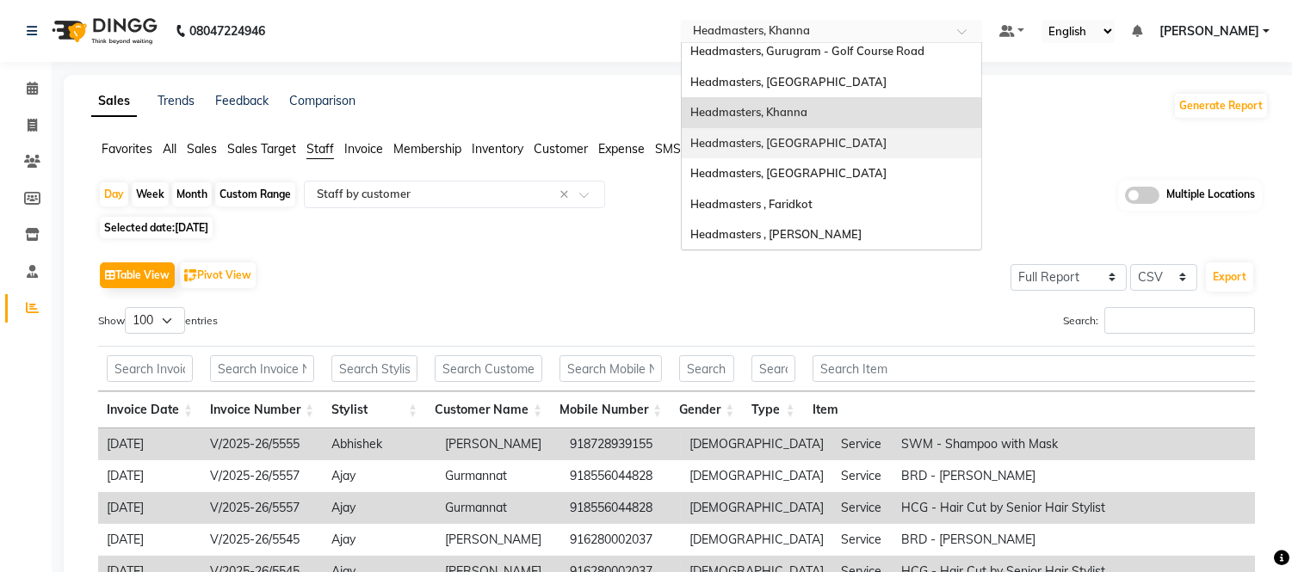
click at [783, 144] on span "Headmasters, [GEOGRAPHIC_DATA]" at bounding box center [788, 143] width 196 height 14
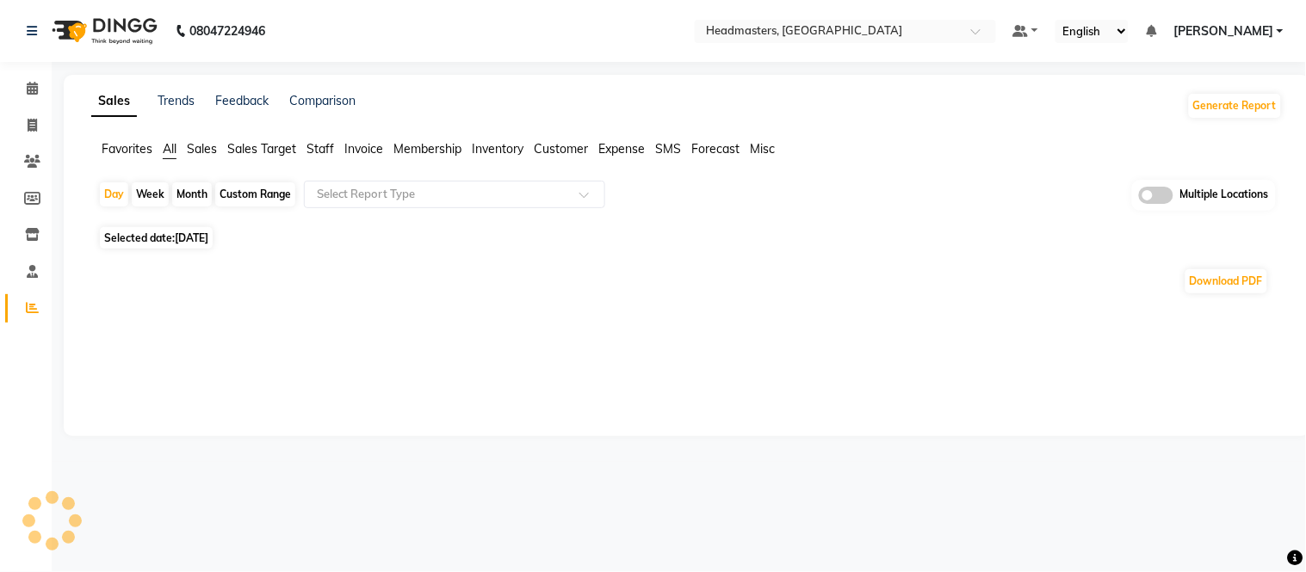
select select "en"
click at [331, 142] on span "Staff" at bounding box center [320, 148] width 28 height 15
click at [342, 193] on input "text" at bounding box center [437, 194] width 248 height 17
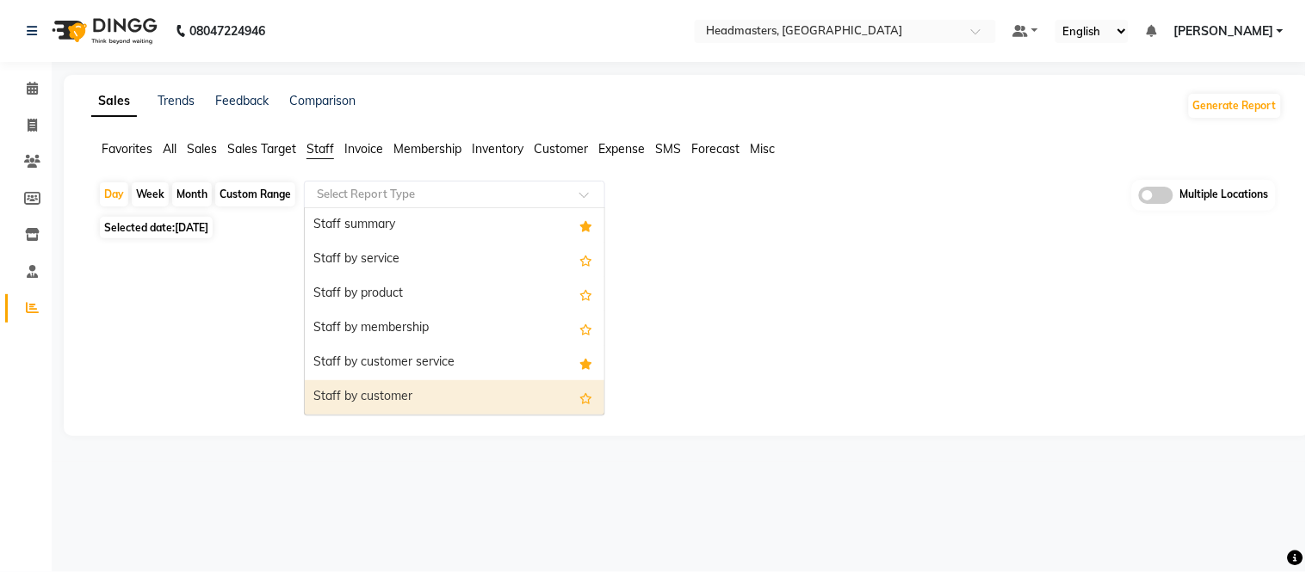
click at [364, 402] on div "Staff by customer" at bounding box center [455, 397] width 300 height 34
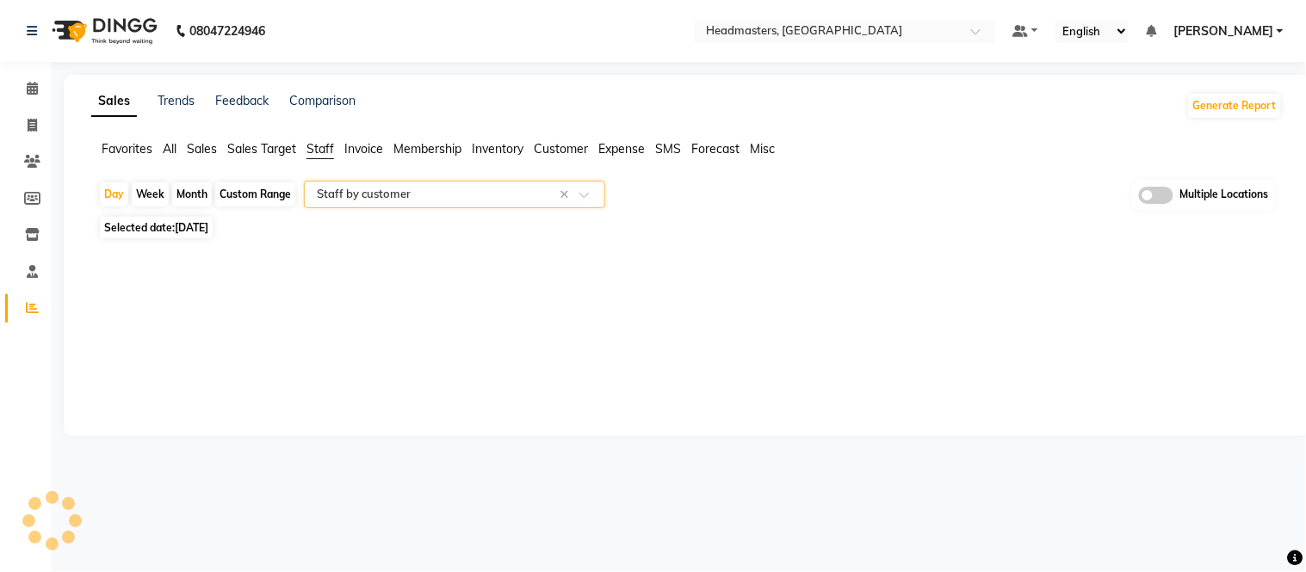
click at [198, 230] on span "[DATE]" at bounding box center [192, 227] width 34 height 13
select select "9"
select select "2025"
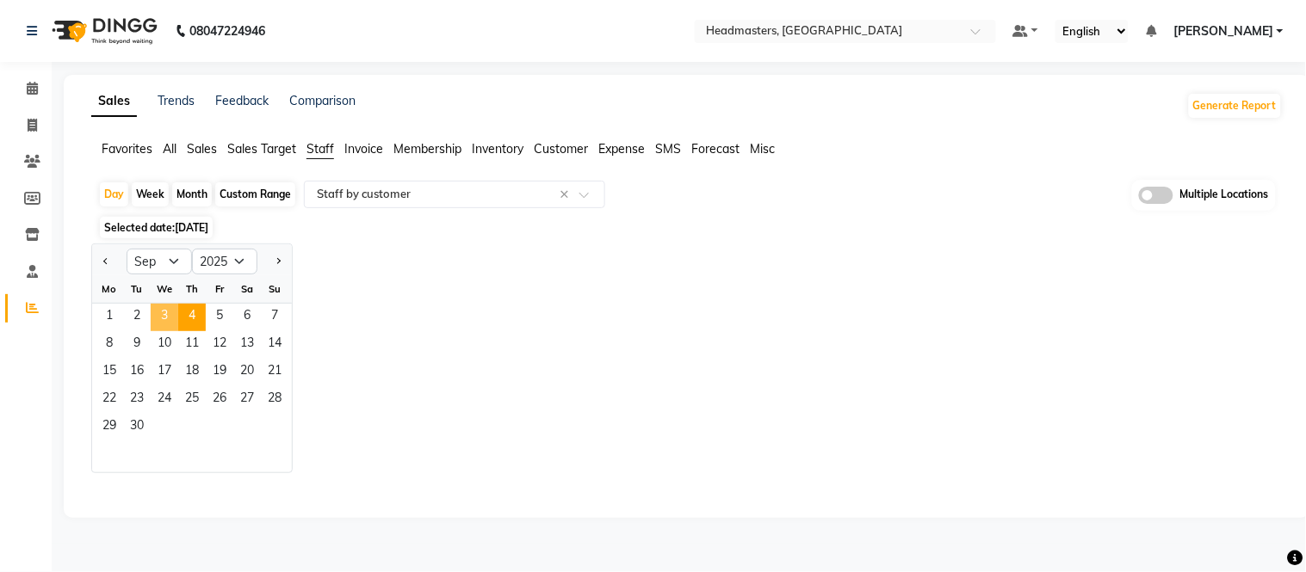
click at [157, 312] on span "3" at bounding box center [165, 318] width 28 height 28
select select "full_report"
select select "csv"
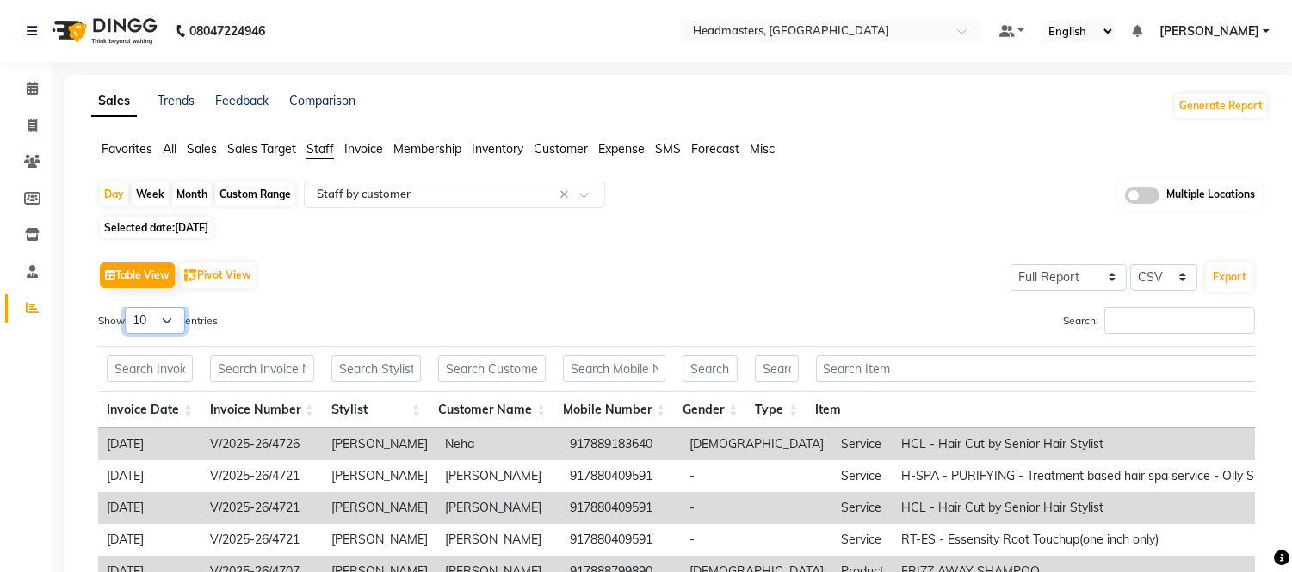
click at [164, 320] on select "10 25 50 100" at bounding box center [155, 320] width 60 height 27
select select "100"
click at [127, 307] on select "10 25 50 100" at bounding box center [155, 320] width 60 height 27
click at [1241, 282] on button "Export" at bounding box center [1229, 277] width 47 height 29
click at [827, 27] on input "text" at bounding box center [814, 32] width 250 height 17
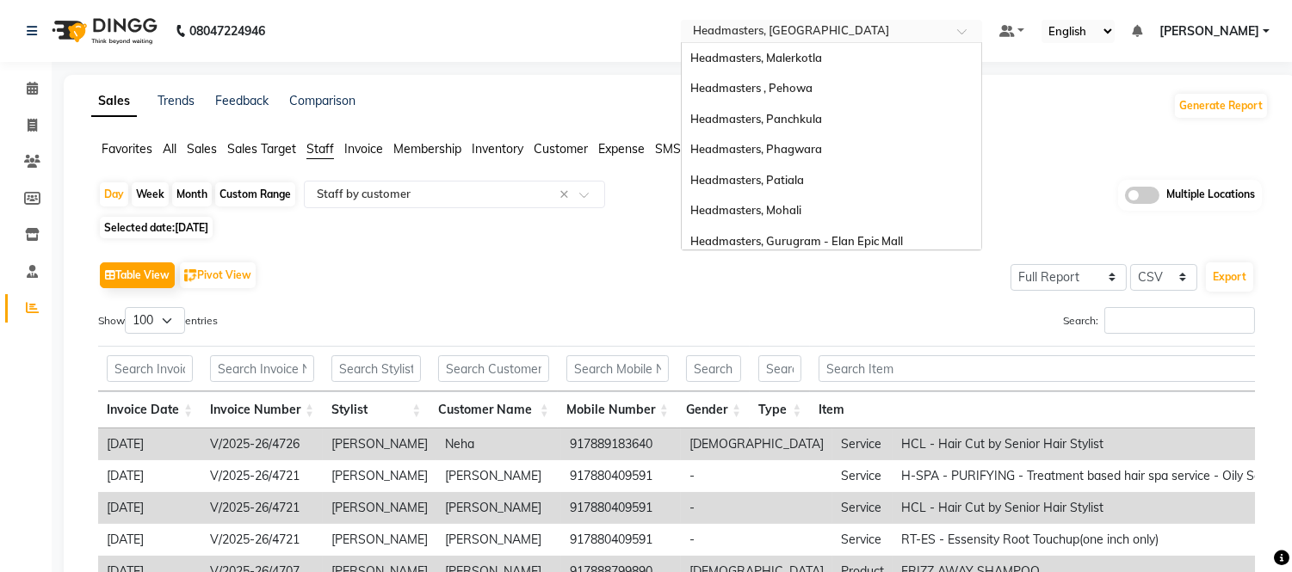
scroll to position [343, 0]
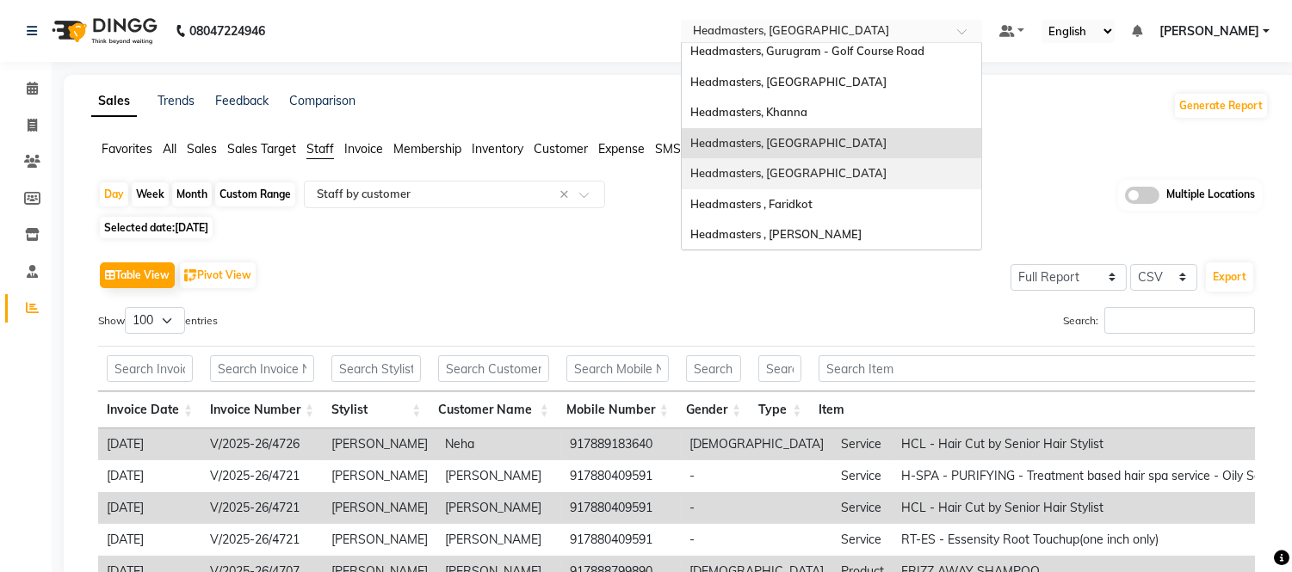
click at [814, 166] on span "Headmasters, [GEOGRAPHIC_DATA]" at bounding box center [788, 173] width 196 height 14
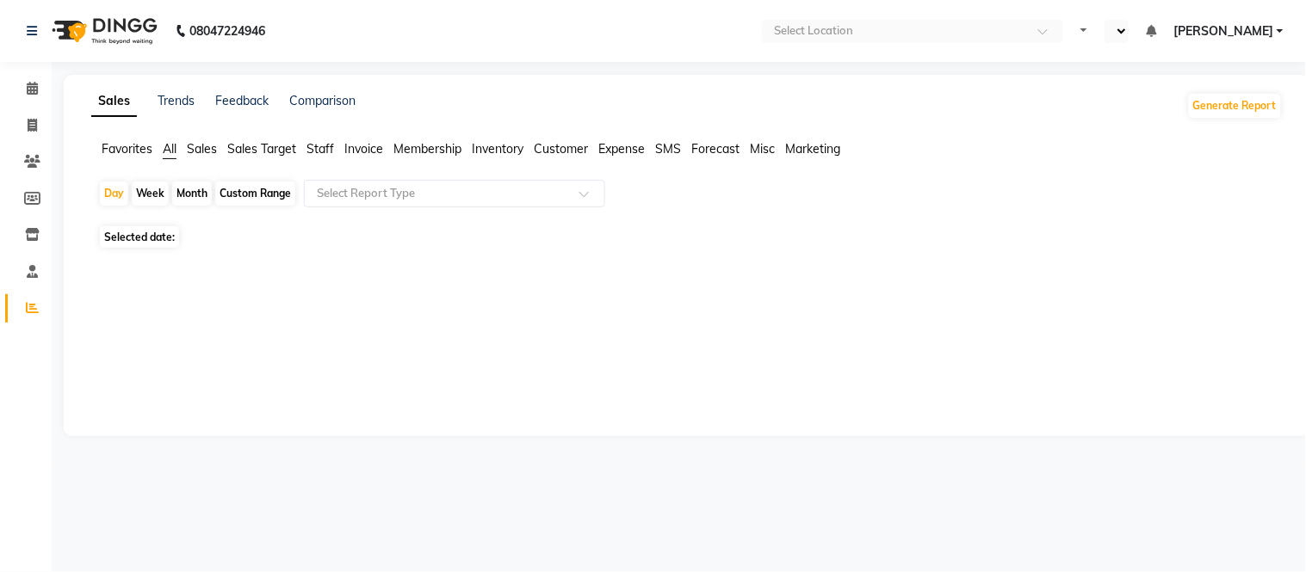
click at [315, 156] on span "Staff" at bounding box center [320, 148] width 28 height 15
select select "en"
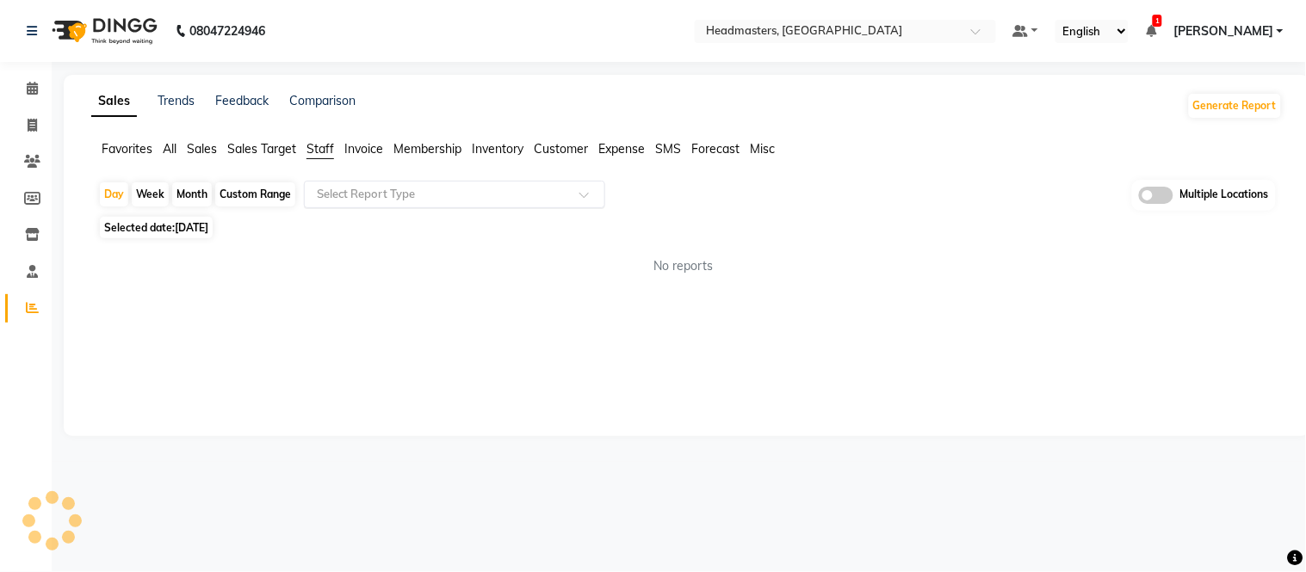
click at [329, 203] on div "Select Report Type" at bounding box center [454, 195] width 301 height 28
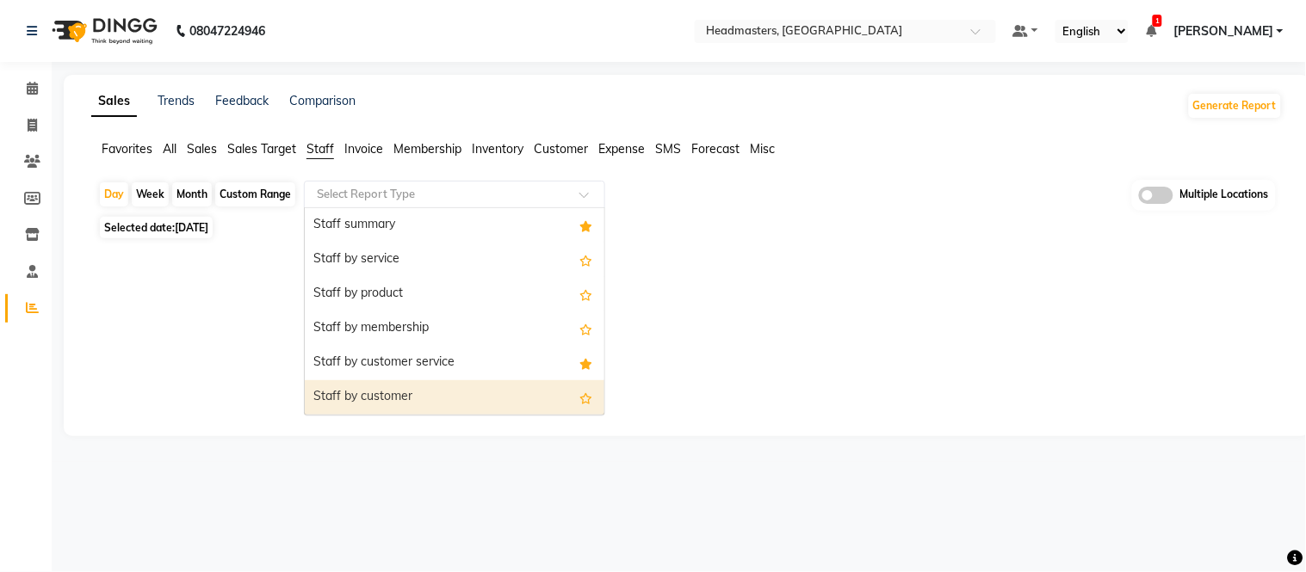
click at [353, 381] on div "Staff by customer" at bounding box center [455, 397] width 300 height 34
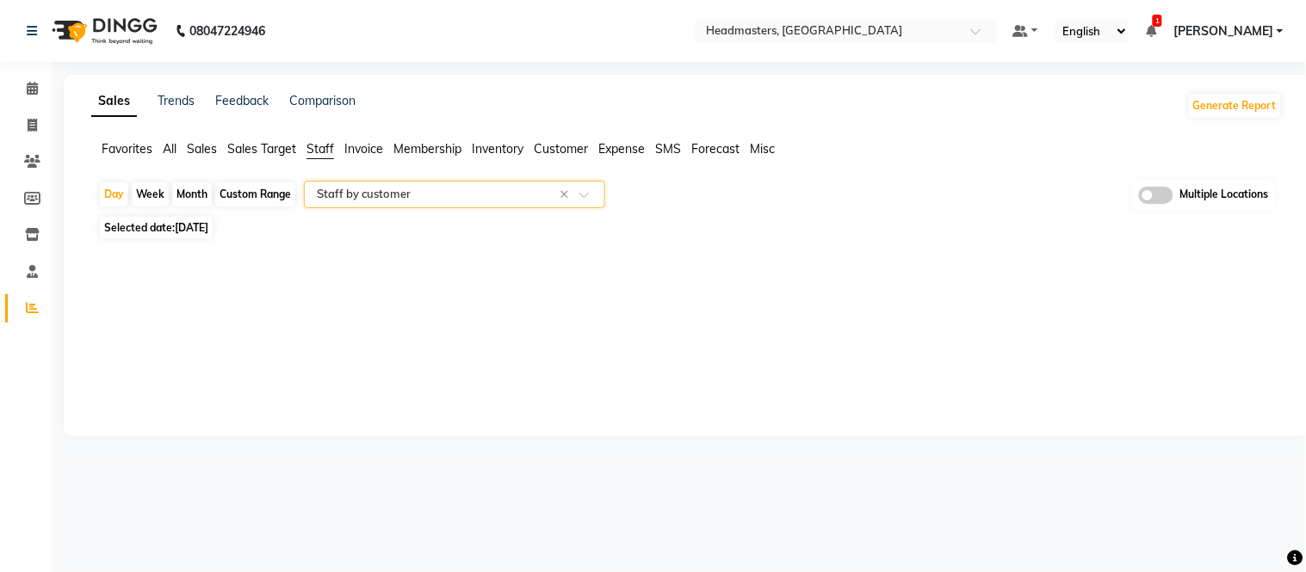
click at [194, 239] on div "Day Week Month Custom Range Select Report Type × Staff by customer × Multiple L…" at bounding box center [686, 225] width 1191 height 91
click at [196, 227] on span "[DATE]" at bounding box center [192, 227] width 34 height 13
select select "9"
select select "2025"
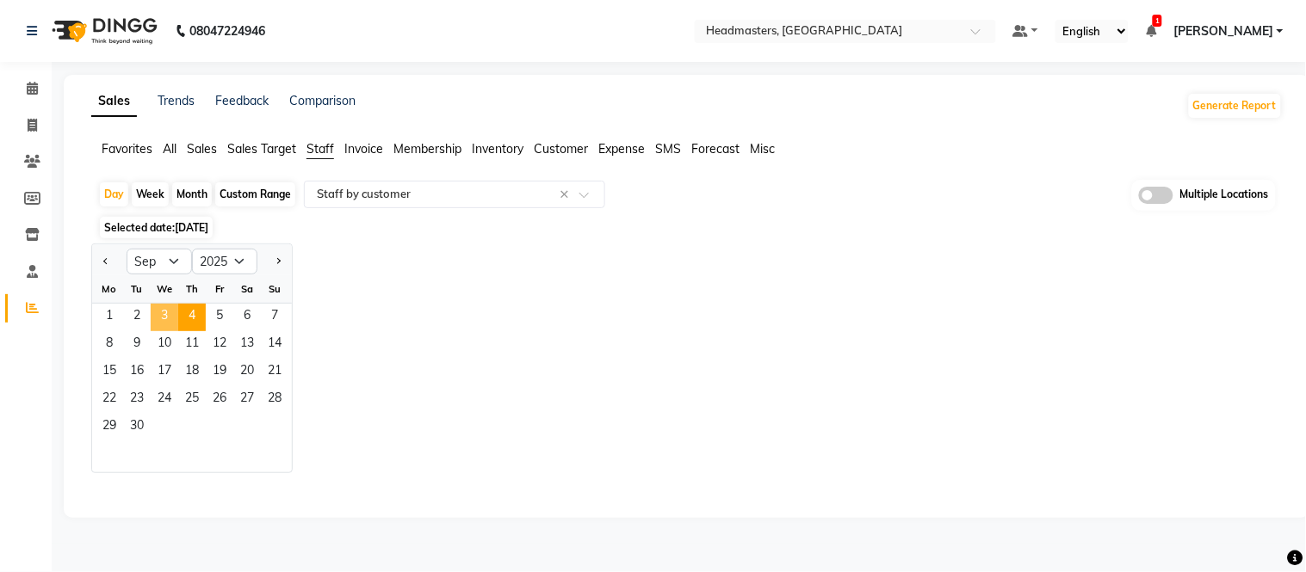
click at [164, 324] on span "3" at bounding box center [165, 318] width 28 height 28
select select "full_report"
select select "csv"
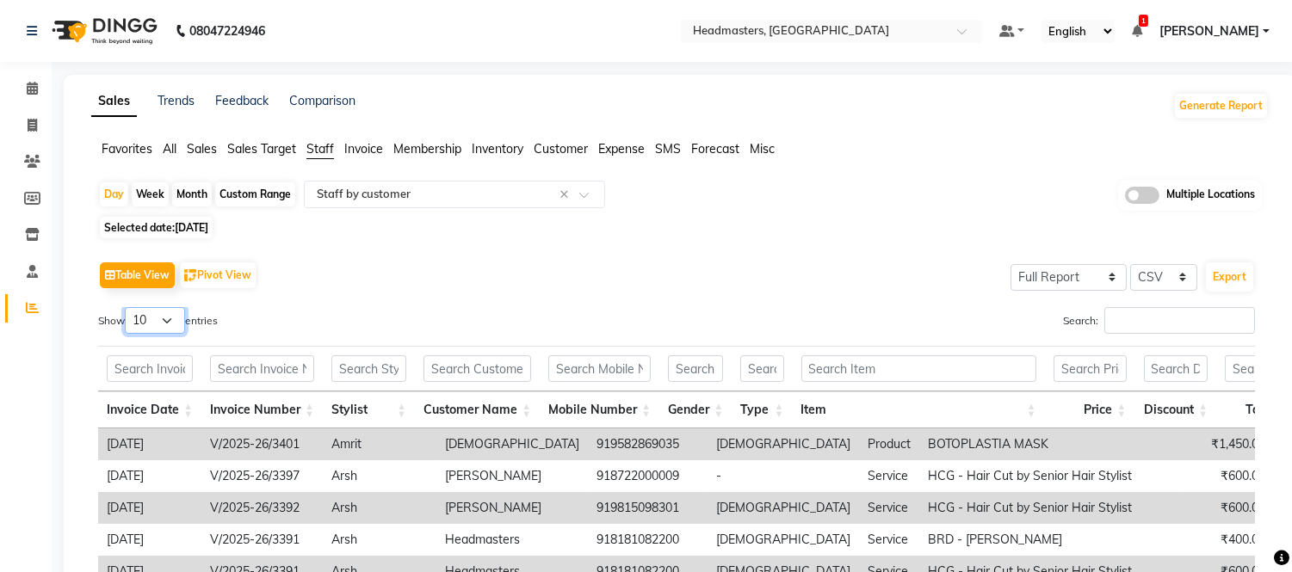
drag, startPoint x: 166, startPoint y: 313, endPoint x: 152, endPoint y: 331, distance: 22.0
click at [166, 313] on select "10 25 50 100" at bounding box center [155, 320] width 60 height 27
select select "100"
click at [127, 307] on select "10 25 50 100" at bounding box center [155, 320] width 60 height 27
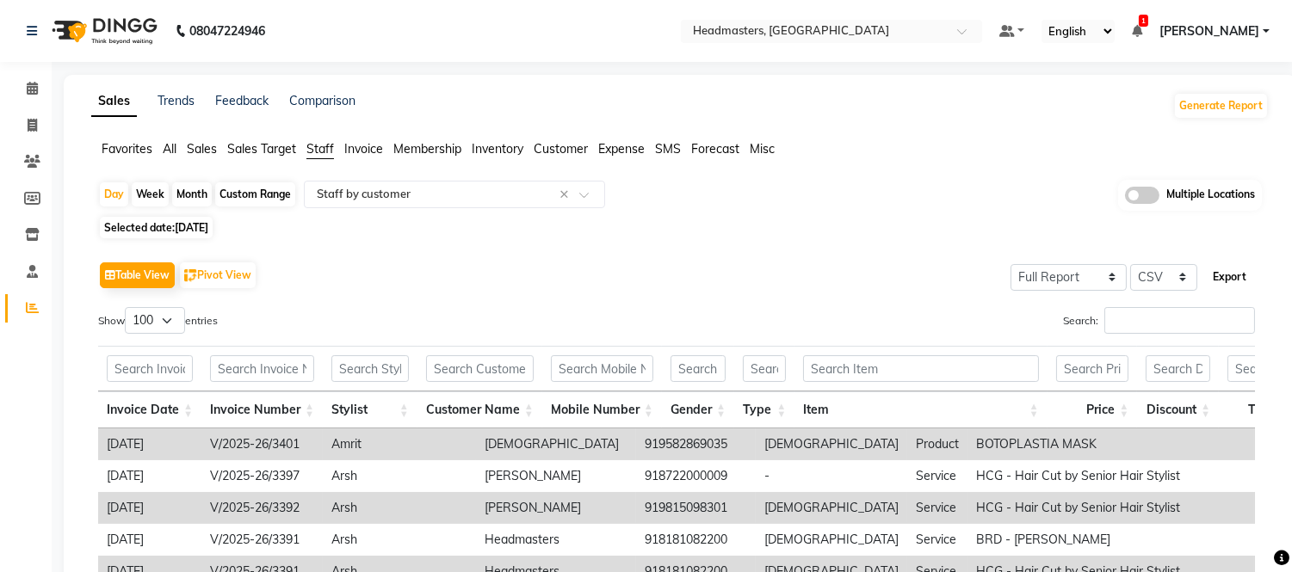
click at [1228, 279] on button "Export" at bounding box center [1229, 277] width 47 height 29
click at [826, 24] on input "text" at bounding box center [814, 32] width 250 height 17
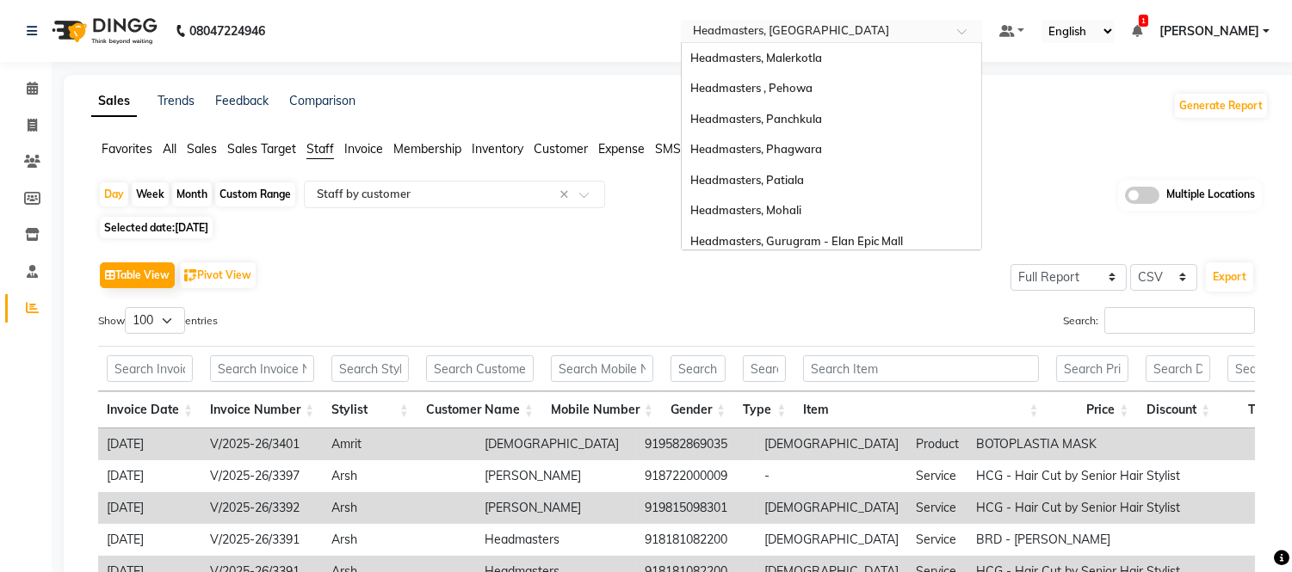
scroll to position [343, 0]
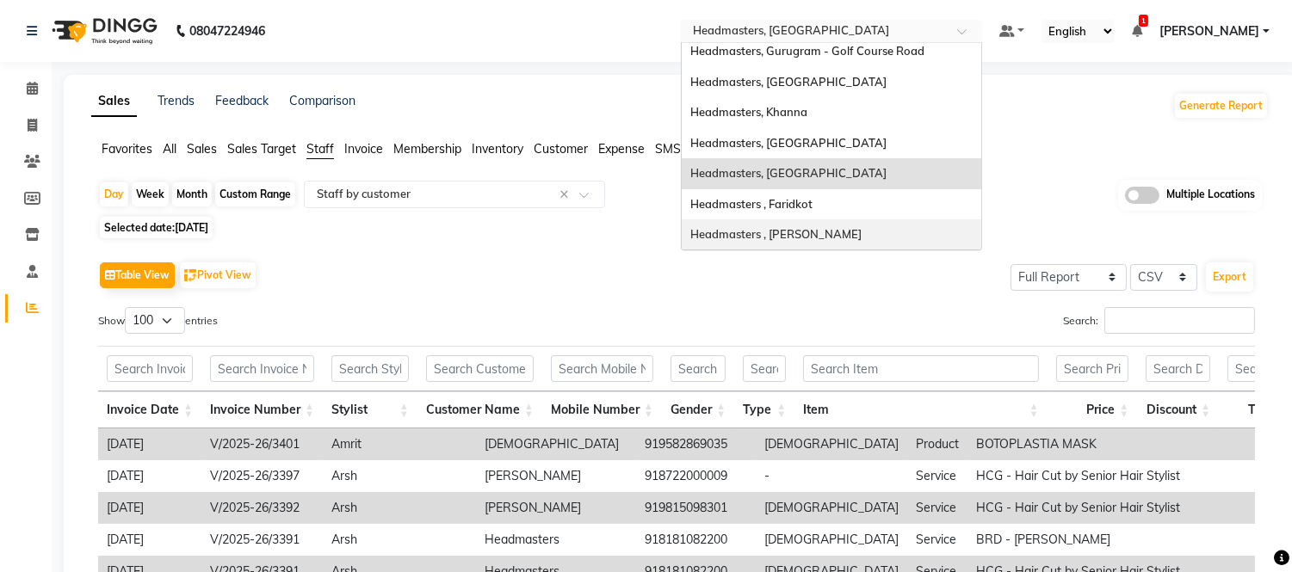
click at [831, 232] on span "Headmasters , [PERSON_NAME]" at bounding box center [775, 234] width 171 height 14
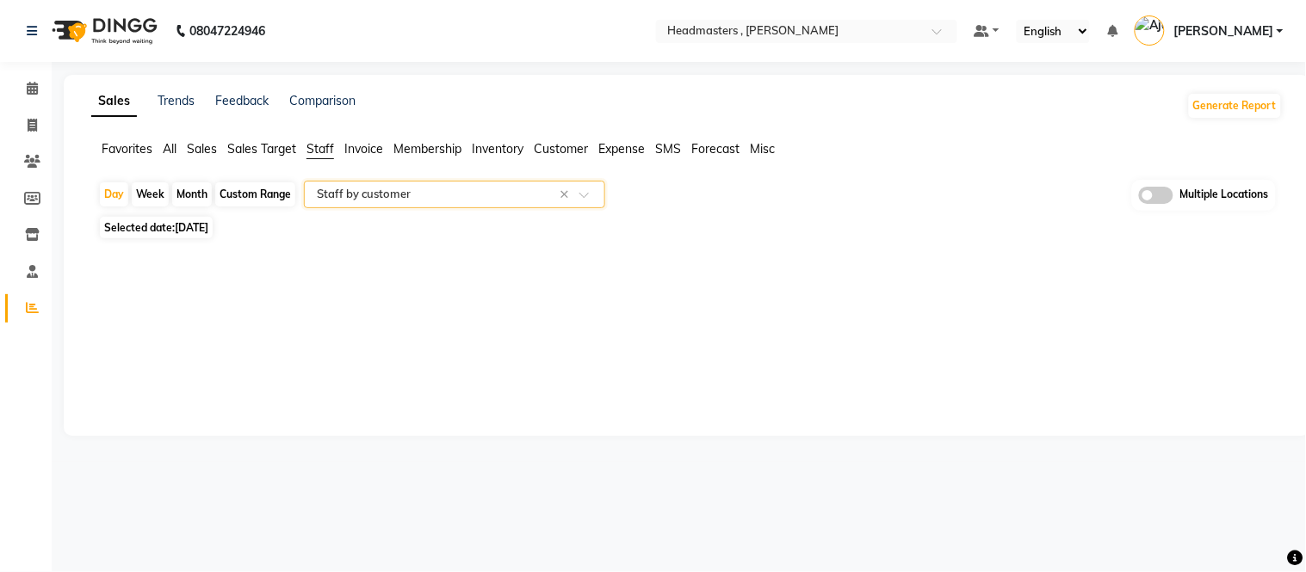
click at [208, 218] on span "Selected date: [DATE]" at bounding box center [156, 228] width 113 height 22
select select "9"
select select "2025"
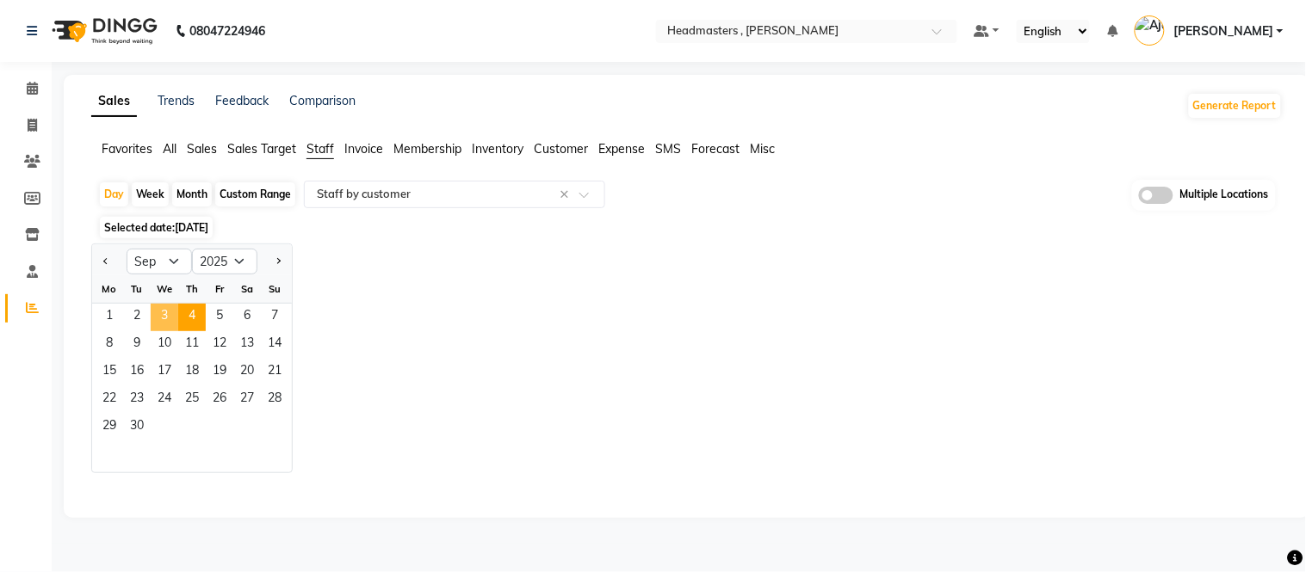
click at [165, 313] on span "3" at bounding box center [165, 318] width 28 height 28
select select "full_report"
select select "csv"
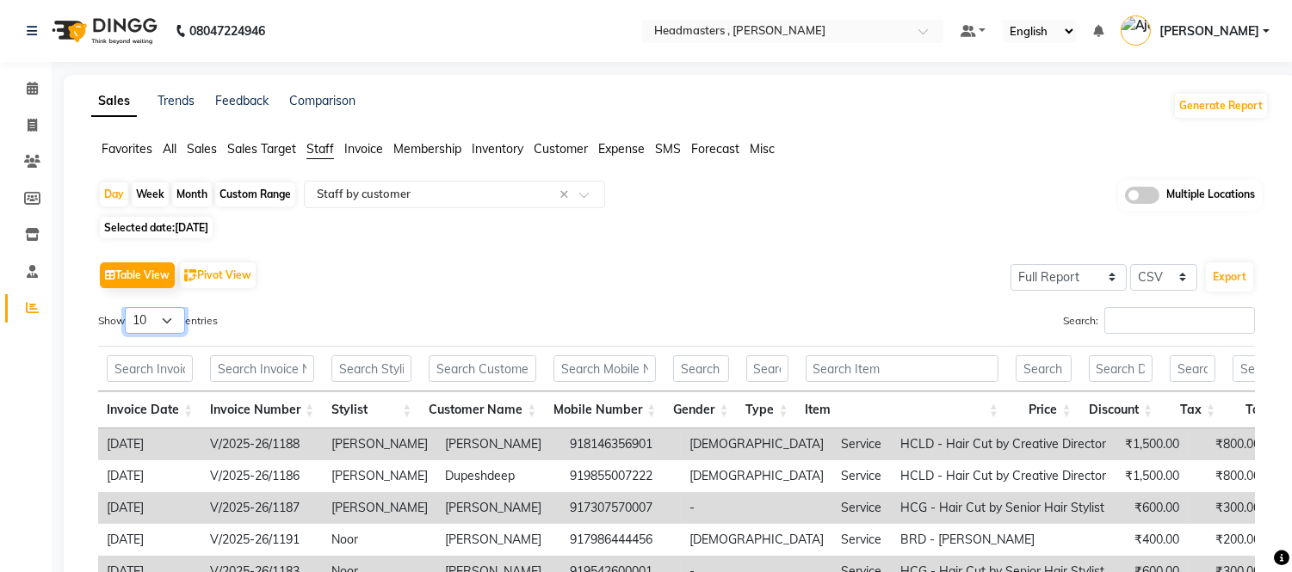
click at [165, 321] on select "10 25 50 100" at bounding box center [155, 320] width 60 height 27
select select "100"
click at [127, 307] on select "10 25 50 100" at bounding box center [155, 320] width 60 height 27
click at [1227, 270] on button "Export" at bounding box center [1229, 277] width 47 height 29
click at [912, 169] on div "Favorites All Sales Sales Target Staff Invoice Membership Inventory Customer Ex…" at bounding box center [679, 156] width 1203 height 33
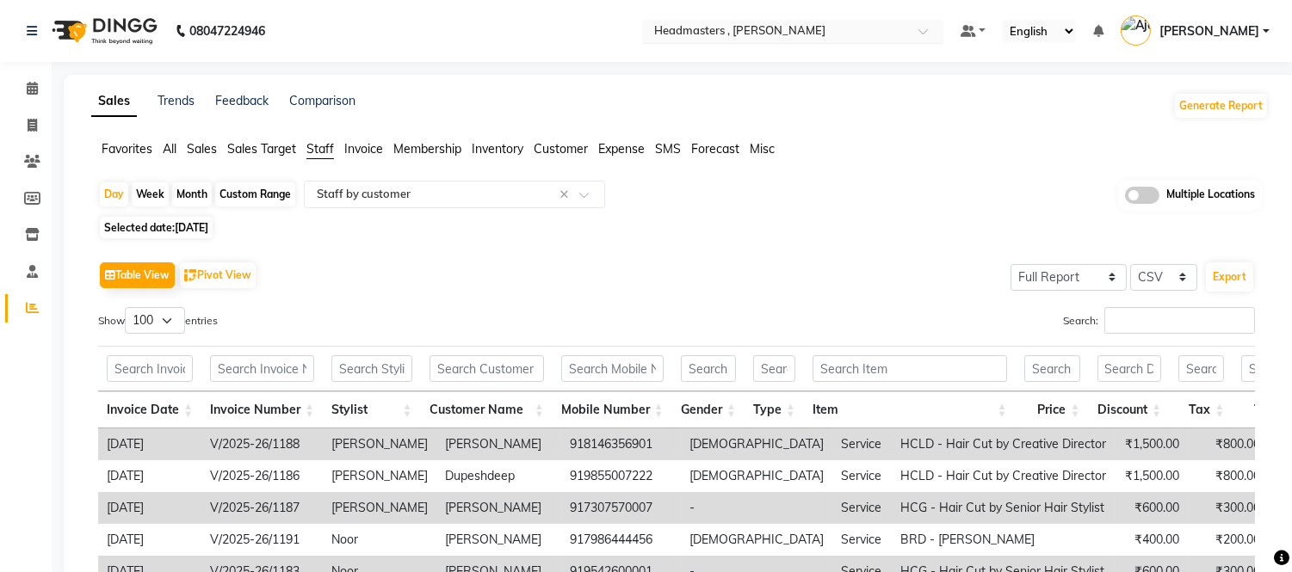
click at [893, 28] on input "text" at bounding box center [776, 32] width 250 height 17
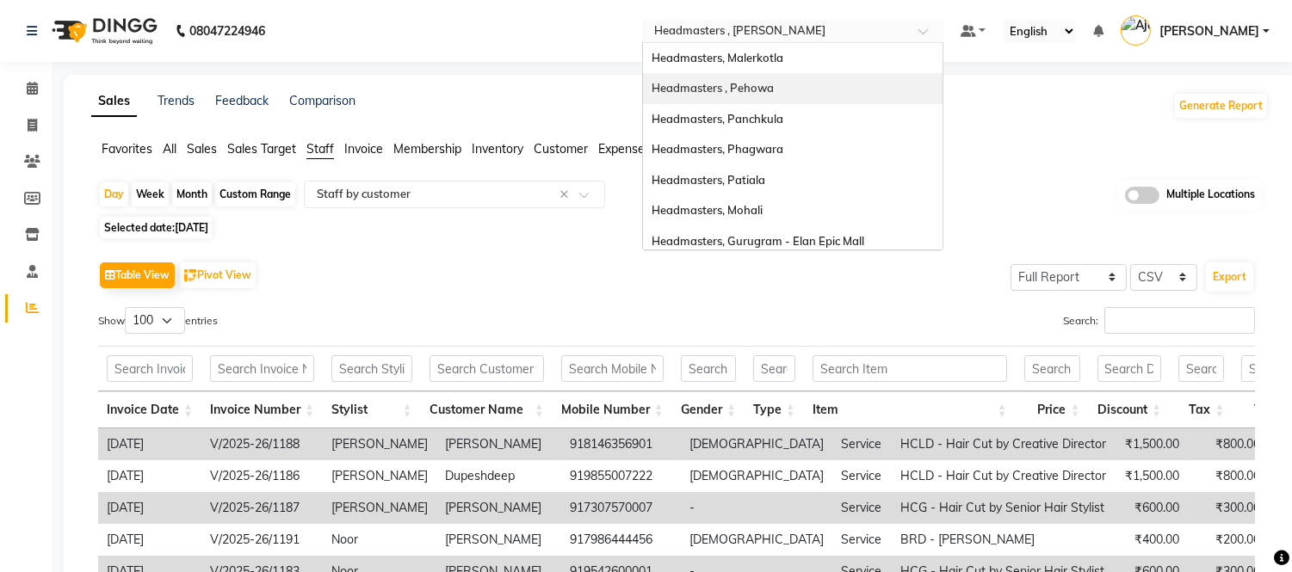
click at [783, 58] on span "Headmasters, Malerkotla" at bounding box center [718, 58] width 132 height 14
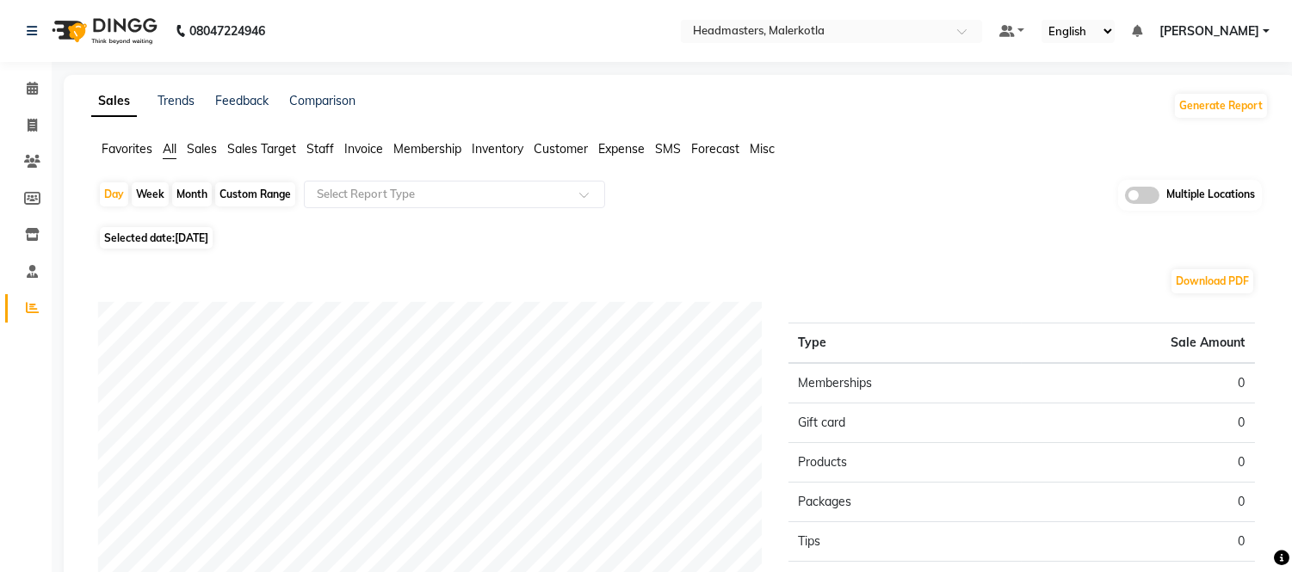
click at [474, 3] on nav "08047224946 Select Location × Headmasters, Malerkotla Default Panel My Panel En…" at bounding box center [646, 31] width 1292 height 62
drag, startPoint x: 17, startPoint y: 73, endPoint x: 138, endPoint y: 17, distance: 132.9
click at [17, 73] on li "Calendar" at bounding box center [26, 89] width 52 height 37
click at [44, 97] on span at bounding box center [32, 89] width 30 height 20
click at [36, 89] on icon at bounding box center [32, 88] width 11 height 13
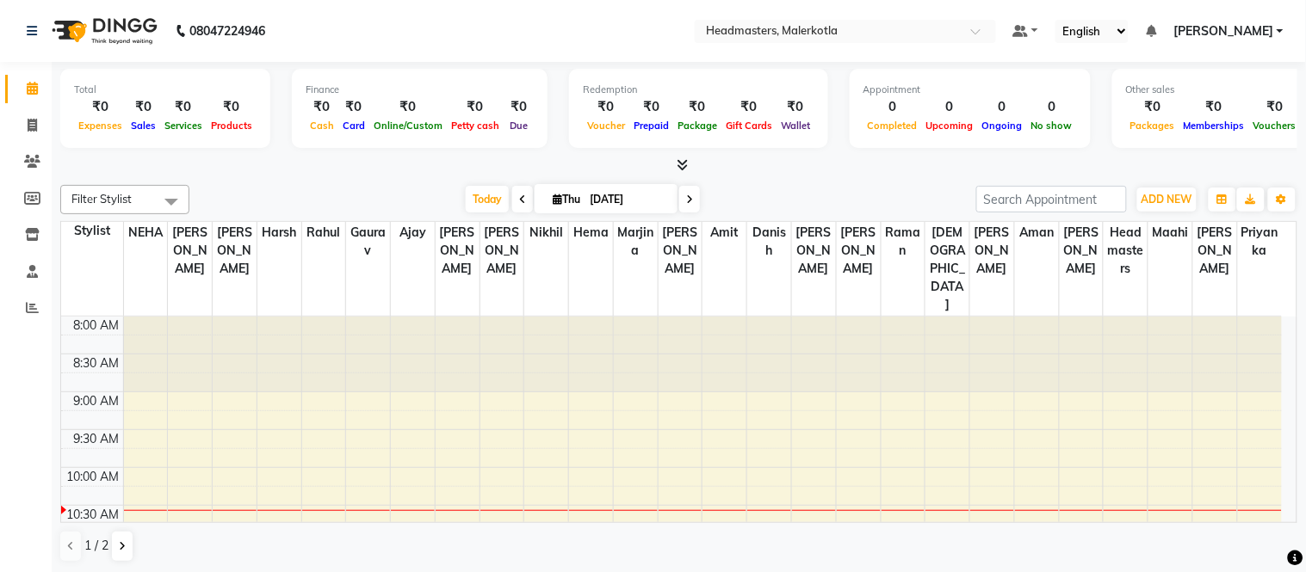
drag, startPoint x: 287, startPoint y: 174, endPoint x: 320, endPoint y: 145, distance: 44.5
click at [294, 172] on div at bounding box center [678, 166] width 1237 height 18
